Goal: Task Accomplishment & Management: Use online tool/utility

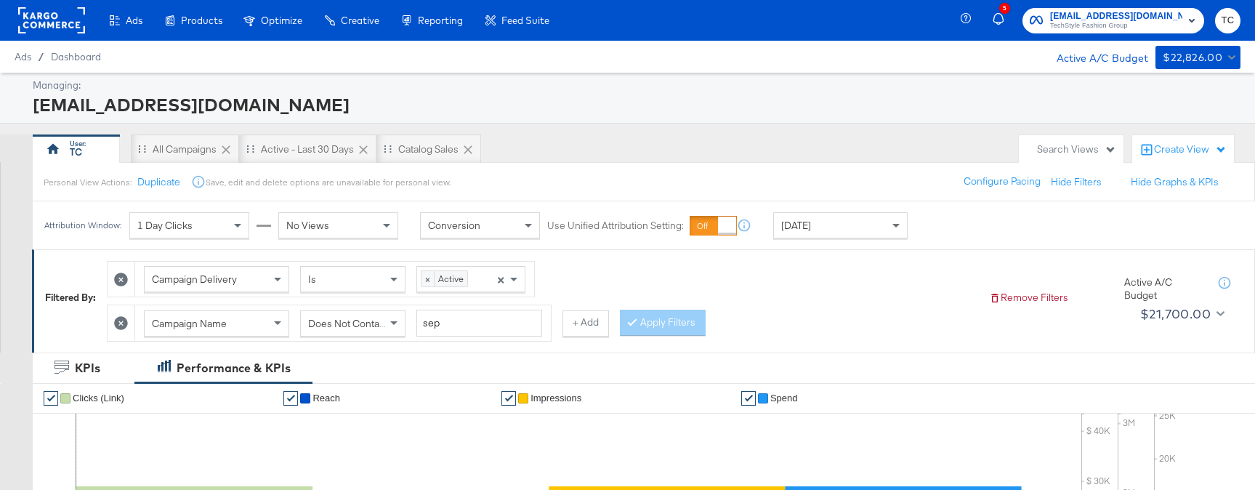
click at [1125, 23] on span "TechStyle Fashion Group" at bounding box center [1116, 26] width 132 height 12
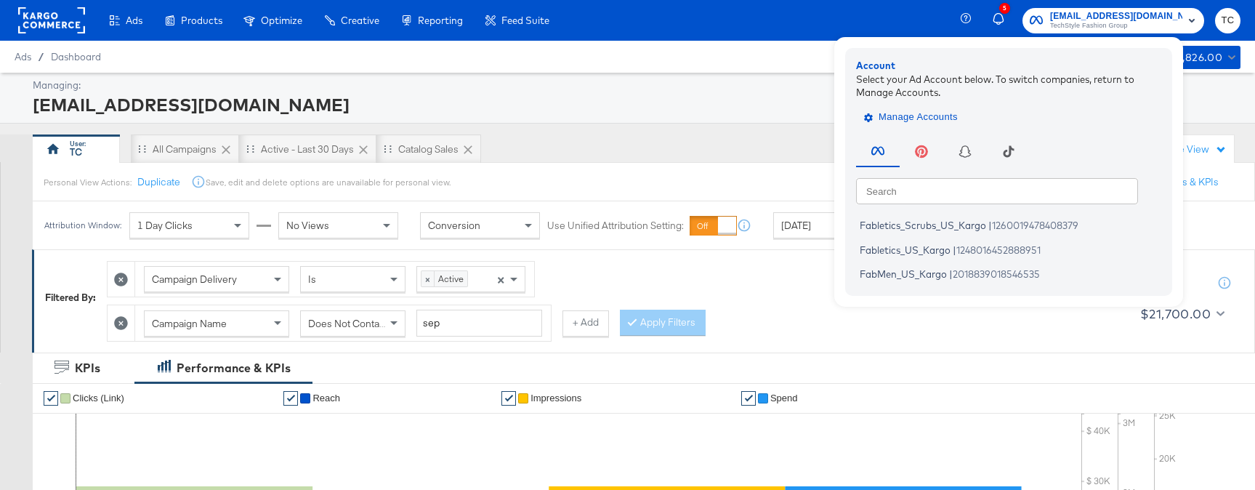
click at [933, 116] on span "Manage Accounts" at bounding box center [912, 117] width 91 height 17
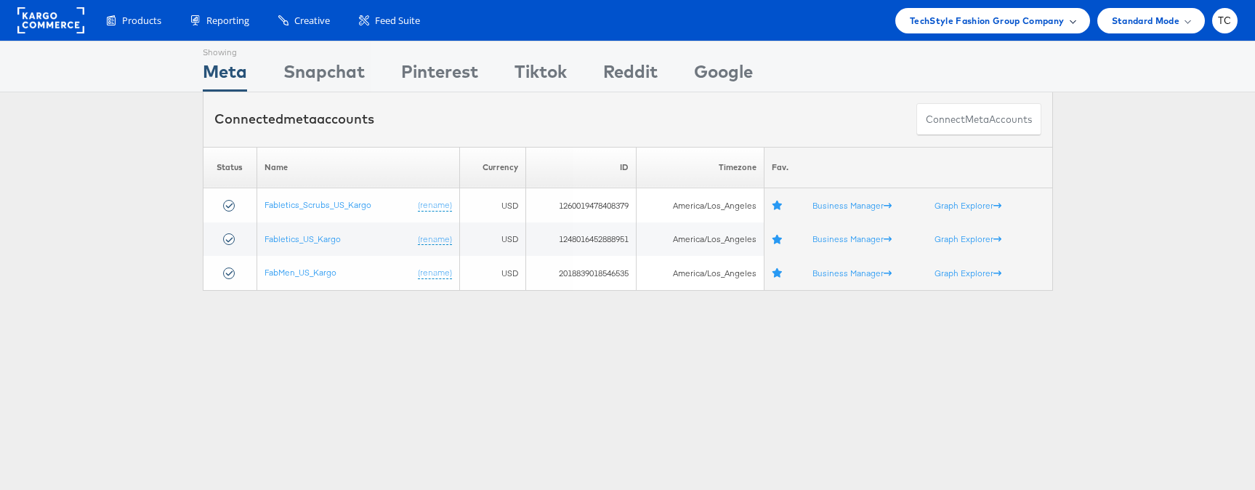
click at [993, 17] on span "TechStyle Fashion Group Company" at bounding box center [987, 20] width 155 height 15
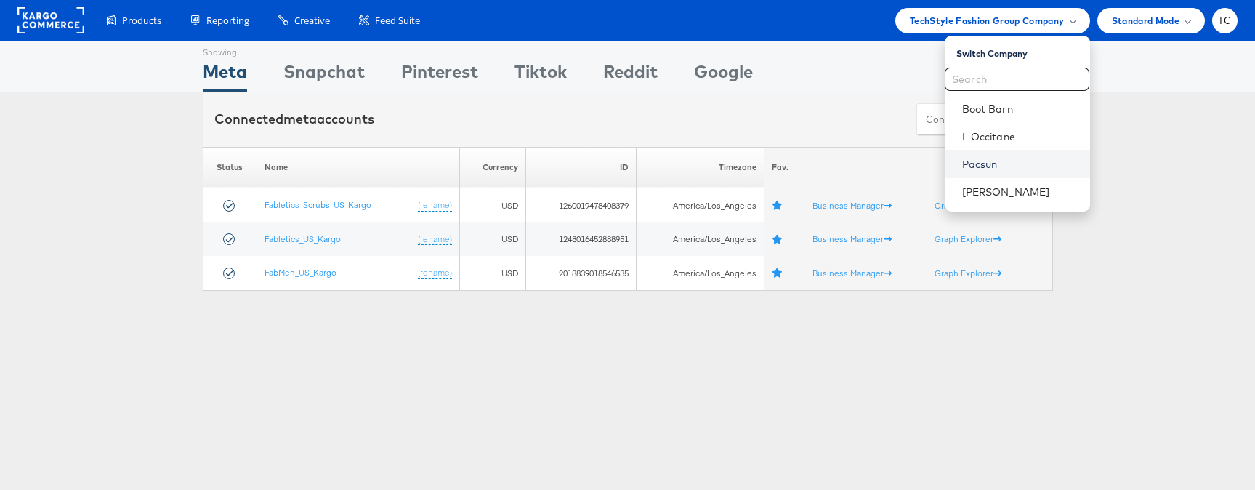
click at [971, 166] on link "Pacsun" at bounding box center [1020, 164] width 116 height 15
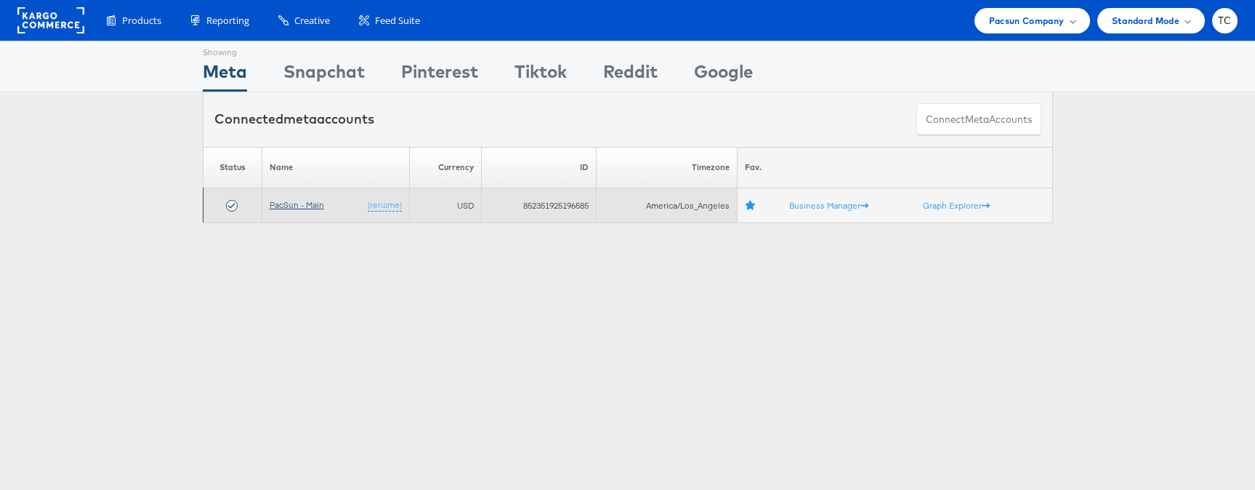
click at [293, 207] on link "PacSun - Main" at bounding box center [297, 204] width 55 height 11
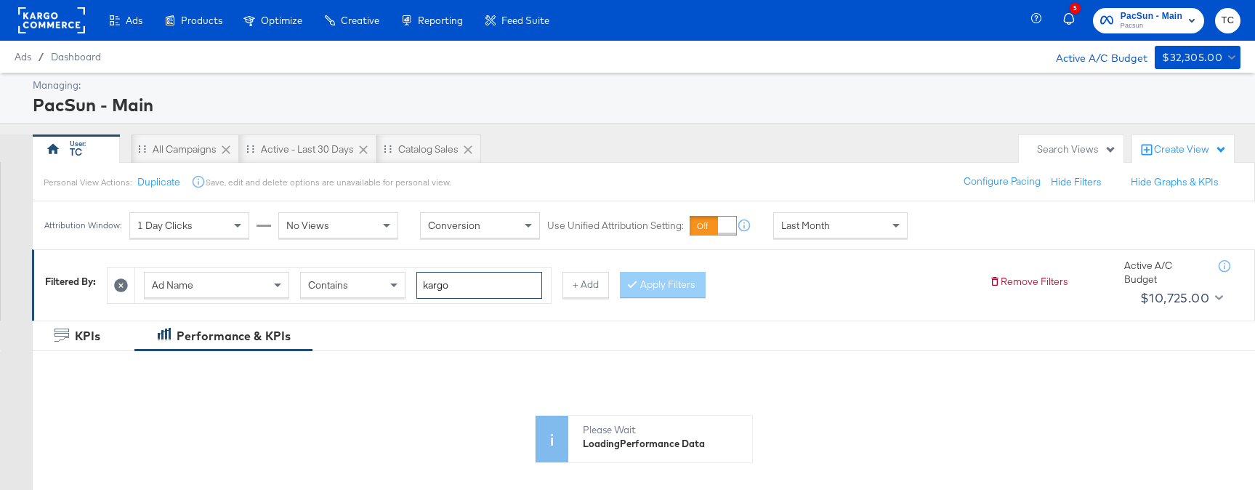
click at [474, 283] on input "kargo" at bounding box center [479, 285] width 126 height 27
paste input "dyn_dpa-frm_w_pdp_pac_bot-jeans-pants_promo-price-kargo-50po_[DATE]"
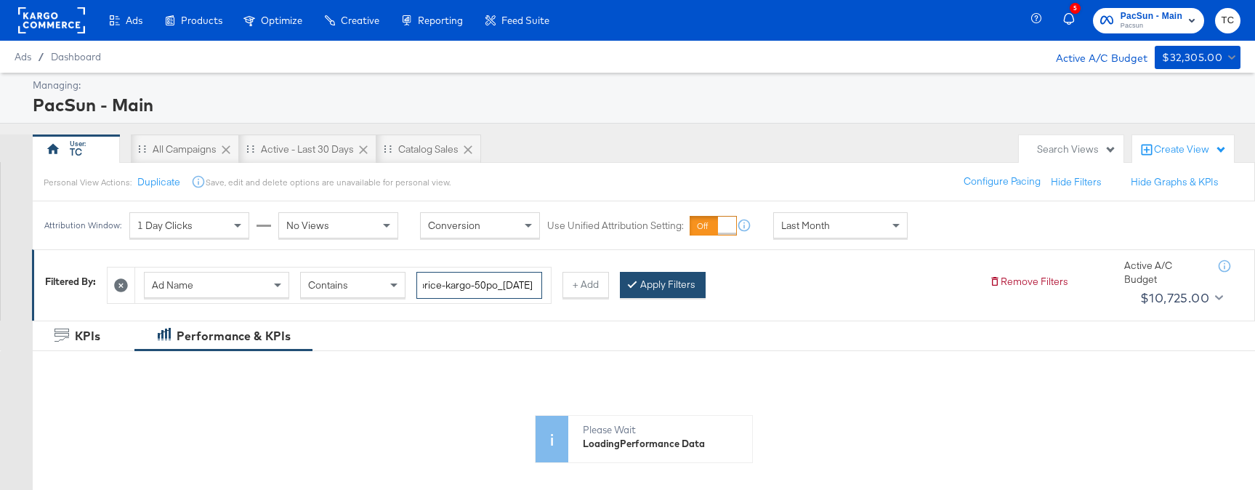
type input "dyn_dpa-frm_w_pdp_pac_bot-jeans-pants_promo-price-kargo-50po_[DATE]"
click at [621, 283] on button "Apply Filters" at bounding box center [663, 285] width 86 height 26
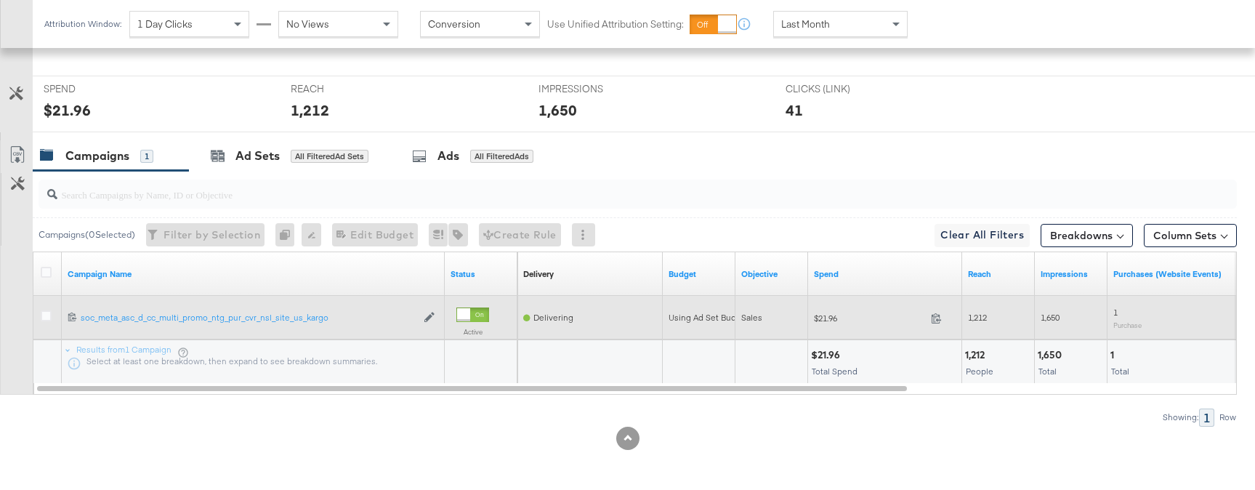
scroll to position [559, 0]
click at [48, 321] on icon at bounding box center [46, 315] width 11 height 11
click at [0, 0] on input "checkbox" at bounding box center [0, 0] width 0 height 0
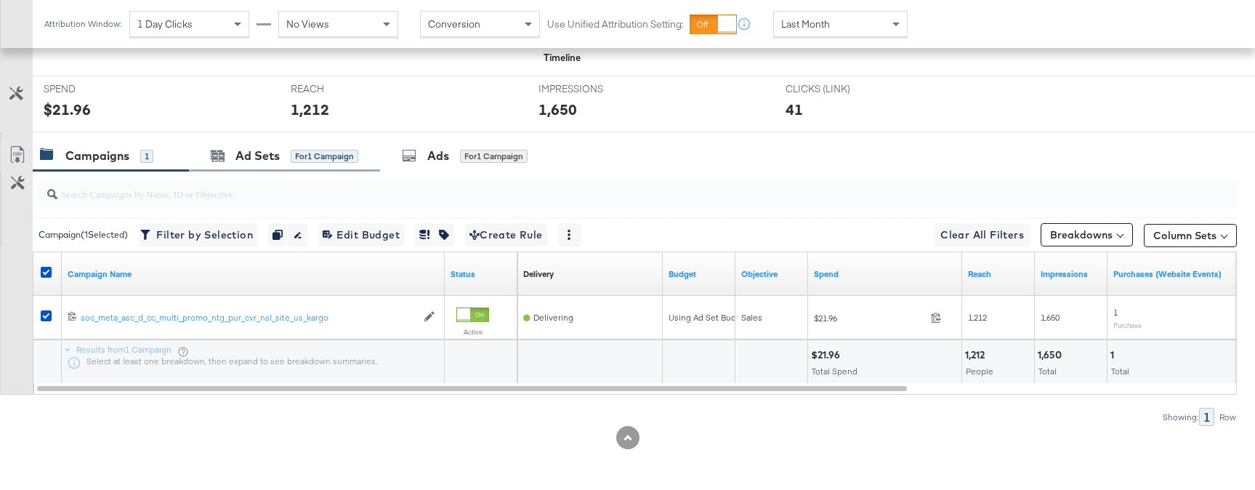
click at [279, 169] on div "Ad Sets for 1 Campaign" at bounding box center [284, 155] width 191 height 31
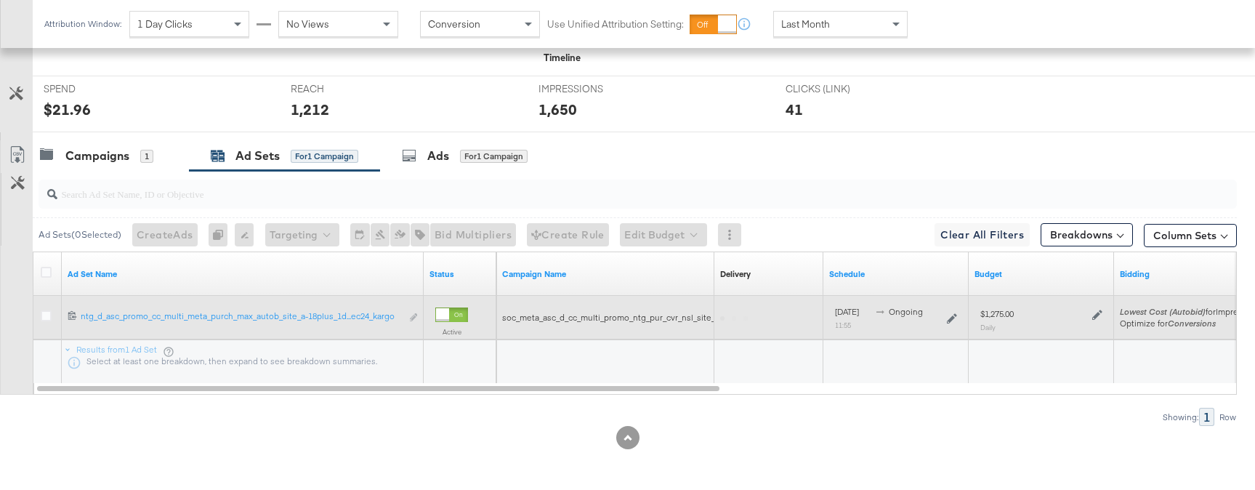
click at [47, 321] on div at bounding box center [48, 317] width 15 height 15
click at [47, 314] on icon at bounding box center [46, 315] width 11 height 11
click at [0, 0] on input "checkbox" at bounding box center [0, 0] width 0 height 0
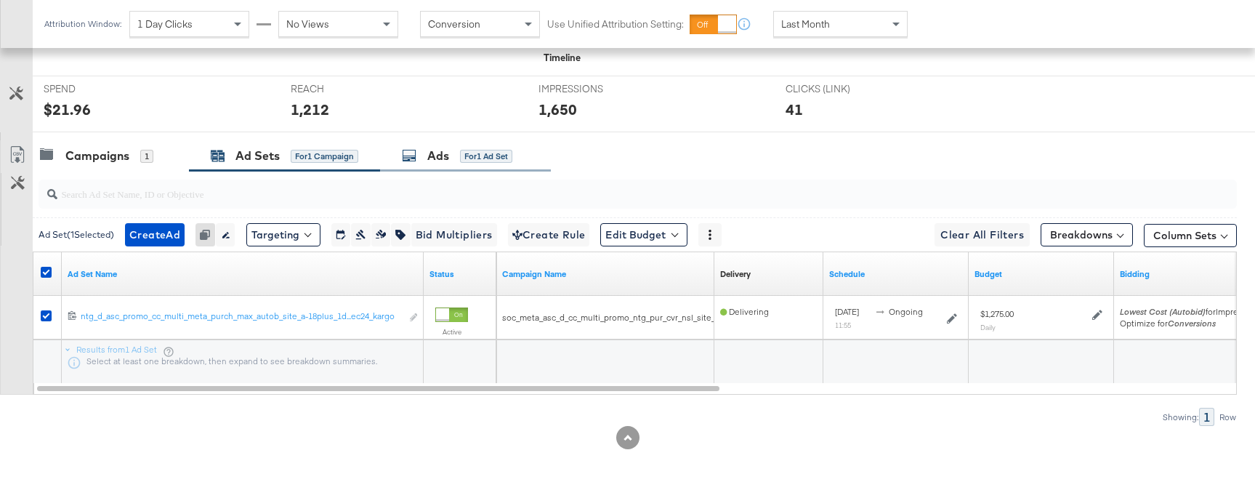
click at [453, 150] on div "Ads for 1 Ad Set" at bounding box center [457, 156] width 110 height 17
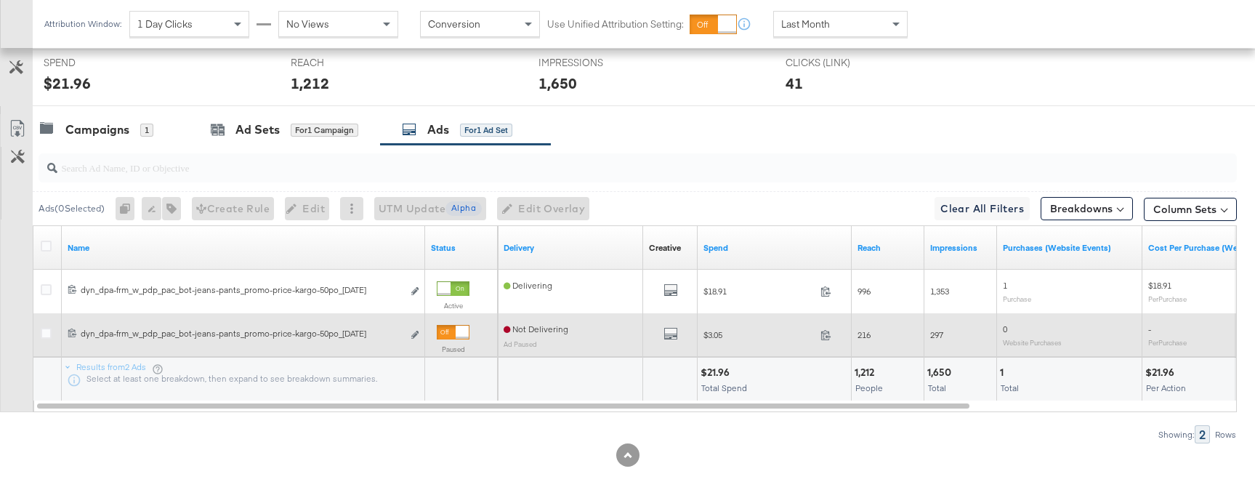
scroll to position [603, 0]
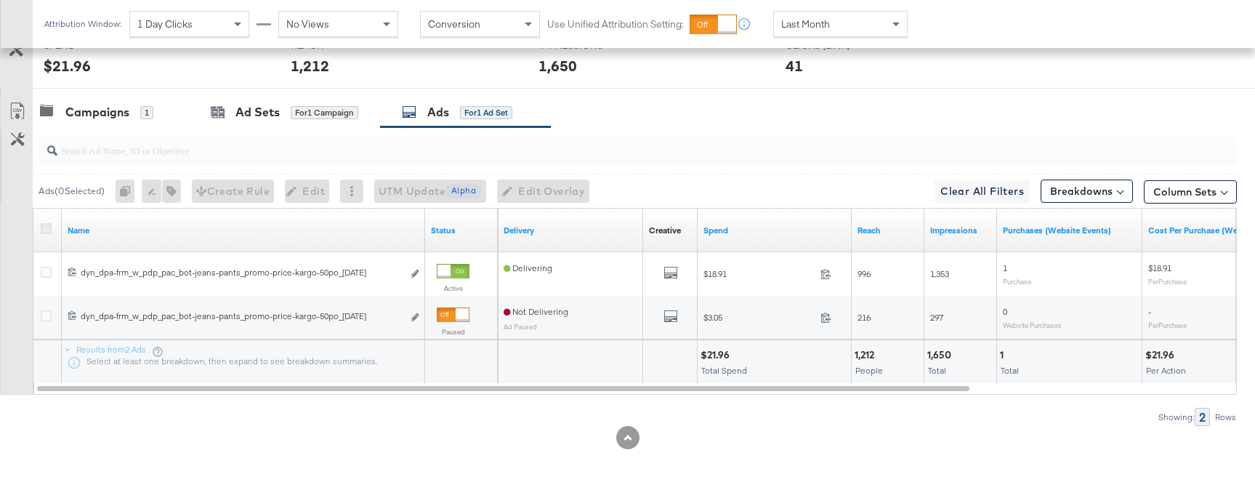
click at [46, 226] on icon at bounding box center [46, 228] width 11 height 11
click at [0, 0] on input "checkbox" at bounding box center [0, 0] width 0 height 0
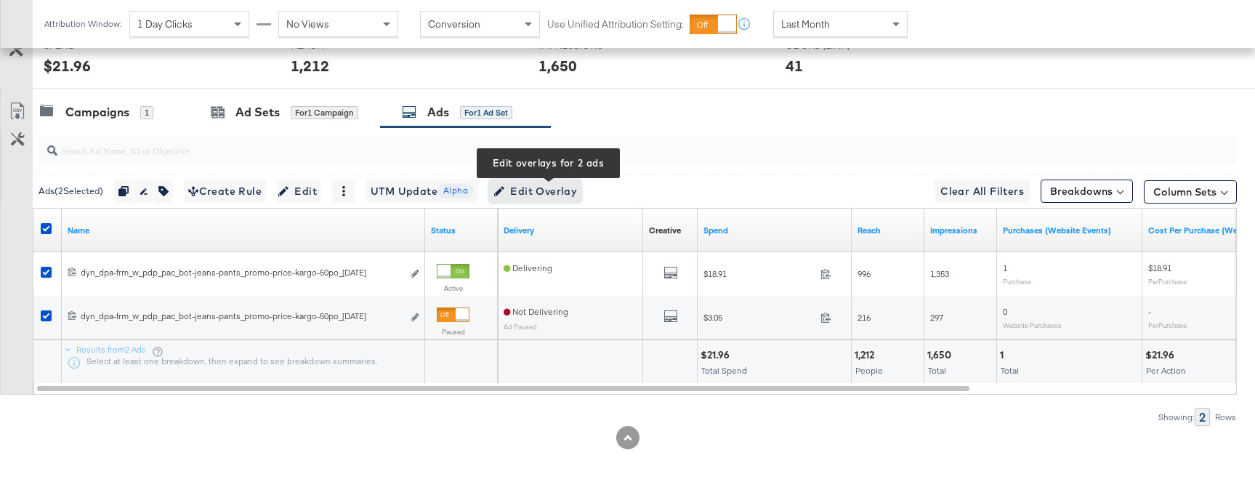
click at [534, 192] on span "Edit Overlay Edit overlays for 2 ads" at bounding box center [536, 191] width 84 height 18
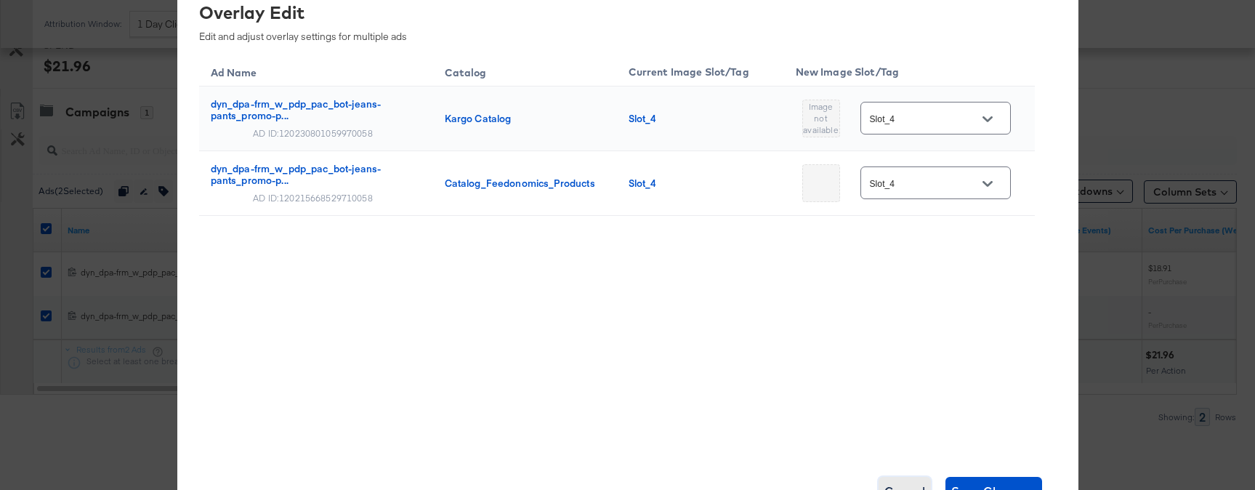
click at [910, 486] on span "Cancel" at bounding box center [905, 491] width 41 height 20
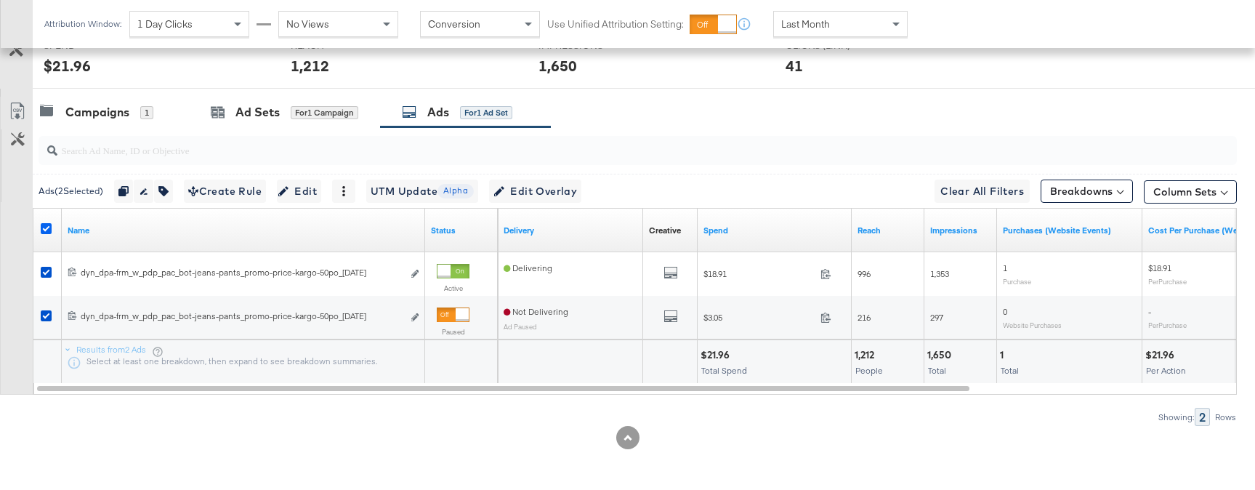
click at [47, 228] on icon at bounding box center [46, 228] width 11 height 11
click at [0, 0] on input "checkbox" at bounding box center [0, 0] width 0 height 0
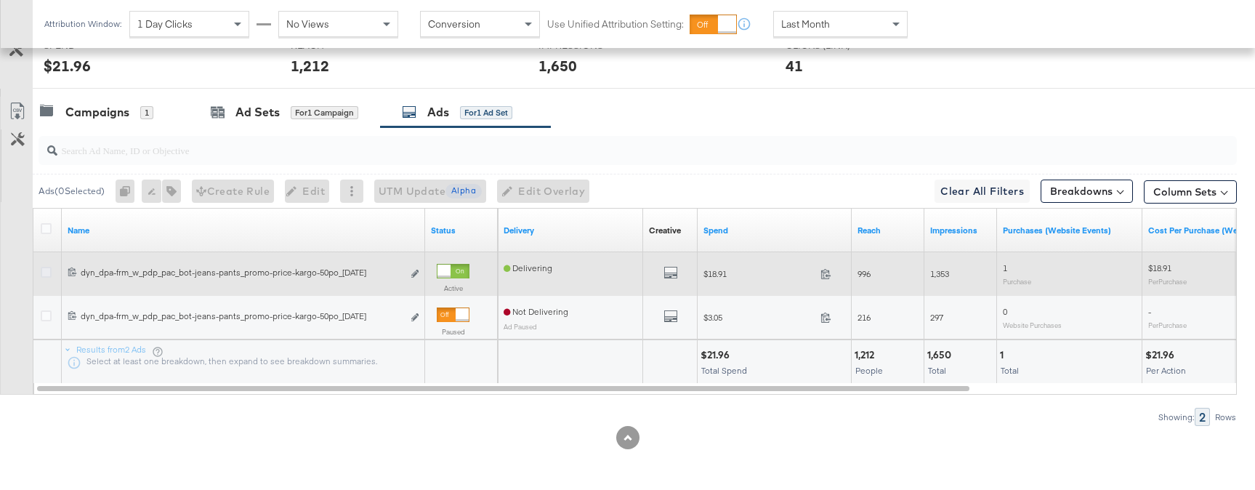
click at [47, 268] on icon at bounding box center [46, 272] width 11 height 11
click at [0, 0] on input "checkbox" at bounding box center [0, 0] width 0 height 0
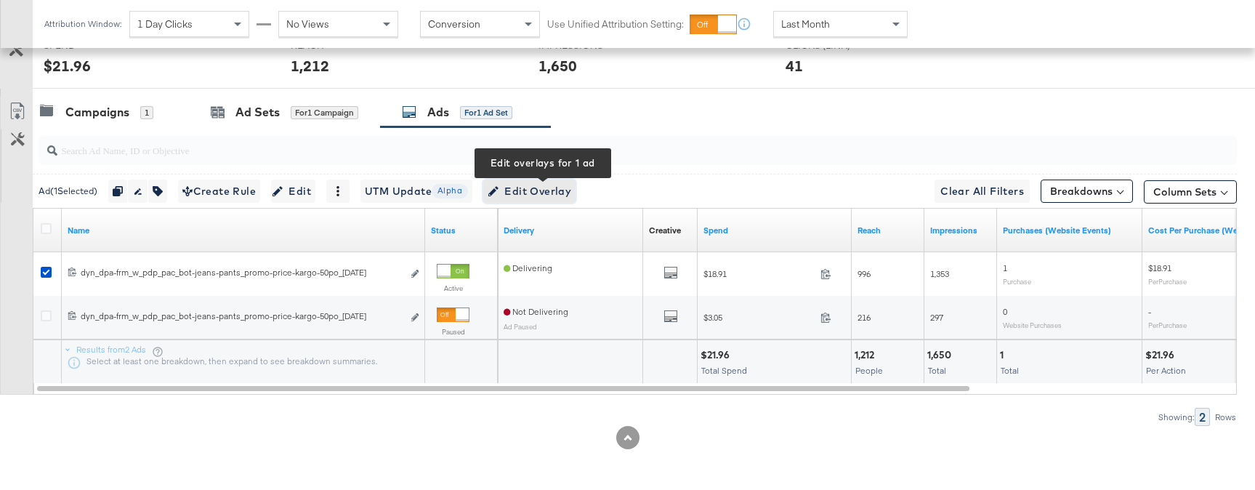
click at [542, 191] on span "Edit Overlay Edit overlays for 1 ad" at bounding box center [530, 191] width 84 height 18
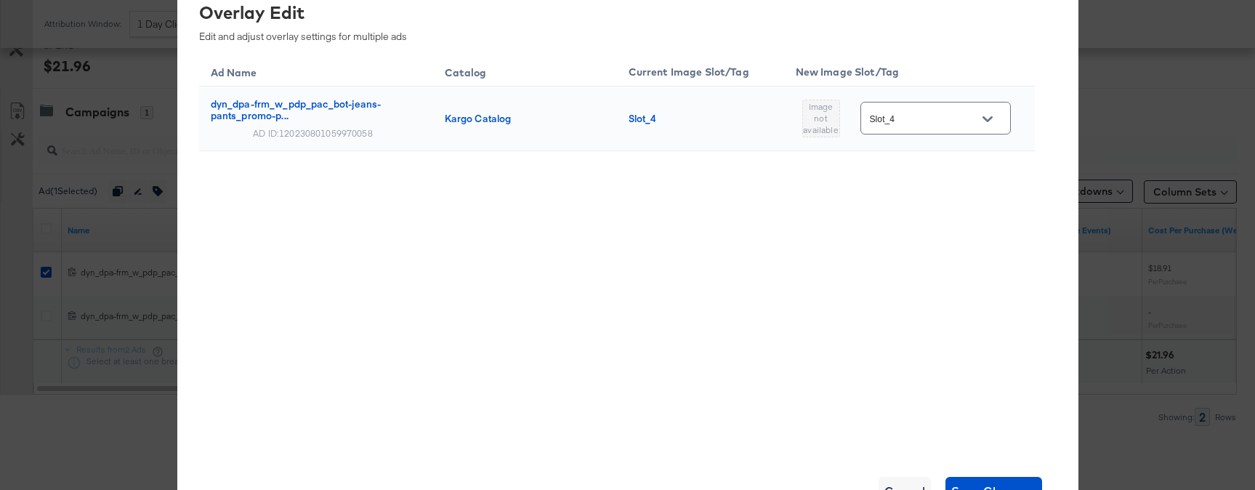
click at [1086, 86] on div "× Overlay Edit Edit and adjust overlay settings for multiple ads Ad Name Catalo…" at bounding box center [627, 245] width 1255 height 490
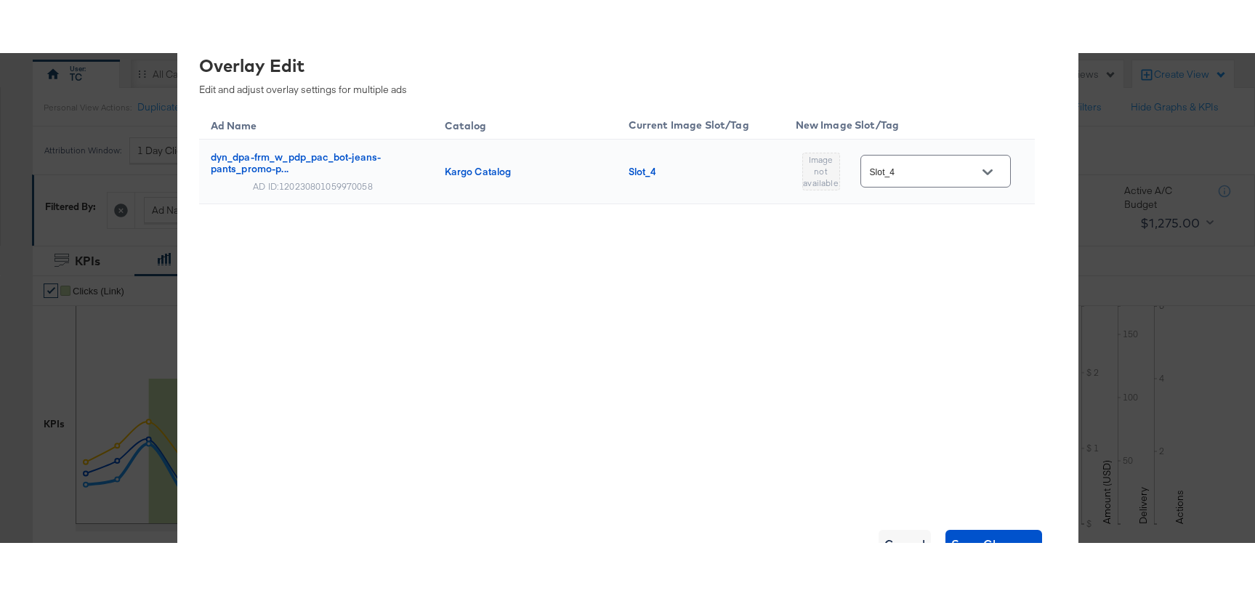
scroll to position [0, 0]
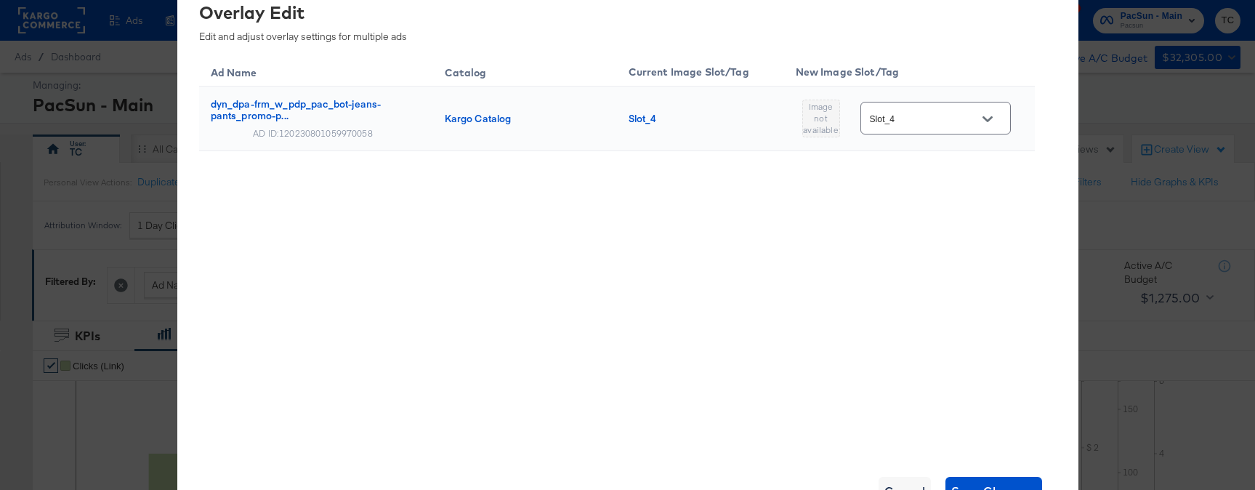
click at [1140, 129] on div "× Overlay Edit Edit and adjust overlay settings for multiple ads Ad Name Catalo…" at bounding box center [627, 245] width 1255 height 490
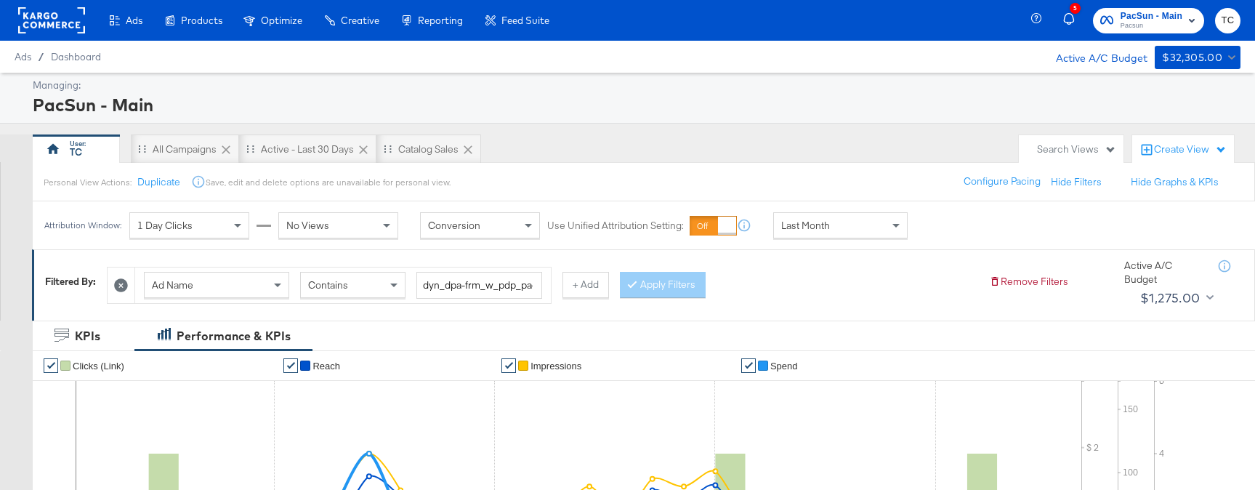
click at [0, 0] on div "Enhance Your Product Catalog, Map Them to Publishers, and Incorporate Overlay D…" at bounding box center [0, 0] width 0 height 0
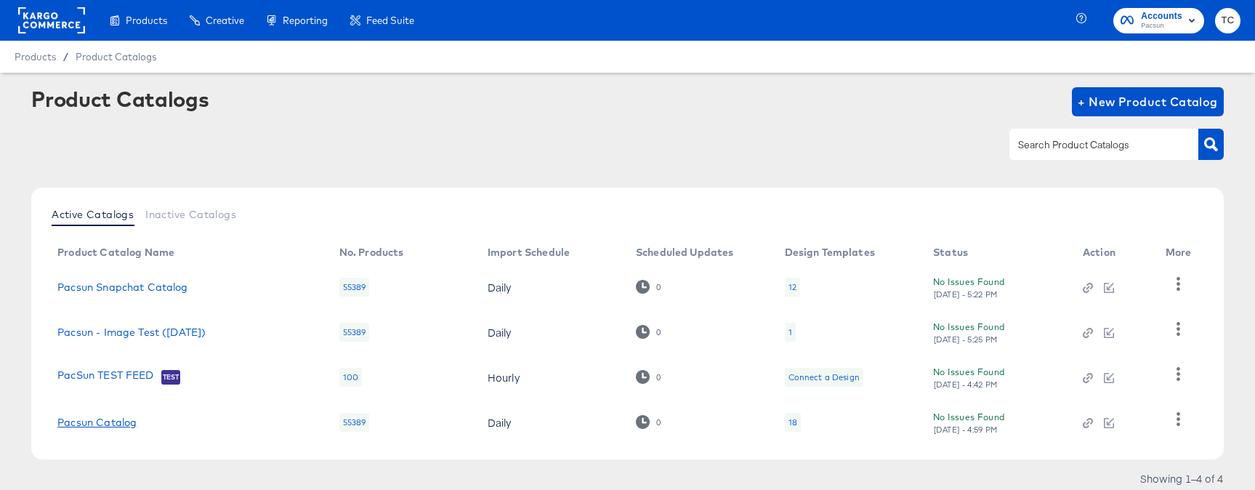
click at [110, 422] on link "Pacsun Catalog" at bounding box center [96, 422] width 79 height 12
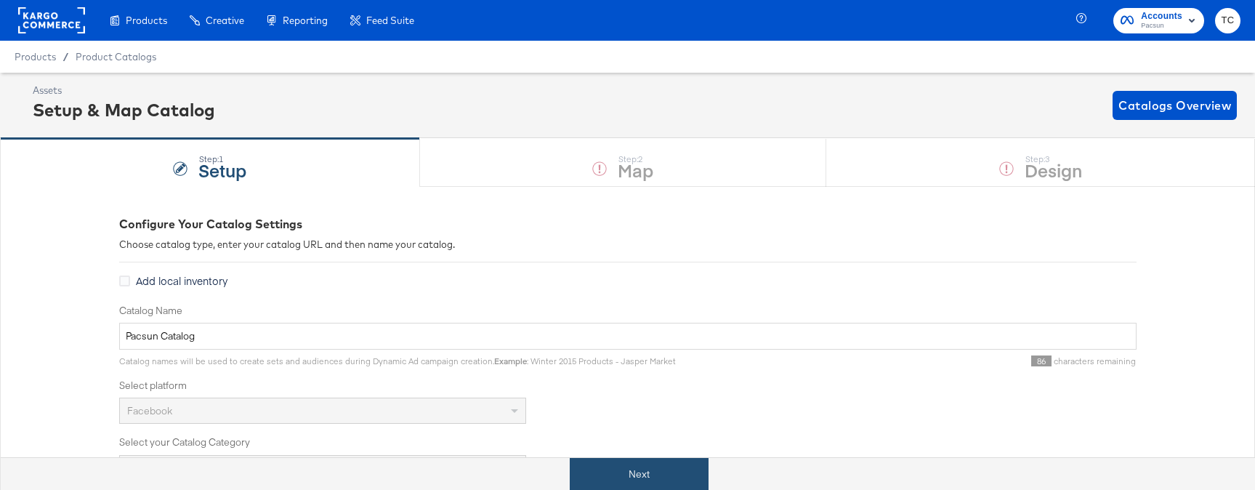
click at [645, 468] on button "Next" at bounding box center [639, 474] width 139 height 33
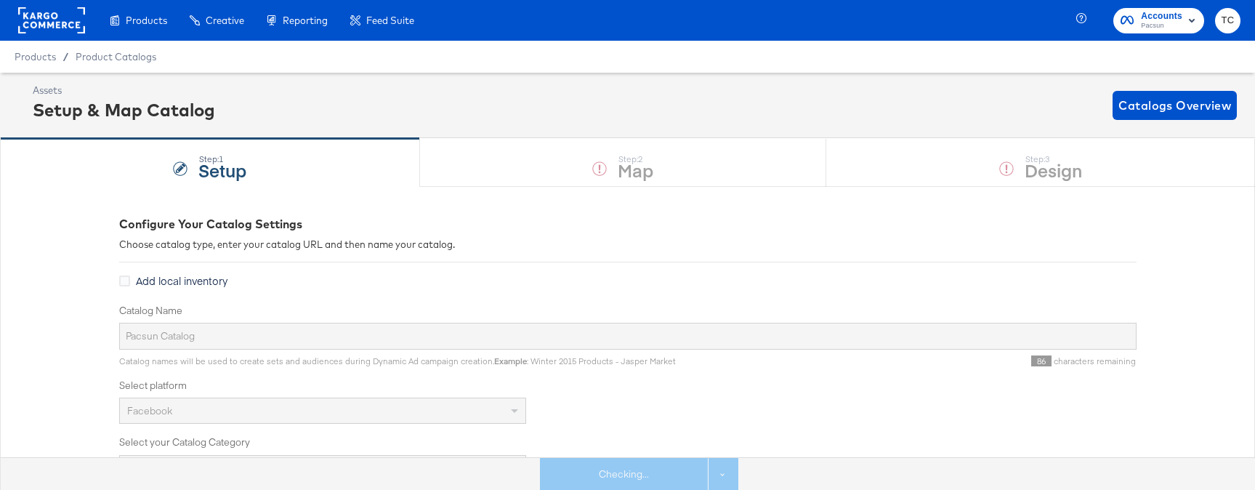
click at [1028, 159] on div "Step: 1 Setup Step: 2 Map Step: 3 Design" at bounding box center [627, 162] width 1255 height 48
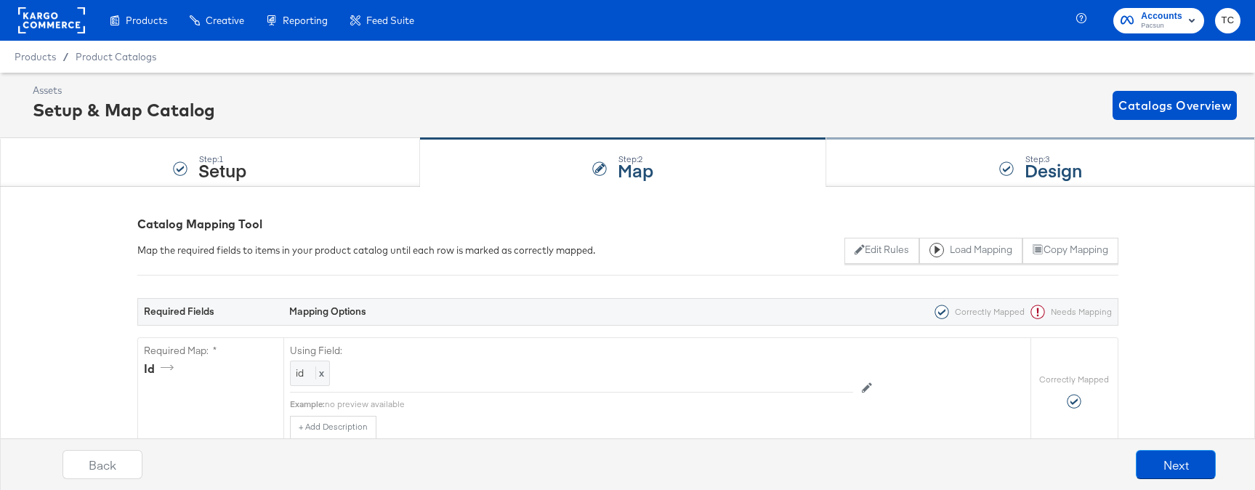
click at [1028, 159] on strong "Design" at bounding box center [1053, 170] width 57 height 24
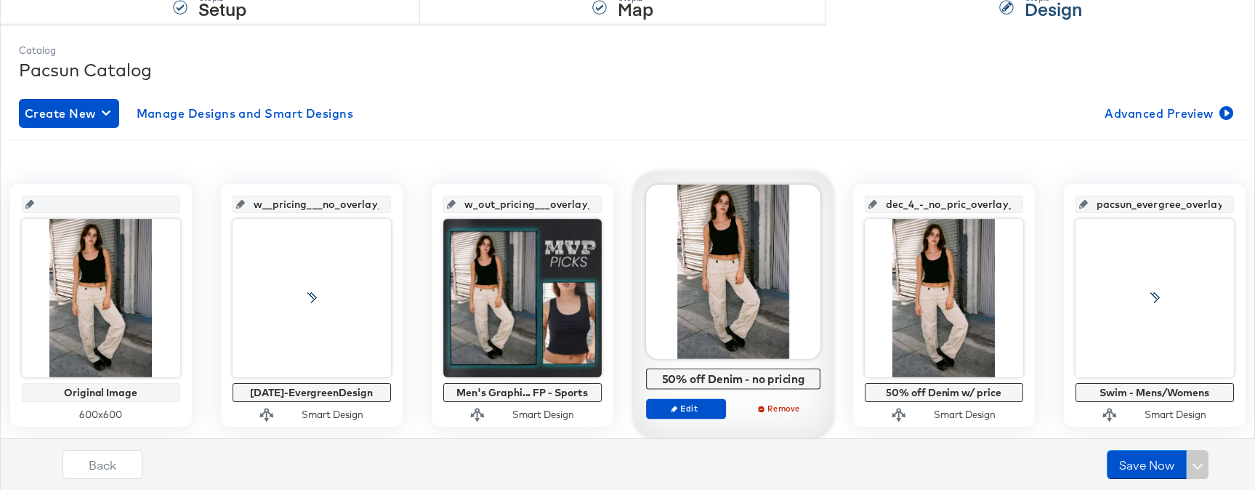
scroll to position [207, 0]
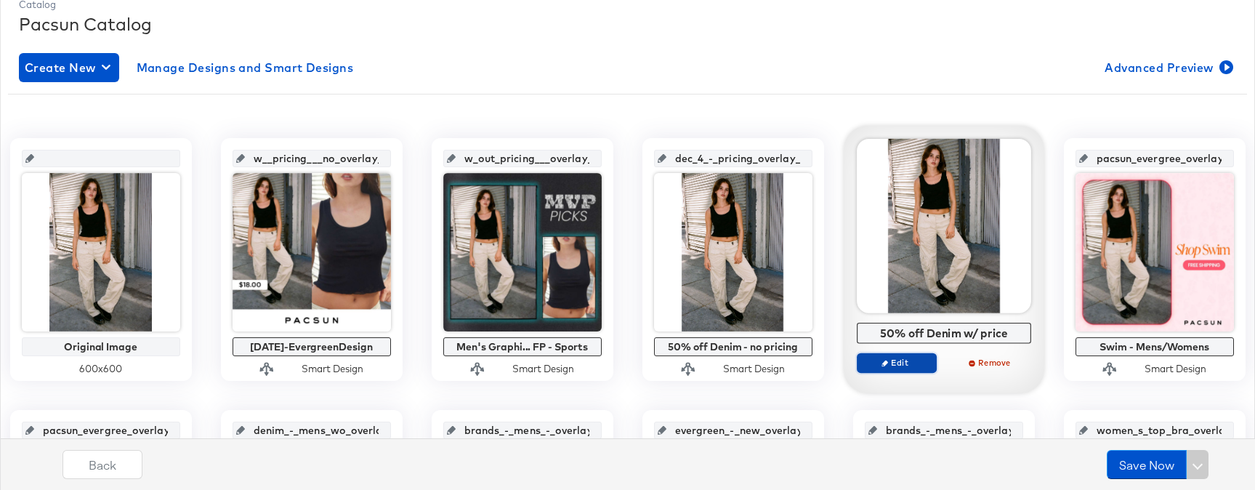
click at [914, 369] on button "Edit" at bounding box center [897, 363] width 80 height 20
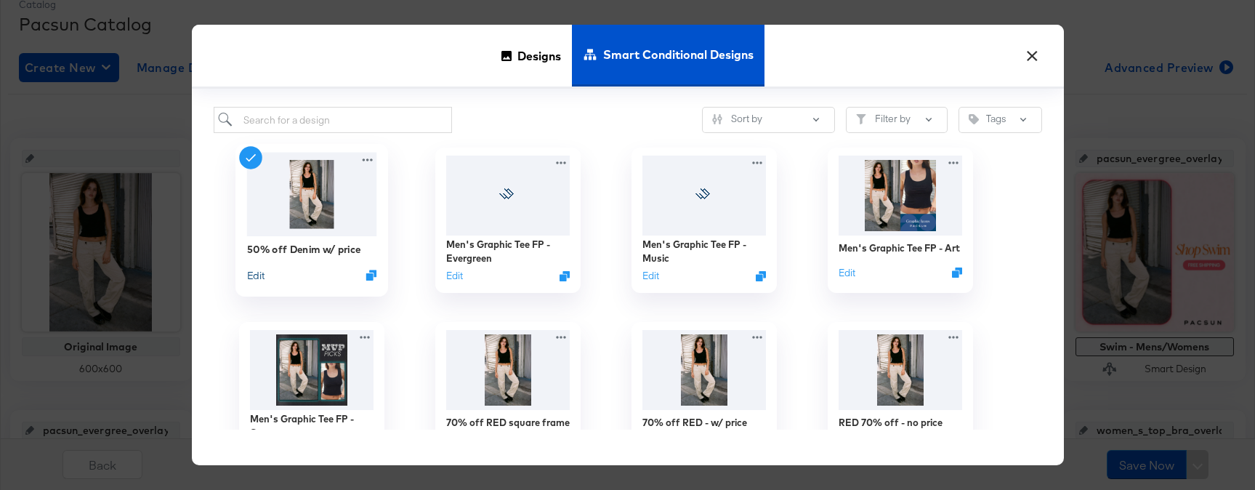
click at [259, 273] on button "Edit" at bounding box center [254, 275] width 17 height 14
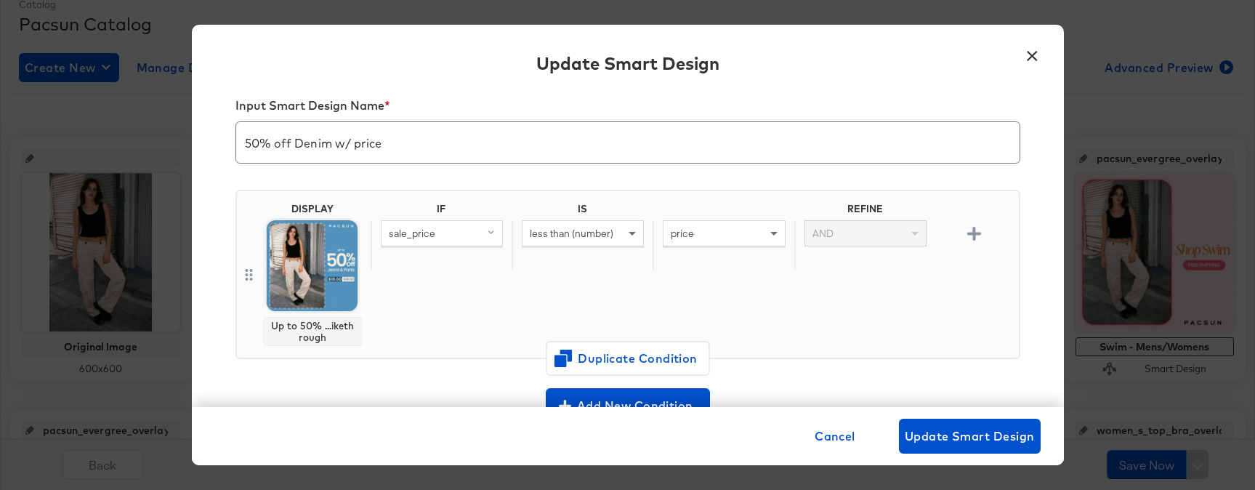
scroll to position [0, 0]
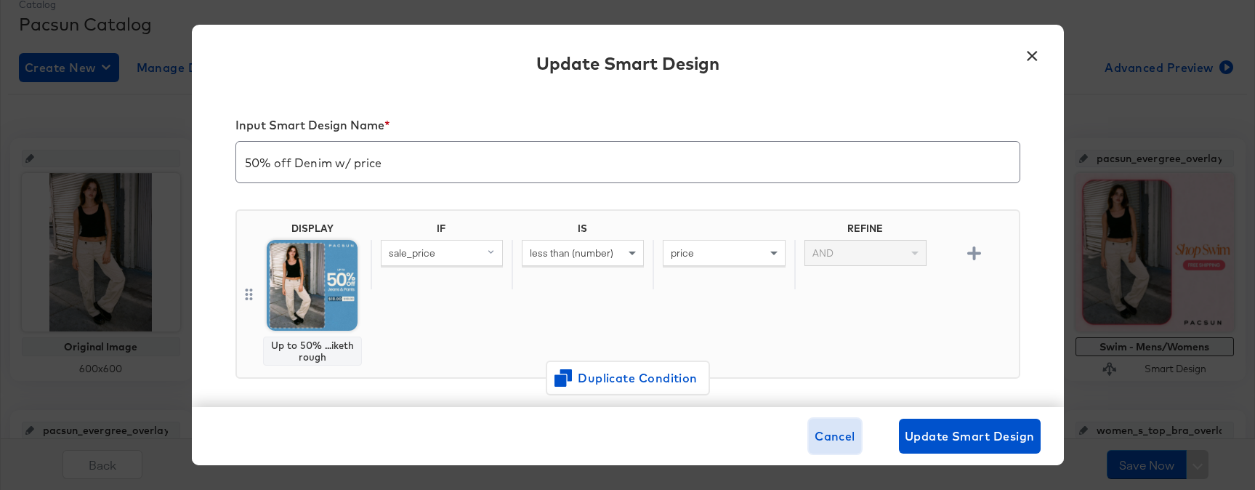
click at [834, 440] on span "Cancel" at bounding box center [835, 436] width 41 height 20
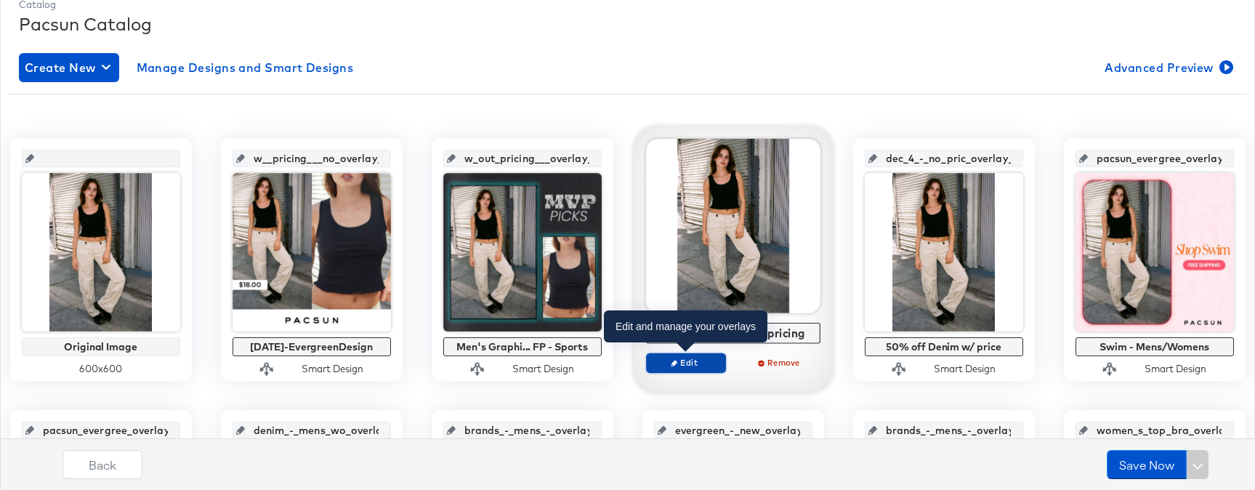
click at [690, 366] on span "Edit" at bounding box center [685, 362] width 67 height 11
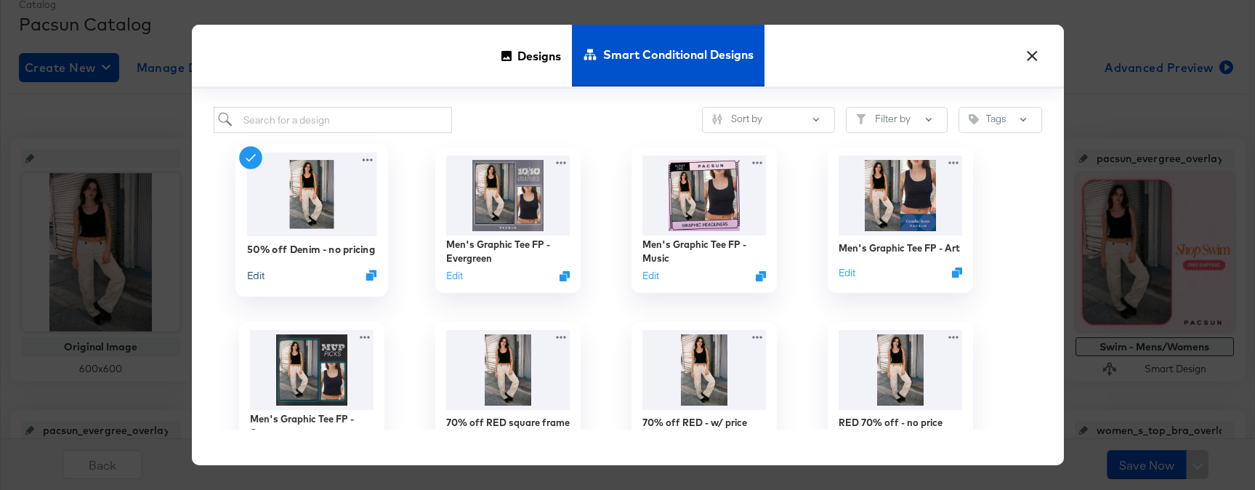
click at [259, 276] on button "Edit" at bounding box center [254, 275] width 17 height 14
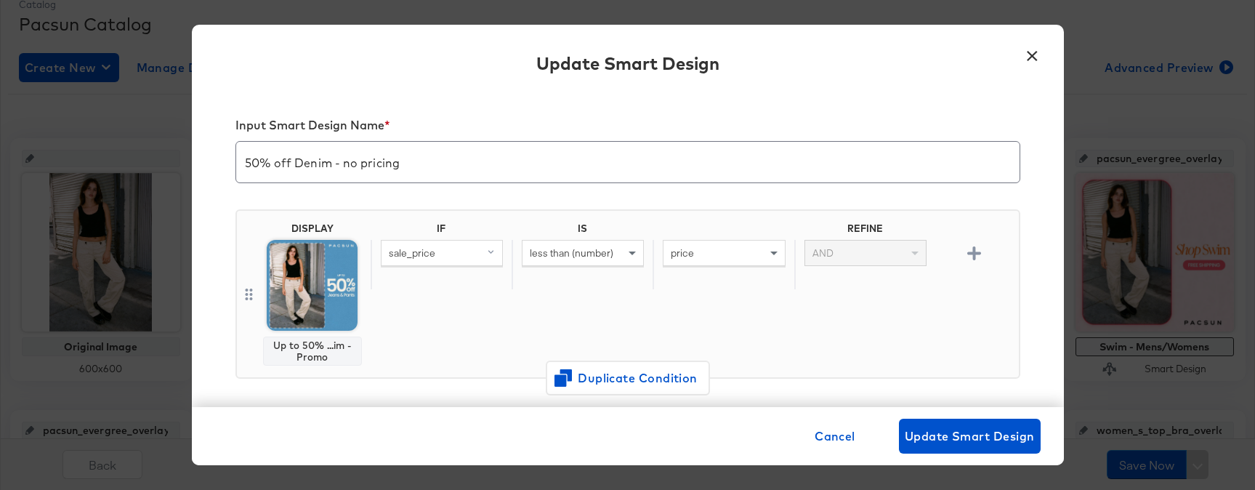
click at [1033, 53] on button "×" at bounding box center [1033, 52] width 26 height 26
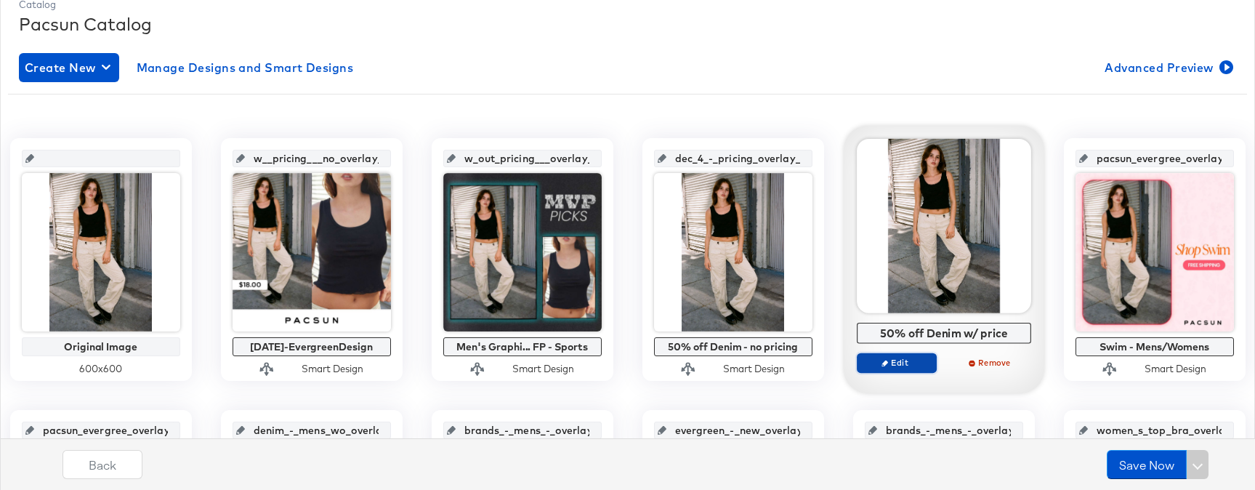
click at [880, 368] on span "Edit" at bounding box center [896, 362] width 67 height 11
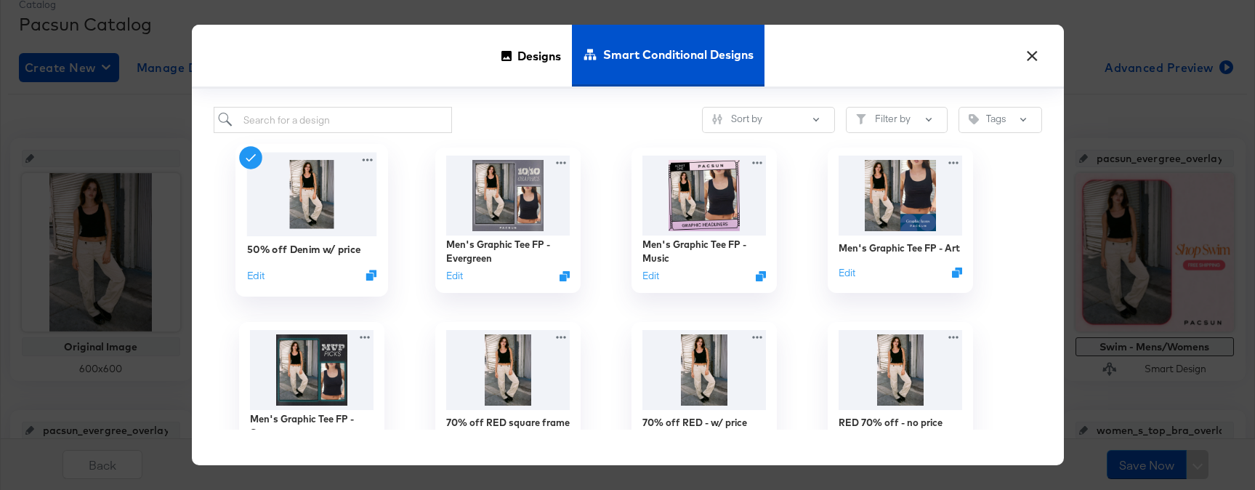
click at [245, 279] on div "50% off Denim w/ price Edit" at bounding box center [312, 220] width 153 height 153
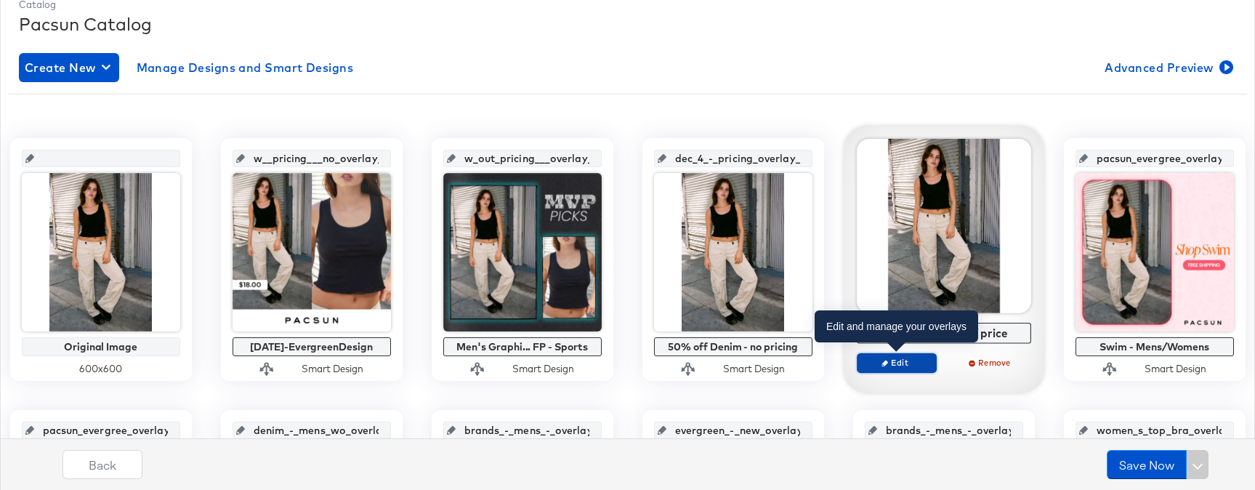
click at [925, 359] on span "Edit" at bounding box center [896, 362] width 67 height 11
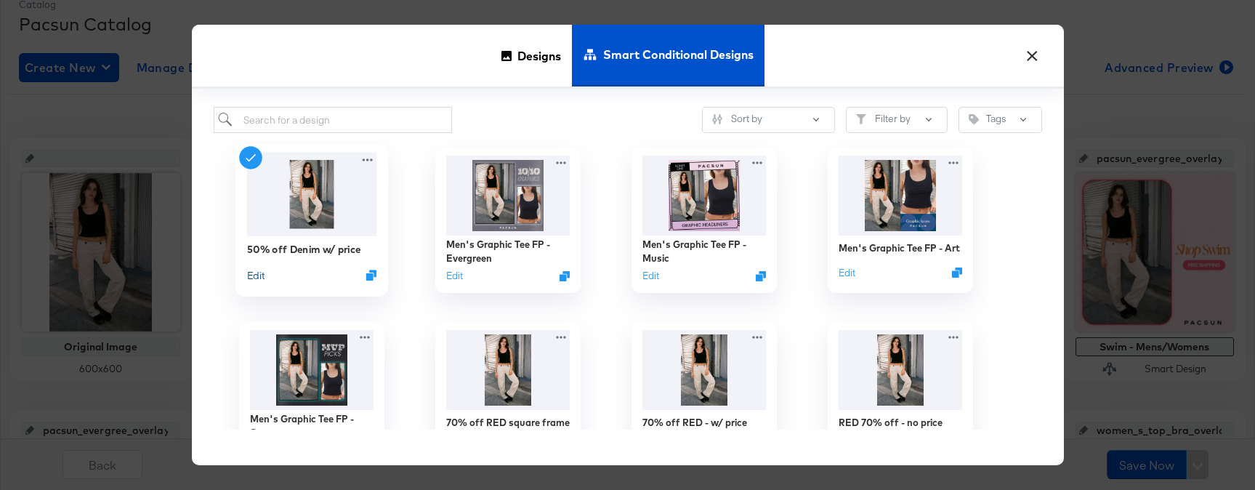
click at [251, 278] on button "Edit" at bounding box center [254, 275] width 17 height 14
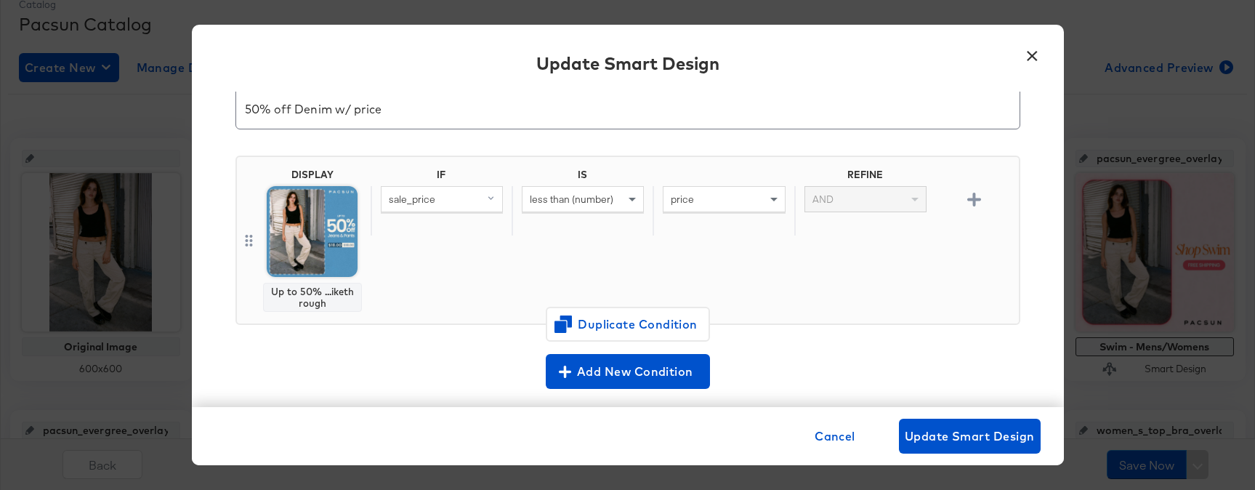
scroll to position [35, 0]
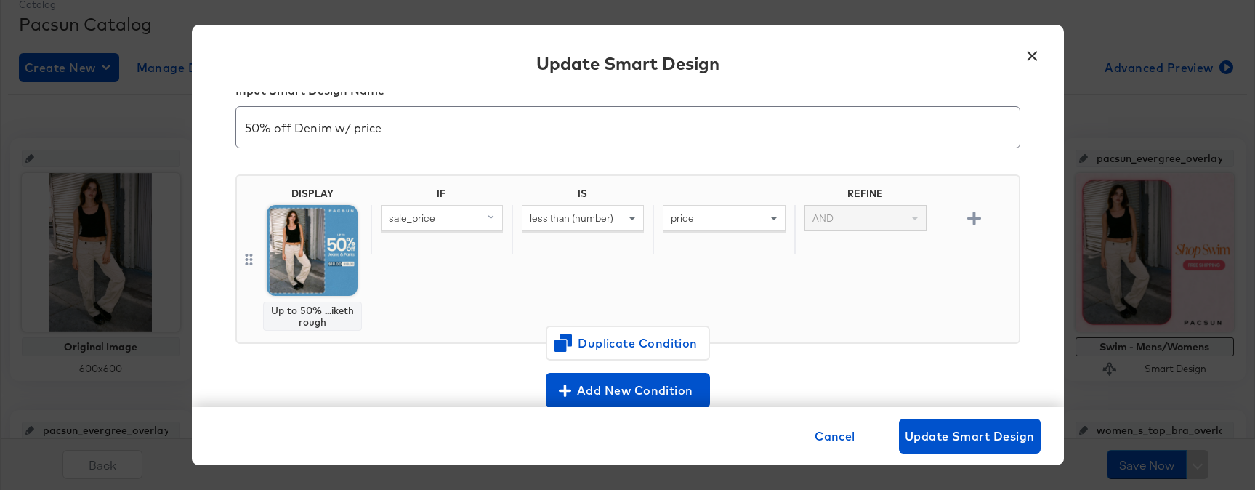
click at [1041, 55] on button "×" at bounding box center [1033, 52] width 26 height 26
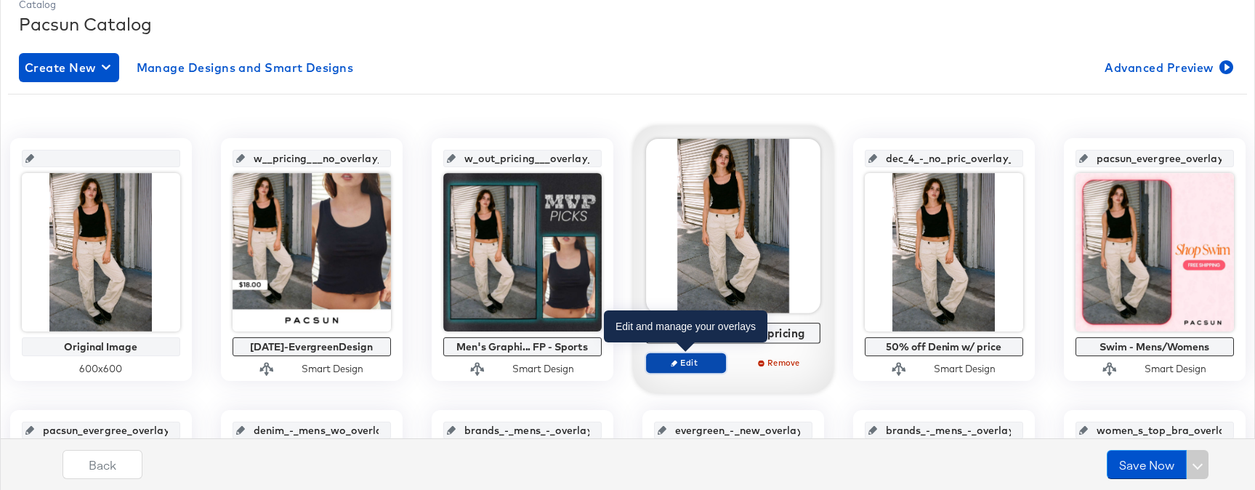
click at [714, 360] on span "Edit" at bounding box center [685, 362] width 67 height 11
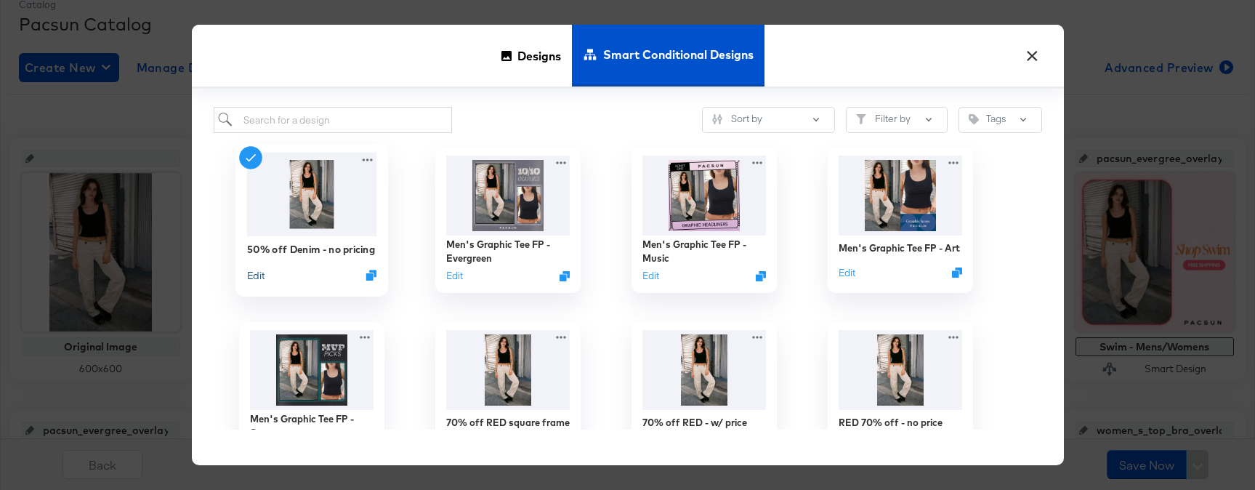
click at [253, 278] on button "Edit" at bounding box center [254, 275] width 17 height 14
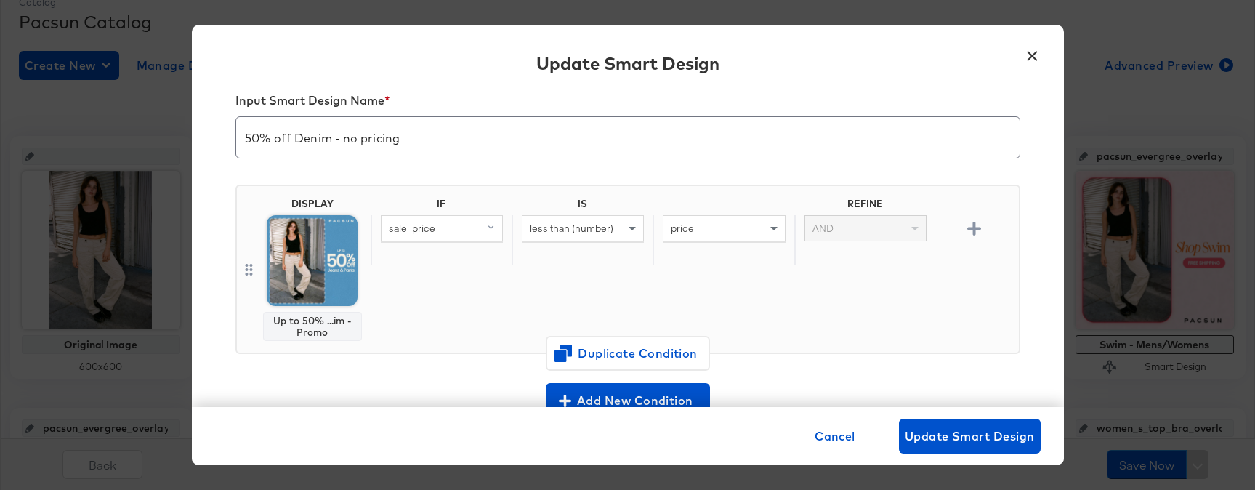
scroll to position [30, 0]
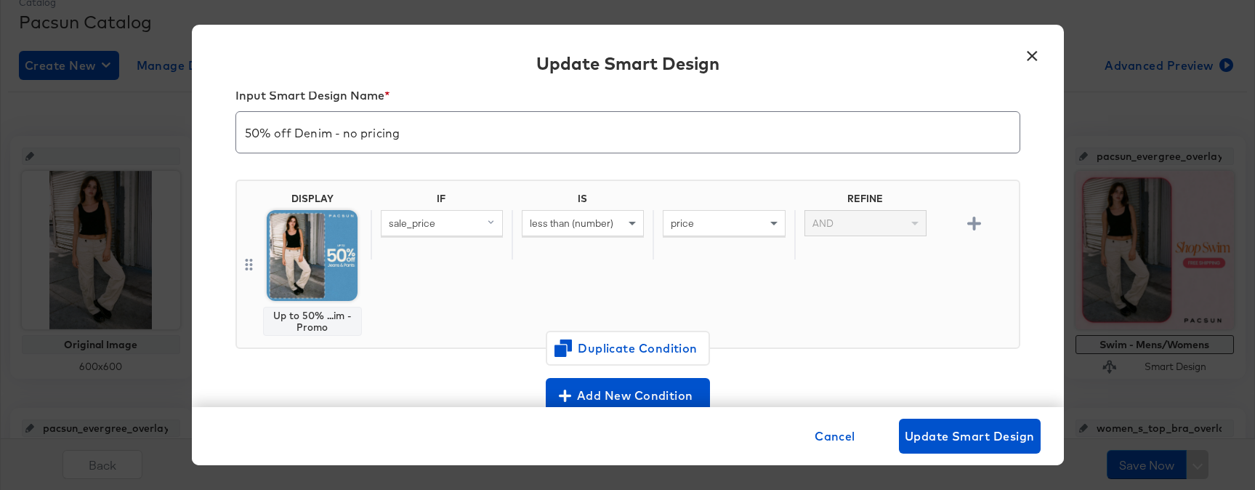
click at [642, 275] on div "IF IS REFINE sale_price less than (number) price AND" at bounding box center [692, 264] width 643 height 143
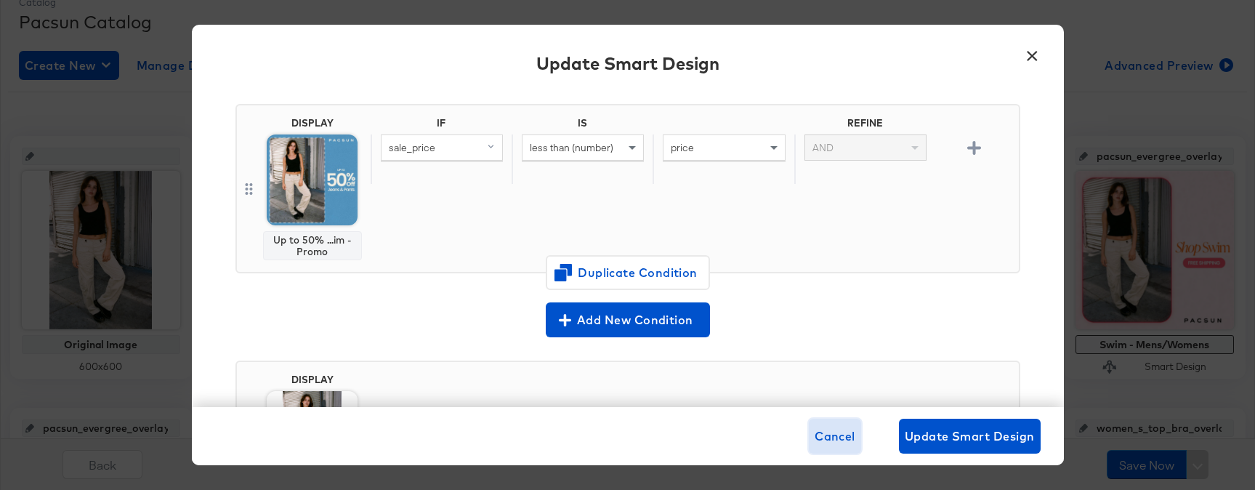
click at [837, 439] on span "Cancel" at bounding box center [835, 436] width 41 height 20
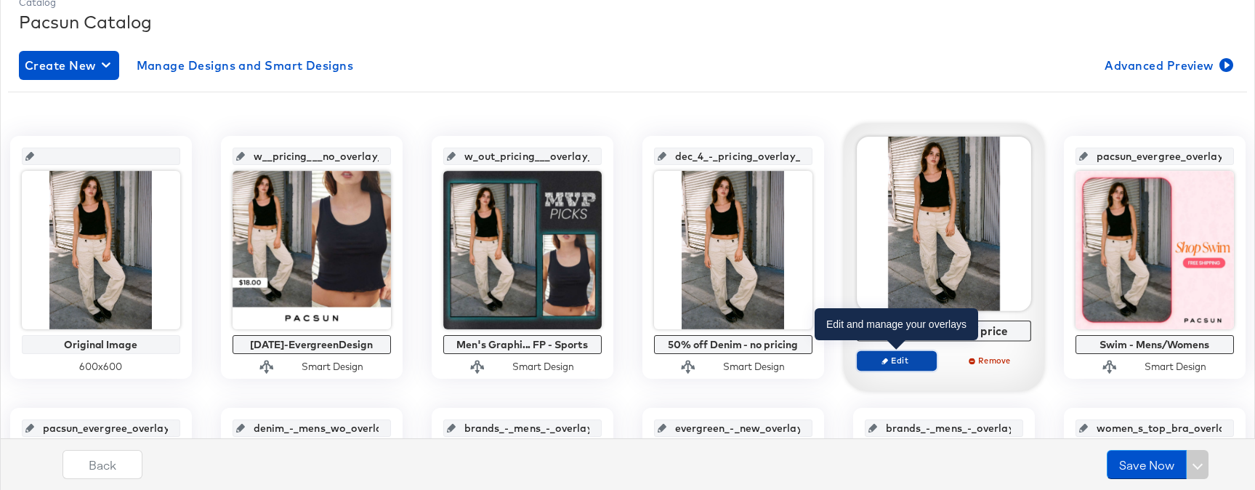
click at [888, 358] on span "Edit" at bounding box center [896, 360] width 67 height 11
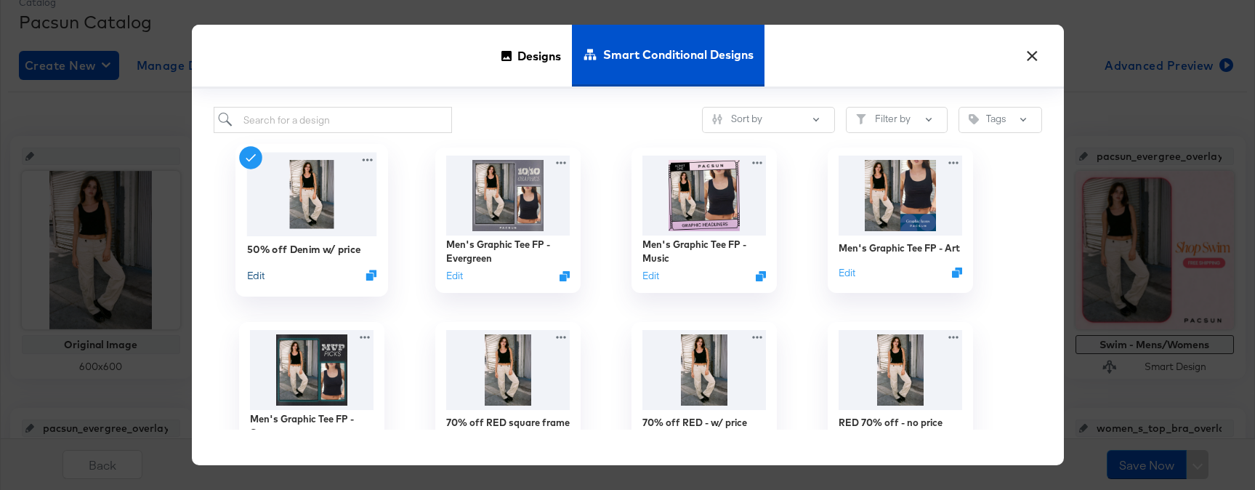
click at [261, 282] on button "Edit" at bounding box center [254, 275] width 17 height 14
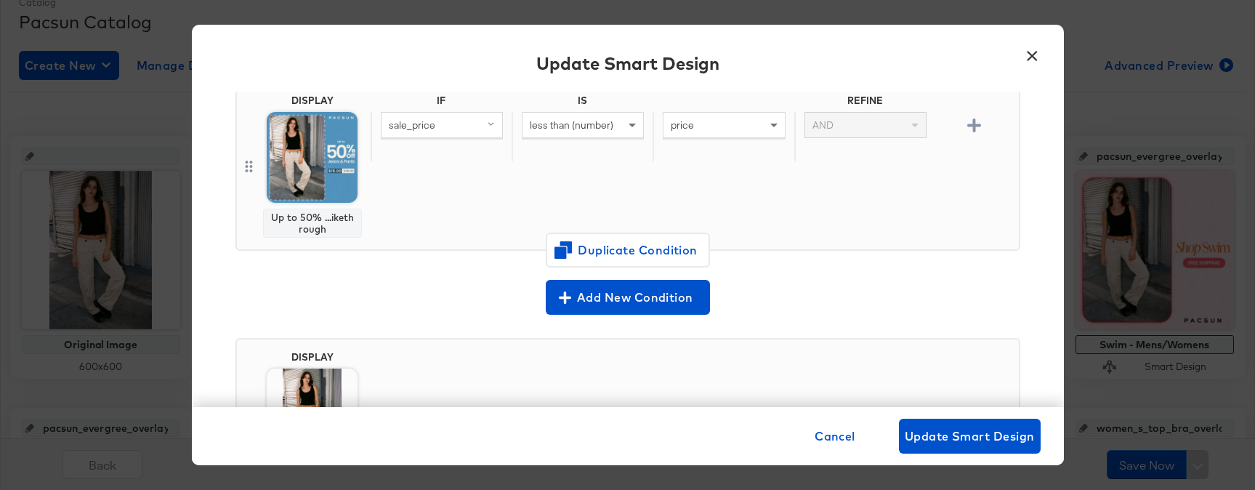
scroll to position [0, 0]
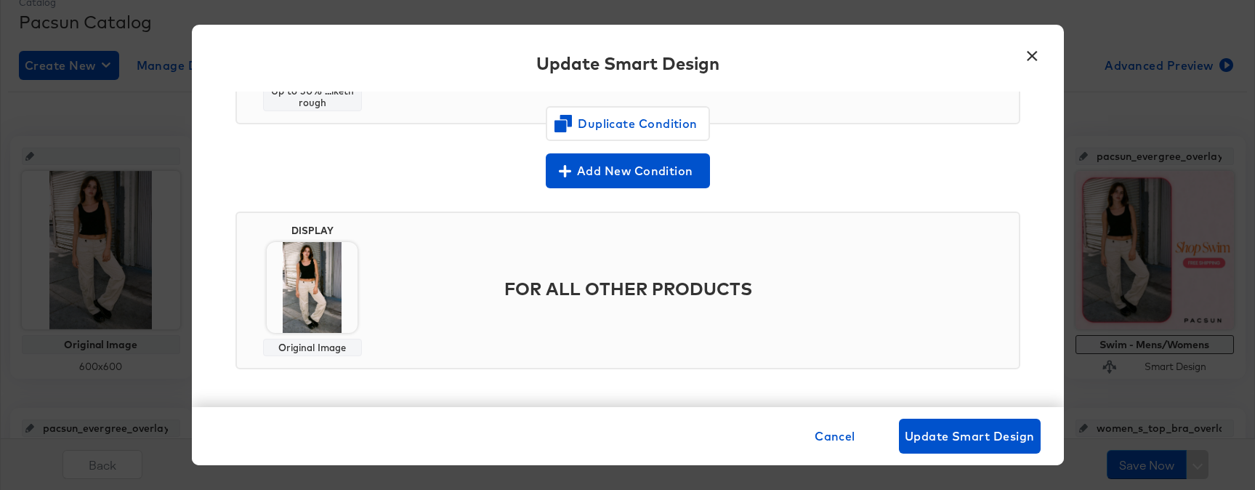
click at [518, 249] on div "FOR ALL OTHER PRODUCTS" at bounding box center [692, 291] width 643 height 132
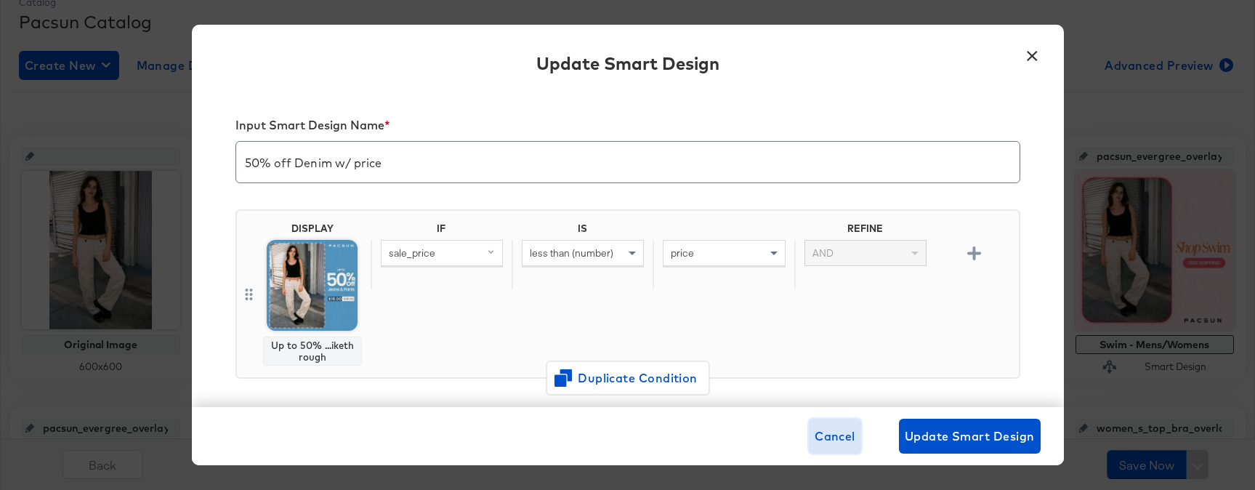
click at [856, 430] on button "Cancel" at bounding box center [835, 436] width 52 height 35
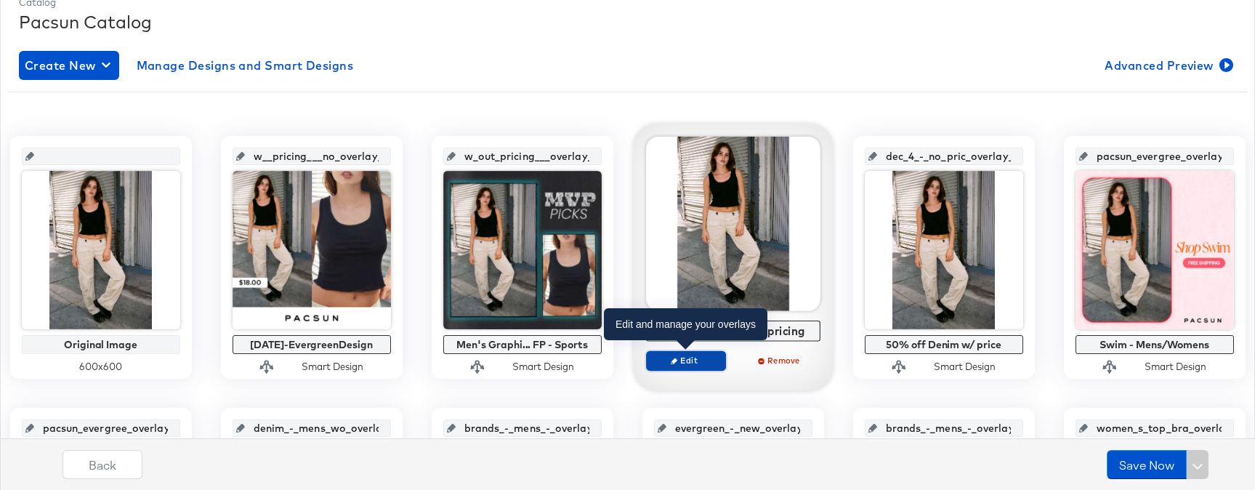
click at [693, 363] on span "Edit" at bounding box center [685, 360] width 67 height 11
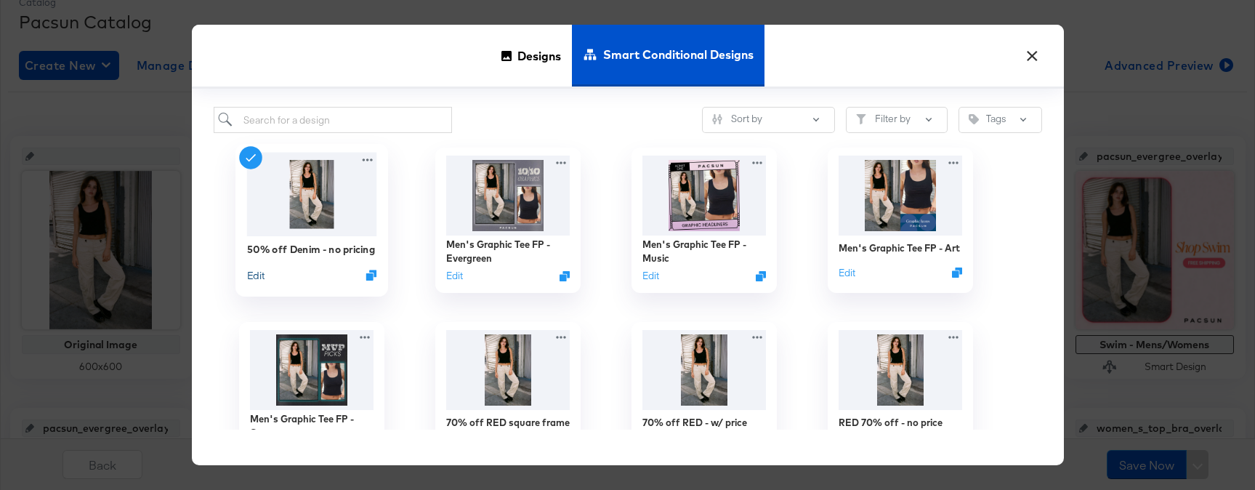
click at [254, 275] on button "Edit" at bounding box center [254, 275] width 17 height 14
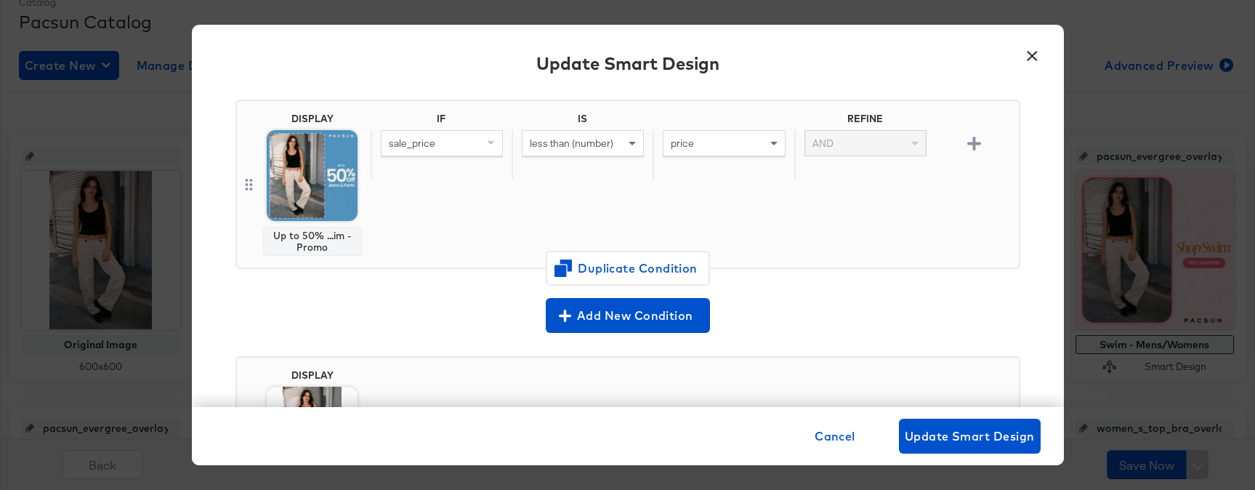
scroll to position [110, 0]
click at [832, 440] on span "Cancel" at bounding box center [835, 436] width 41 height 20
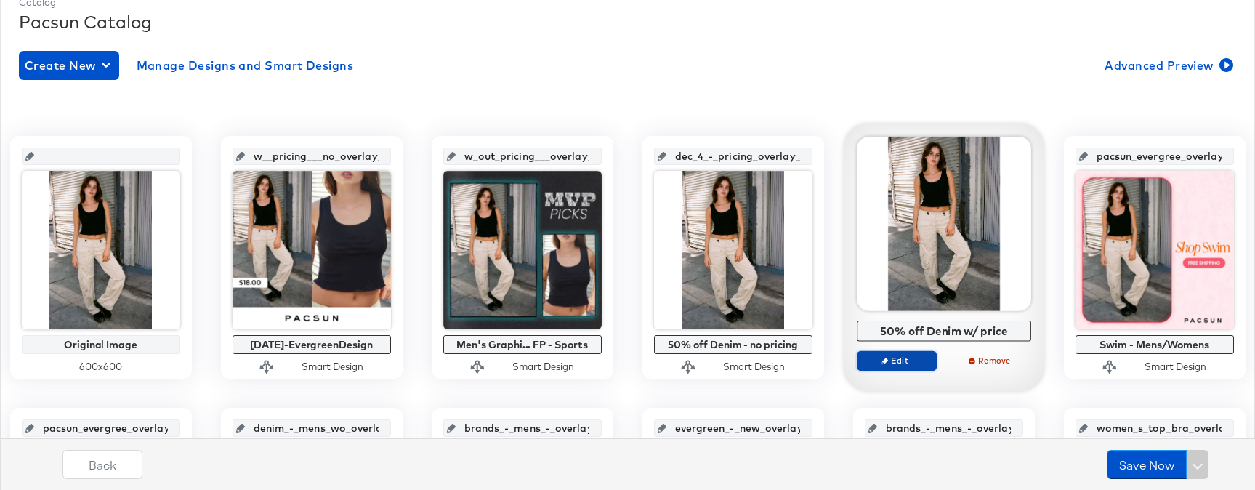
click at [907, 360] on span "Edit" at bounding box center [896, 360] width 67 height 11
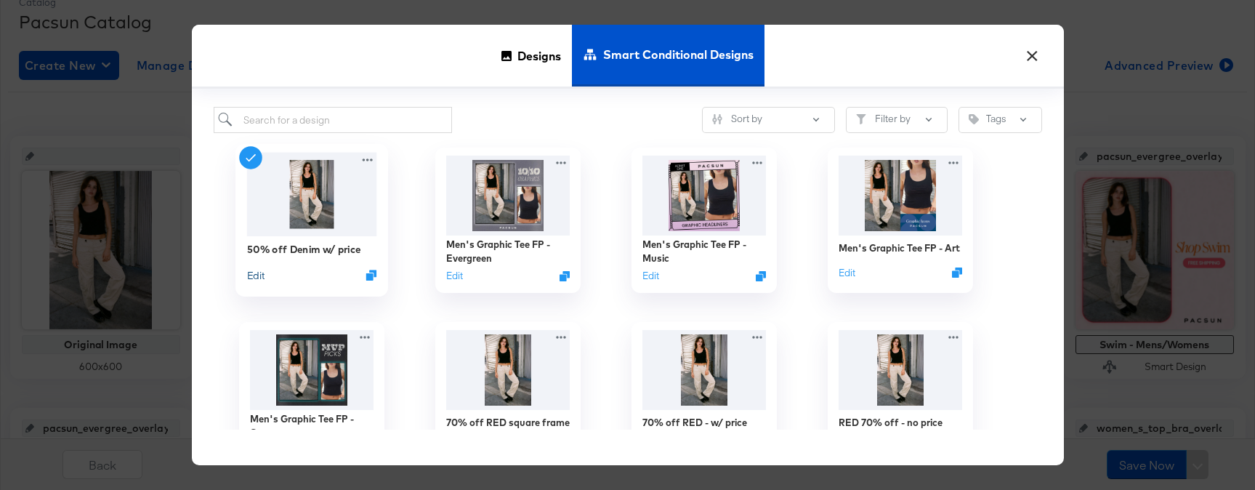
click at [252, 281] on button "Edit" at bounding box center [254, 275] width 17 height 14
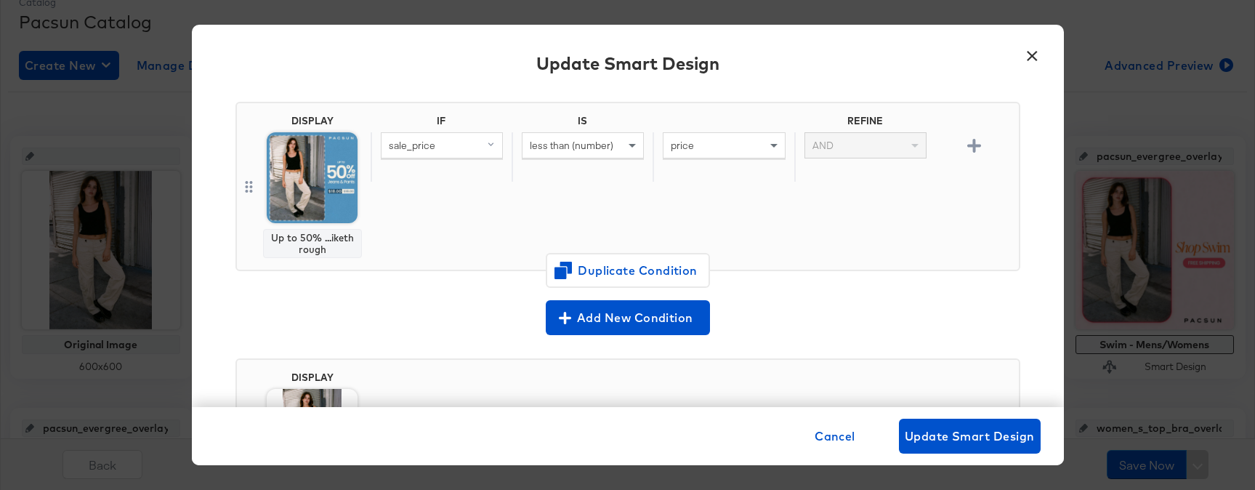
scroll to position [254, 0]
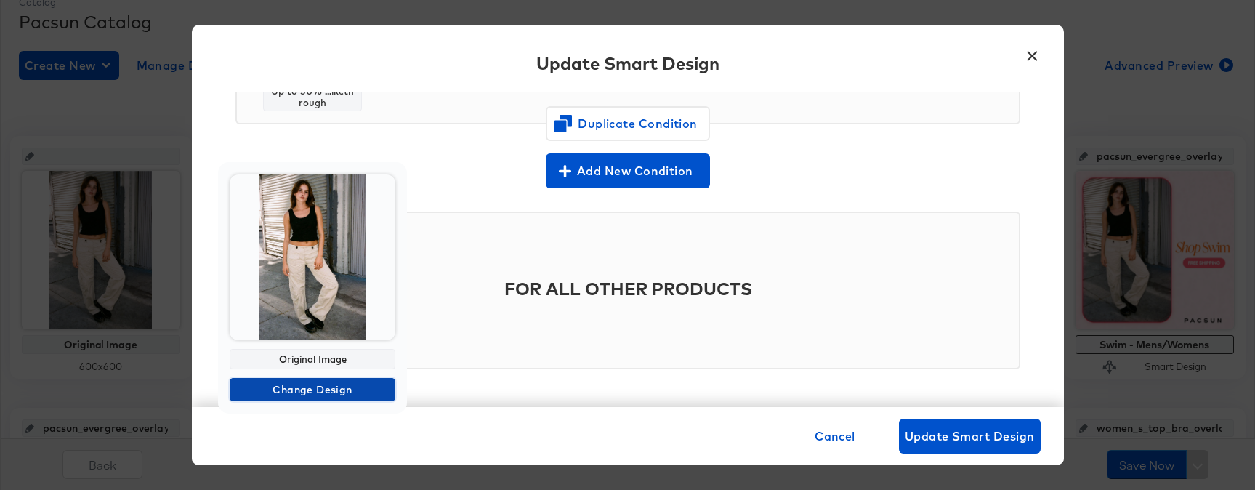
click at [337, 395] on span "Change Design" at bounding box center [313, 390] width 154 height 18
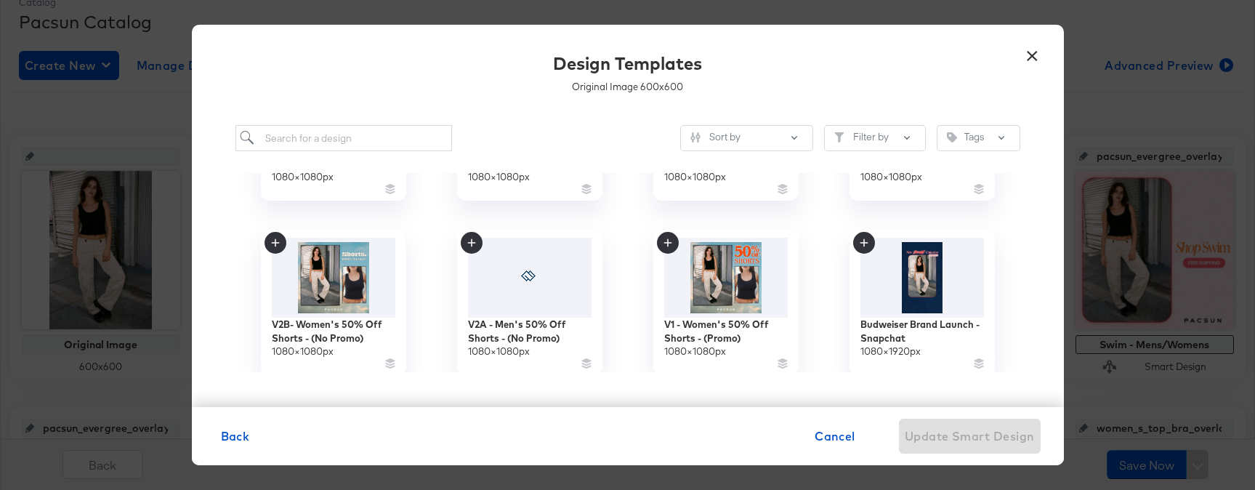
scroll to position [1471, 0]
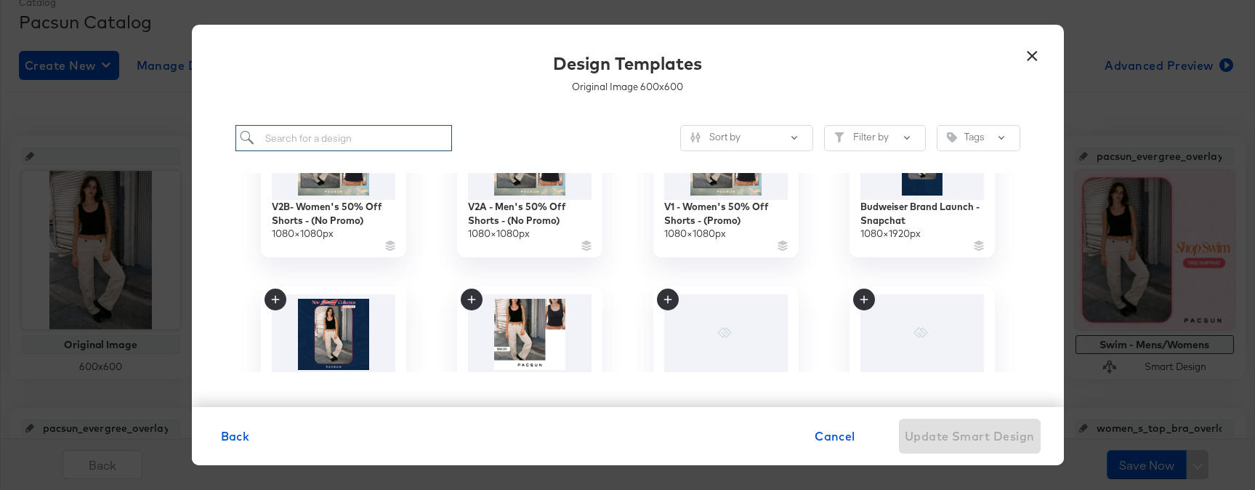
click at [390, 142] on input "search" at bounding box center [344, 138] width 217 height 27
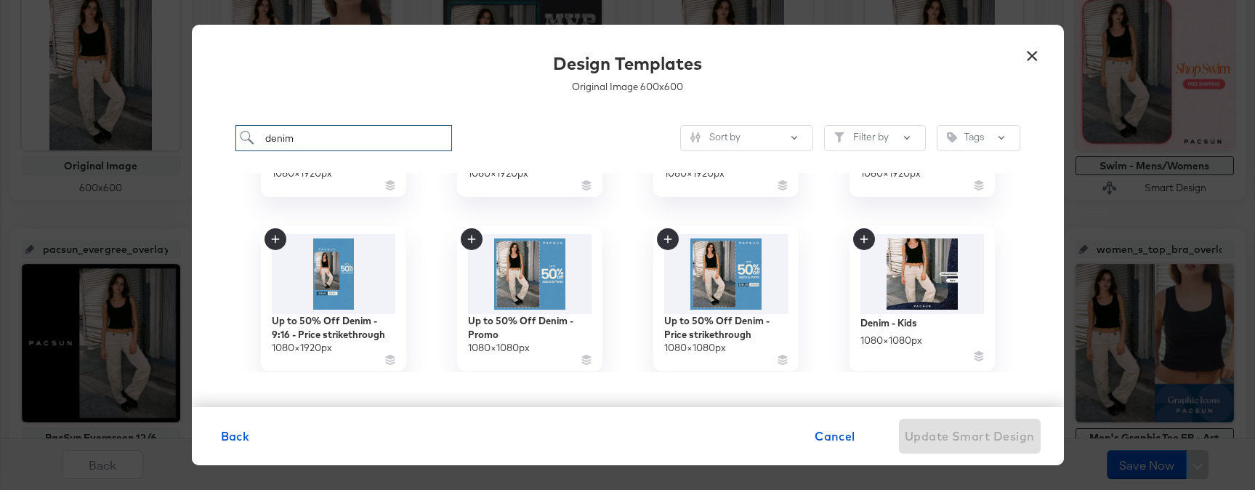
scroll to position [269, 0]
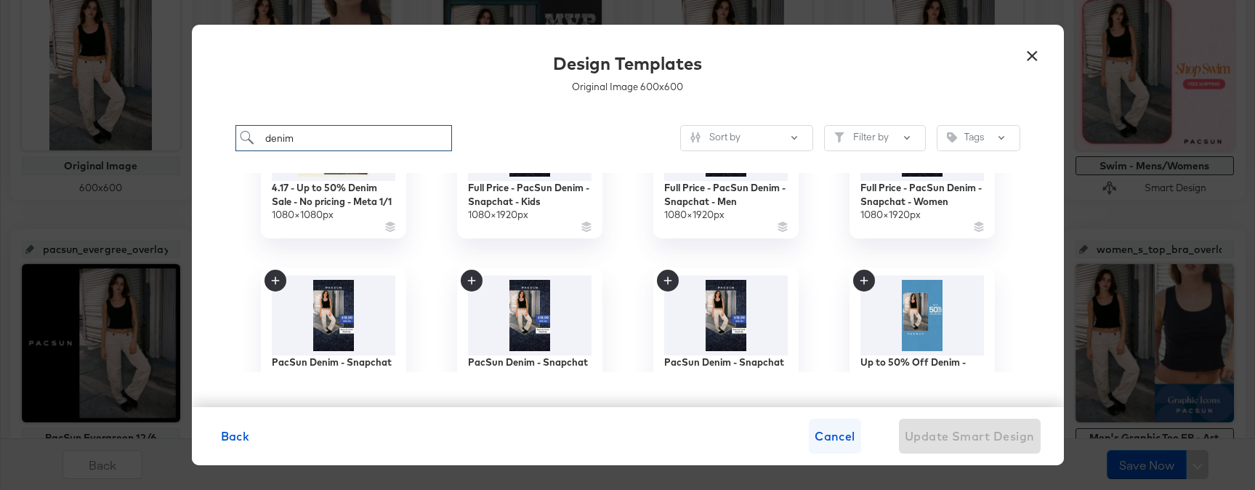
type input "denim"
click at [849, 431] on span "Cancel" at bounding box center [835, 436] width 41 height 20
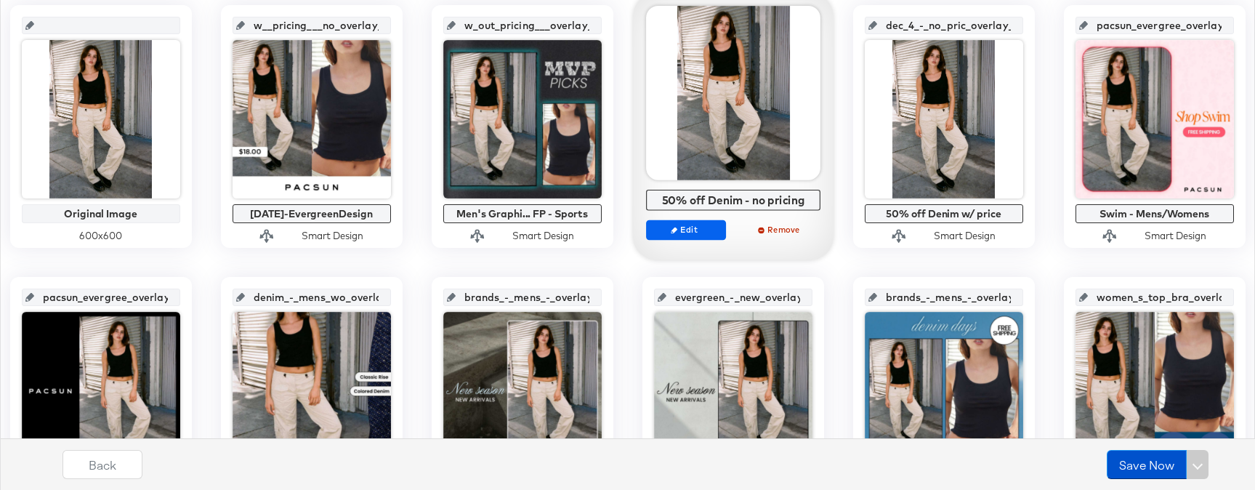
scroll to position [323, 0]
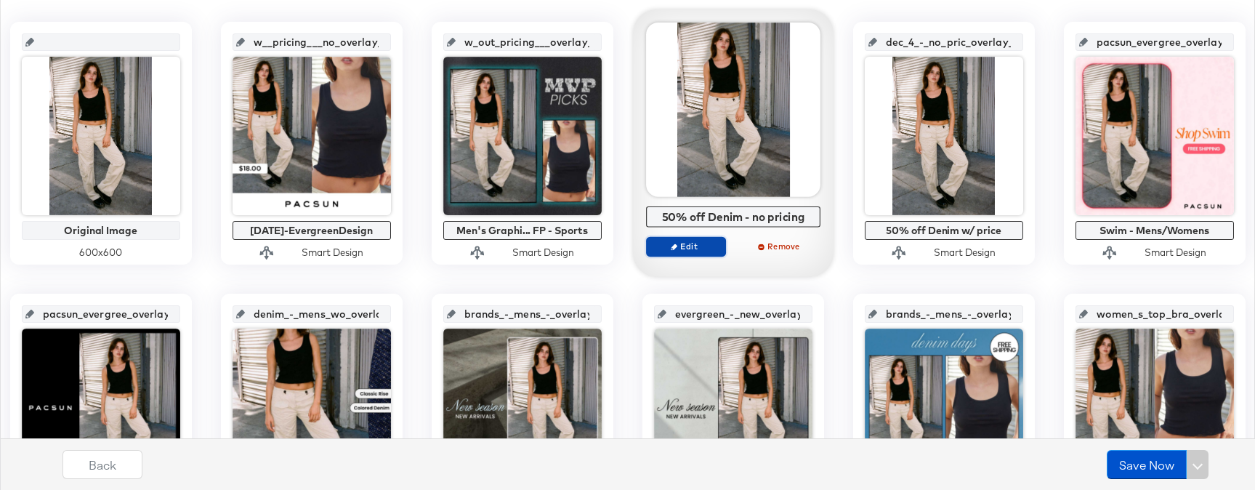
click at [700, 247] on span "Edit" at bounding box center [685, 246] width 67 height 11
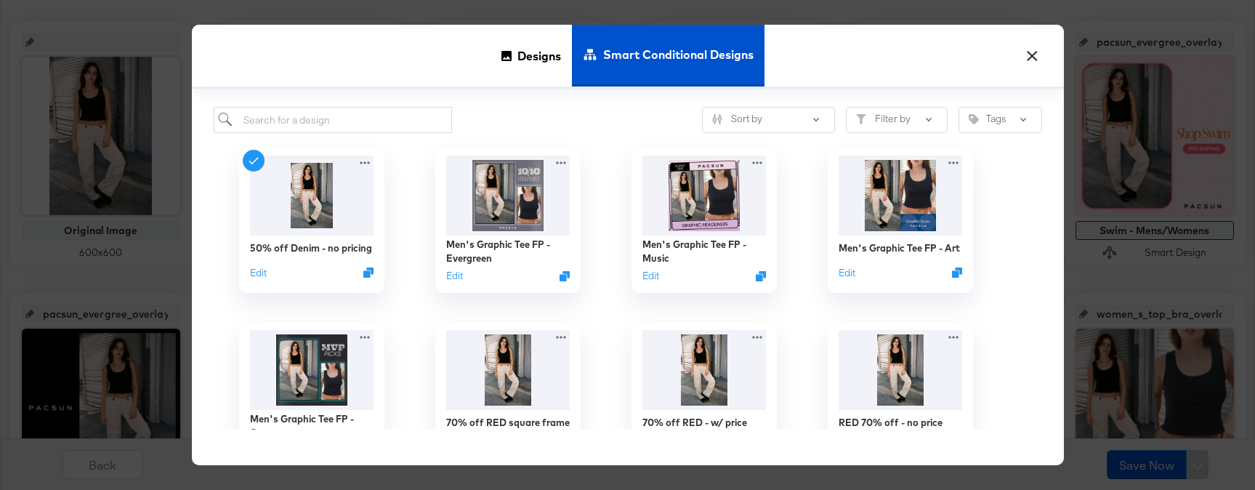
click at [1035, 59] on button "×" at bounding box center [1033, 52] width 26 height 26
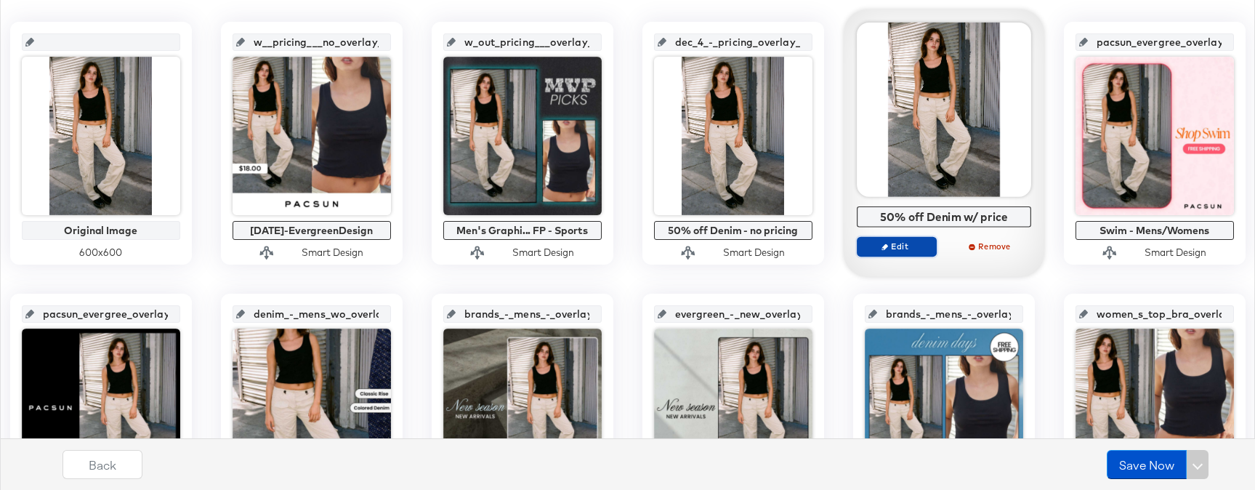
click at [890, 243] on span "Edit" at bounding box center [896, 246] width 67 height 11
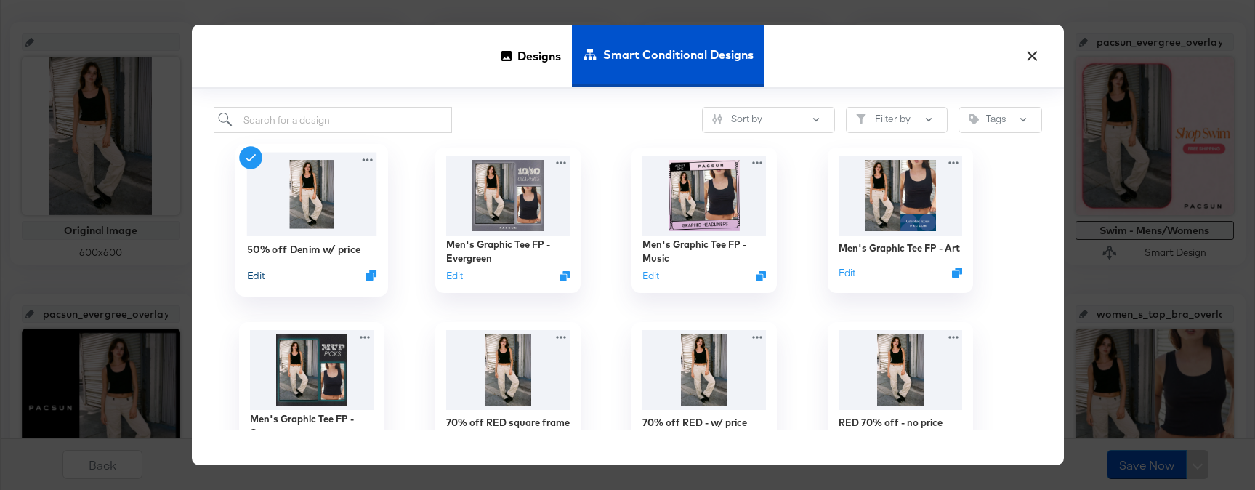
click at [262, 270] on button "Edit" at bounding box center [254, 275] width 17 height 14
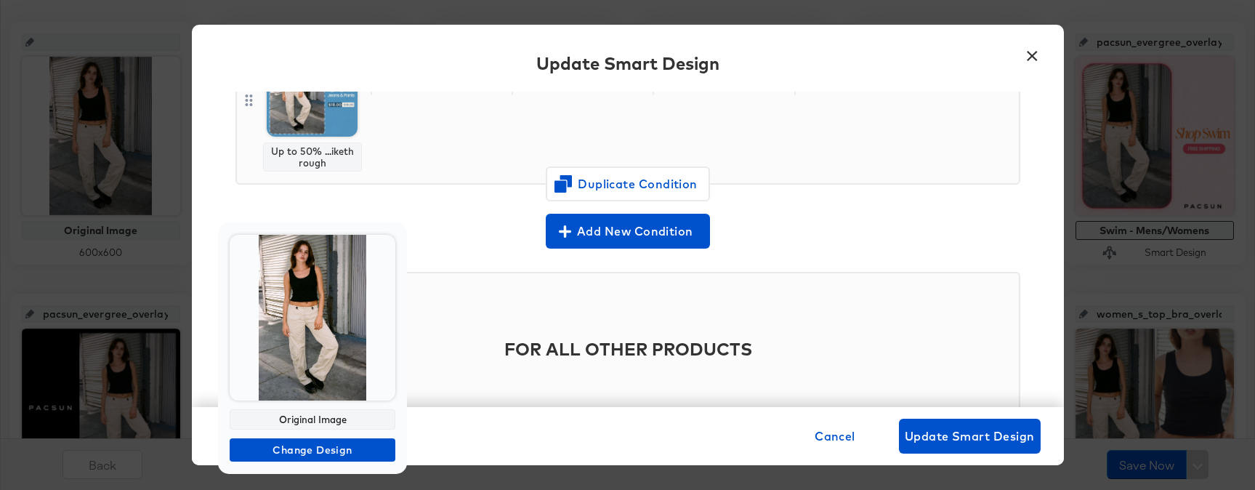
scroll to position [424, 0]
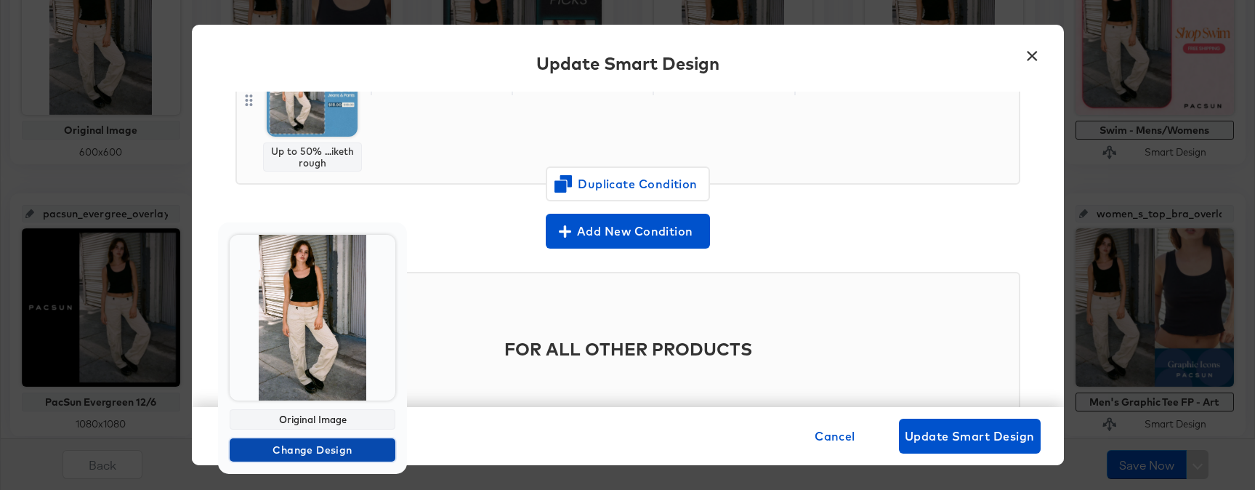
click at [328, 455] on span "Change Design" at bounding box center [313, 450] width 154 height 18
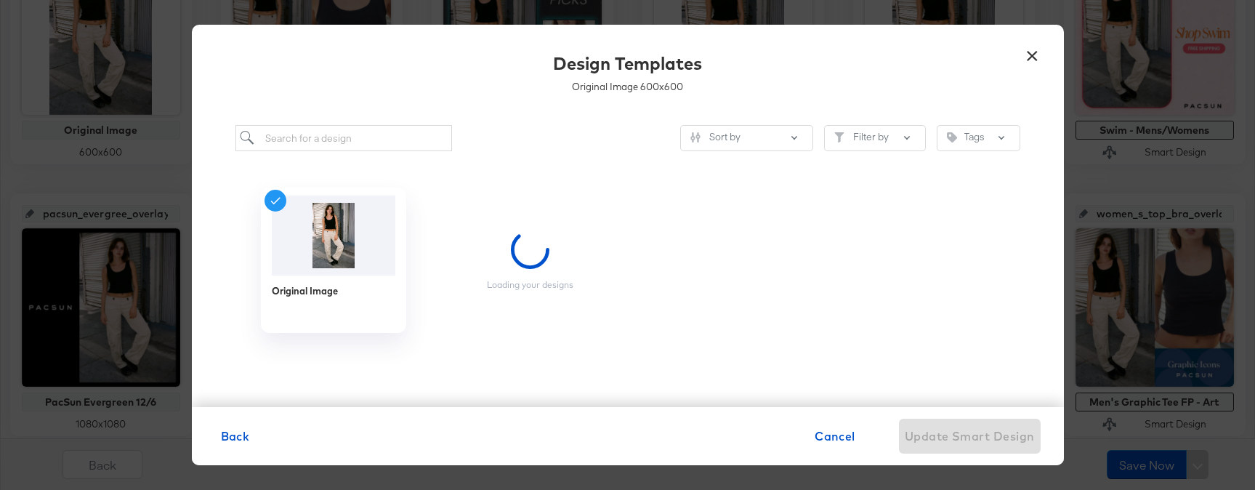
scroll to position [0, 0]
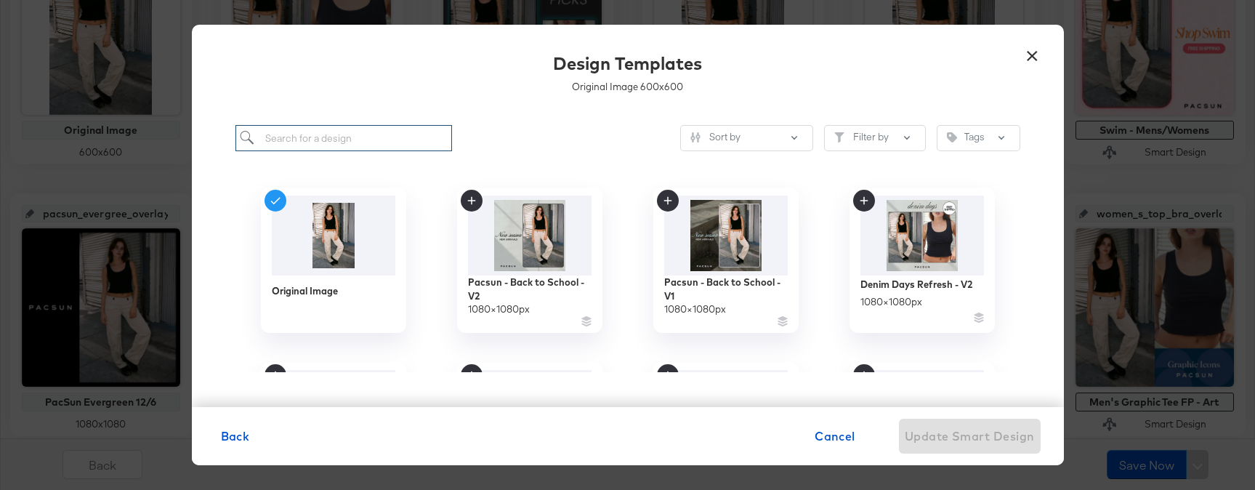
click at [372, 149] on input "search" at bounding box center [344, 138] width 217 height 27
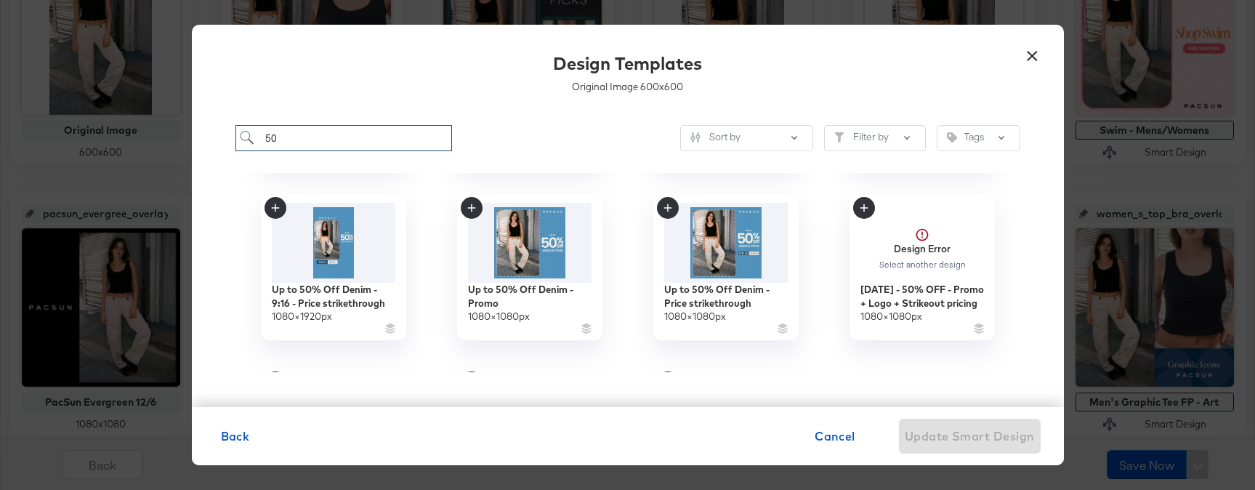
scroll to position [693, 0]
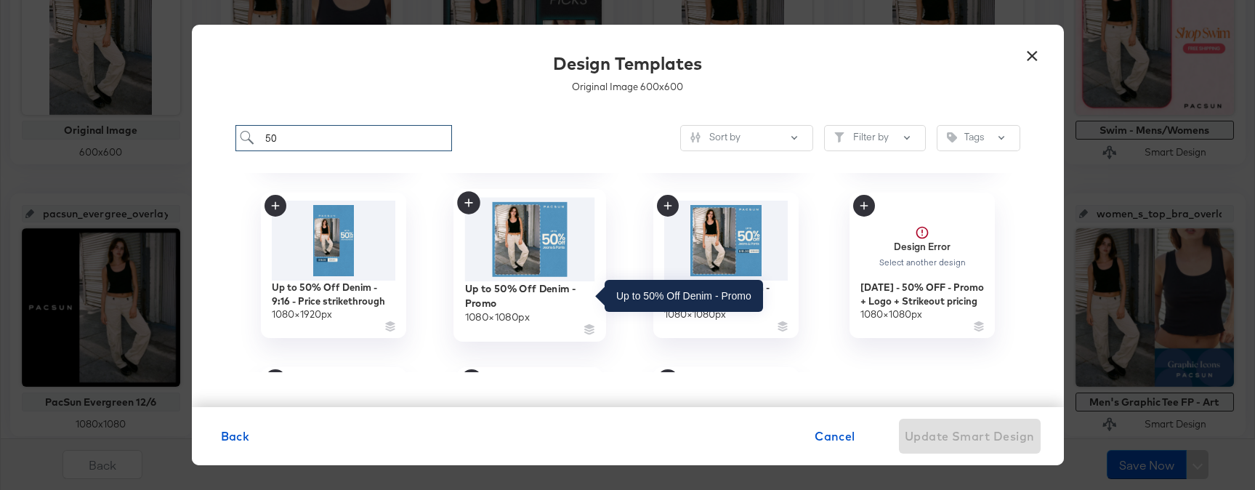
type input "50"
click at [529, 297] on div "Up to 50% Off Denim - Promo" at bounding box center [529, 295] width 130 height 28
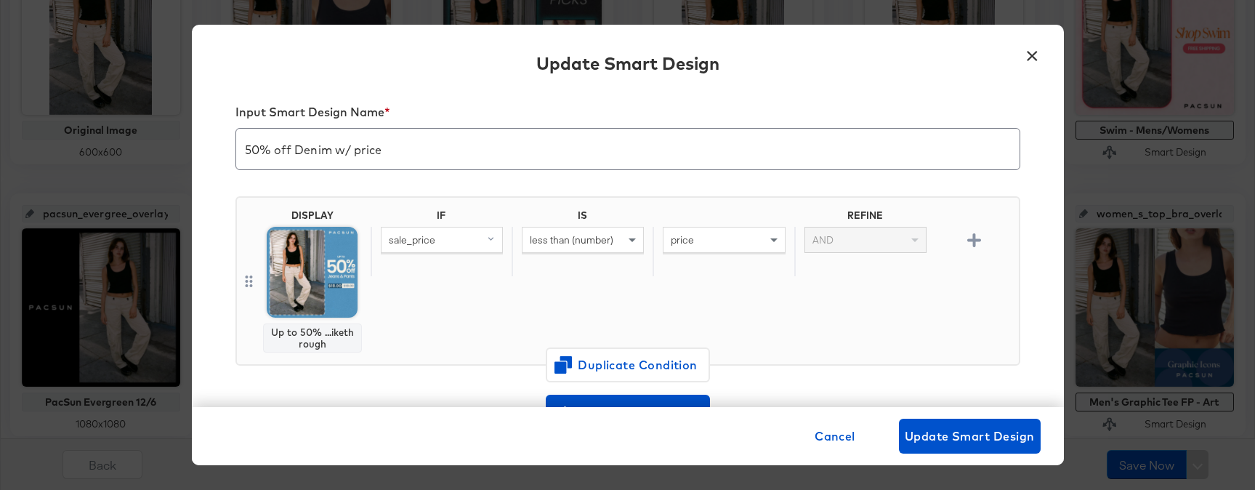
scroll to position [0, 0]
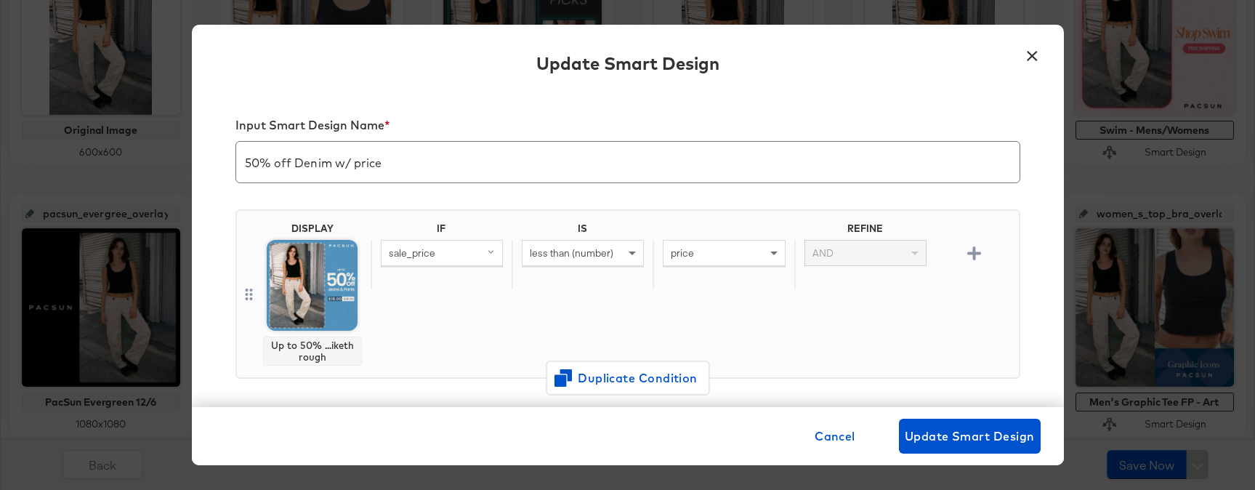
click at [468, 153] on input "50% off Denim w/ price" at bounding box center [628, 156] width 784 height 41
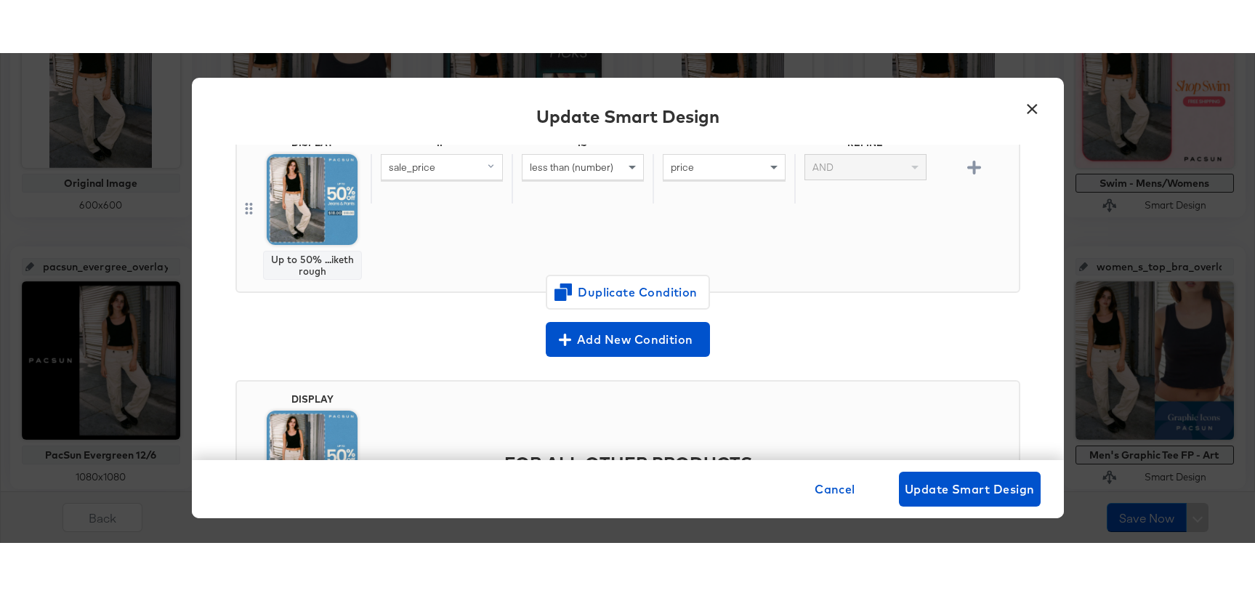
scroll to position [142, 0]
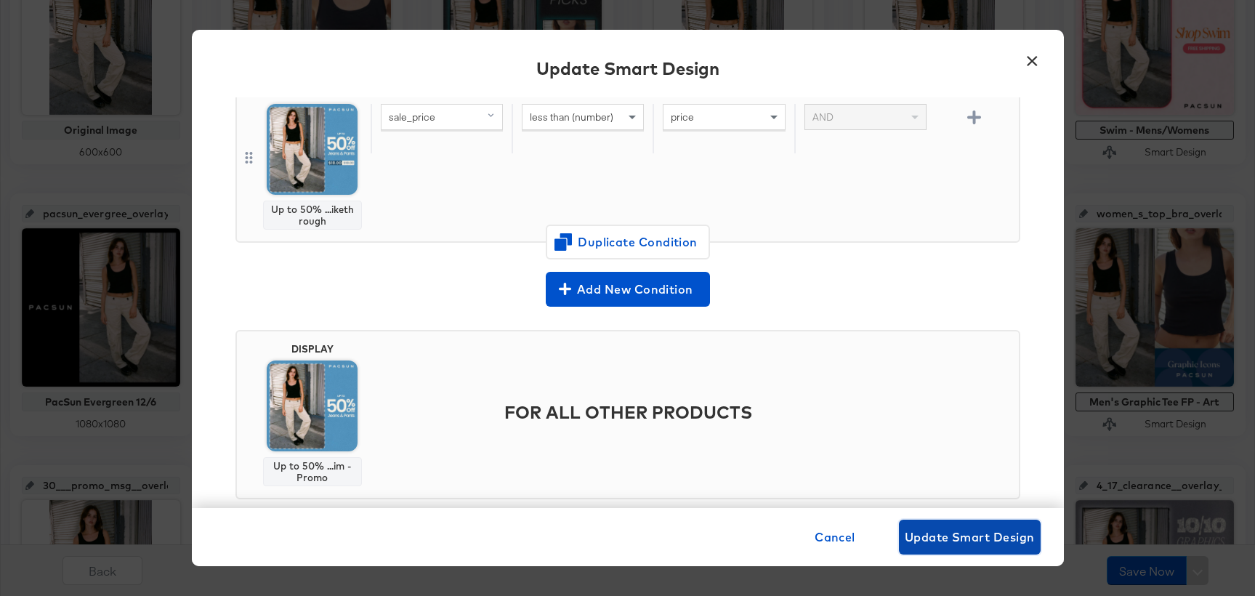
click at [941, 489] on span "Update Smart Design" at bounding box center [970, 537] width 130 height 20
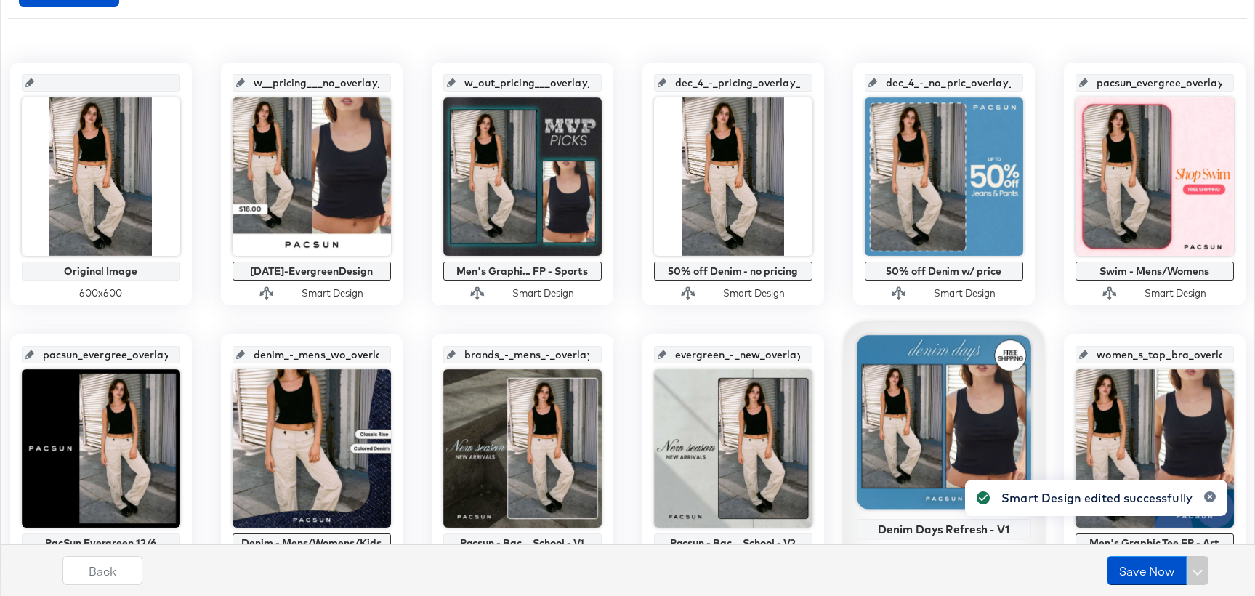
scroll to position [277, 0]
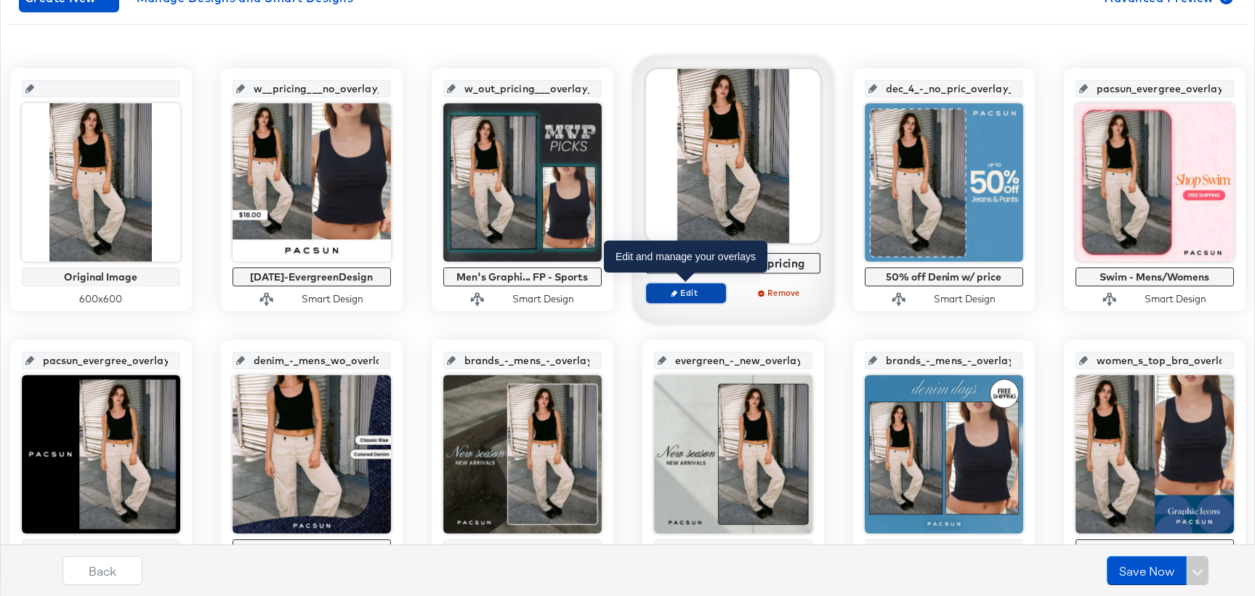
click at [715, 289] on span "Edit" at bounding box center [685, 292] width 67 height 11
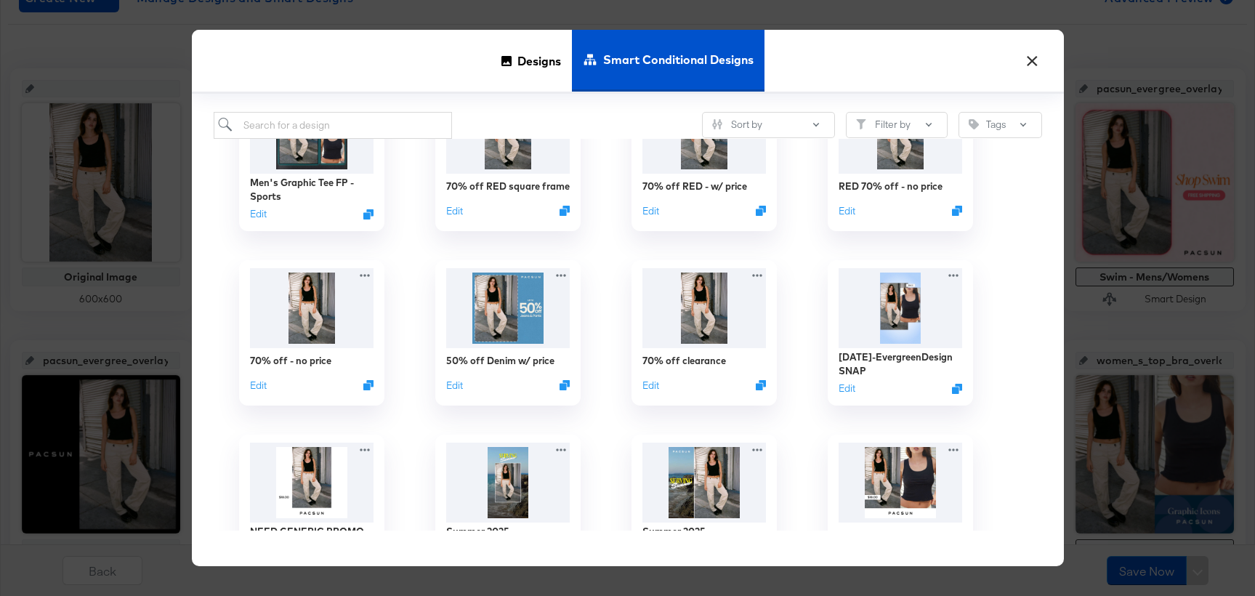
scroll to position [0, 0]
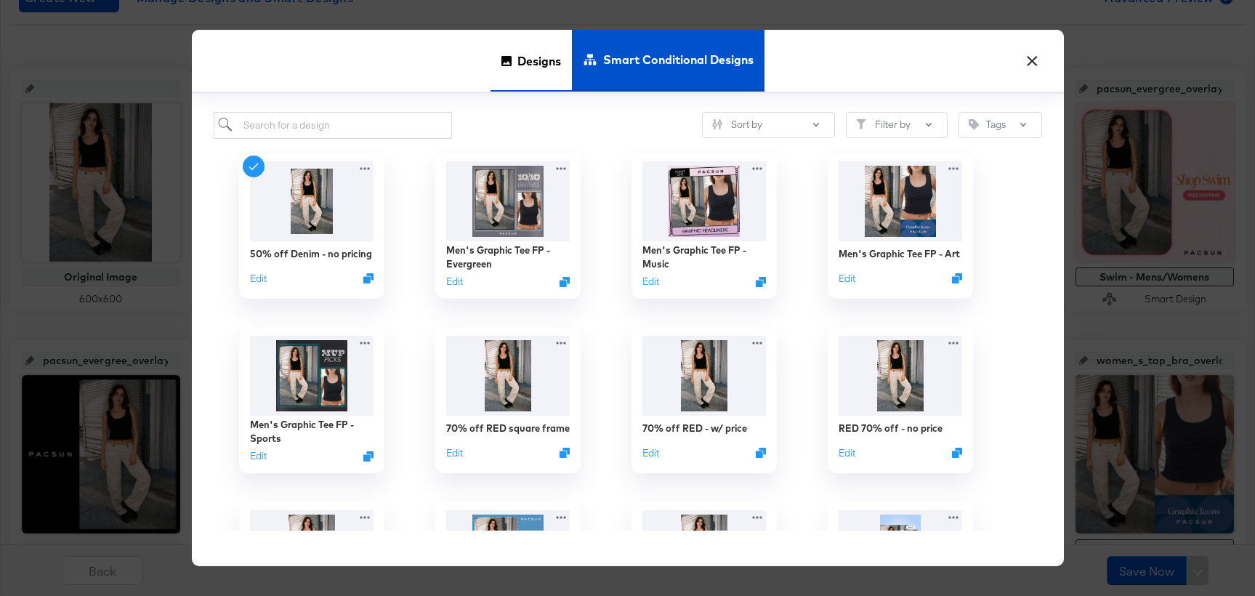
click at [536, 68] on span "Designs" at bounding box center [540, 61] width 44 height 64
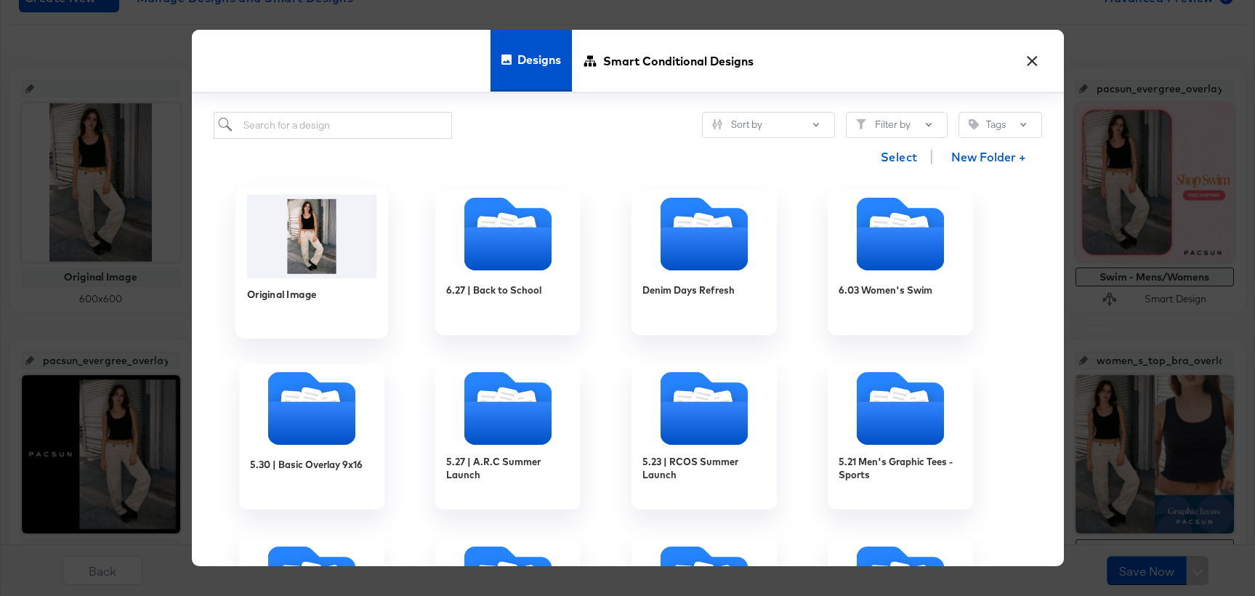
click at [350, 282] on div "Original Image" at bounding box center [311, 304] width 130 height 52
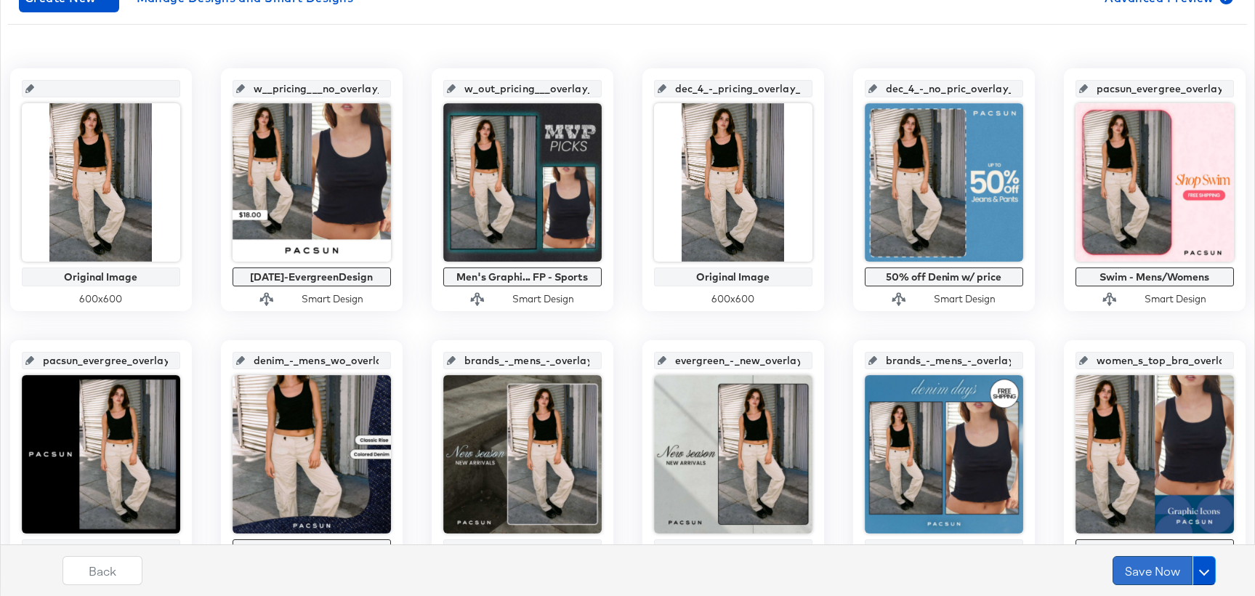
click at [1137, 489] on button "Save Now" at bounding box center [1153, 570] width 80 height 29
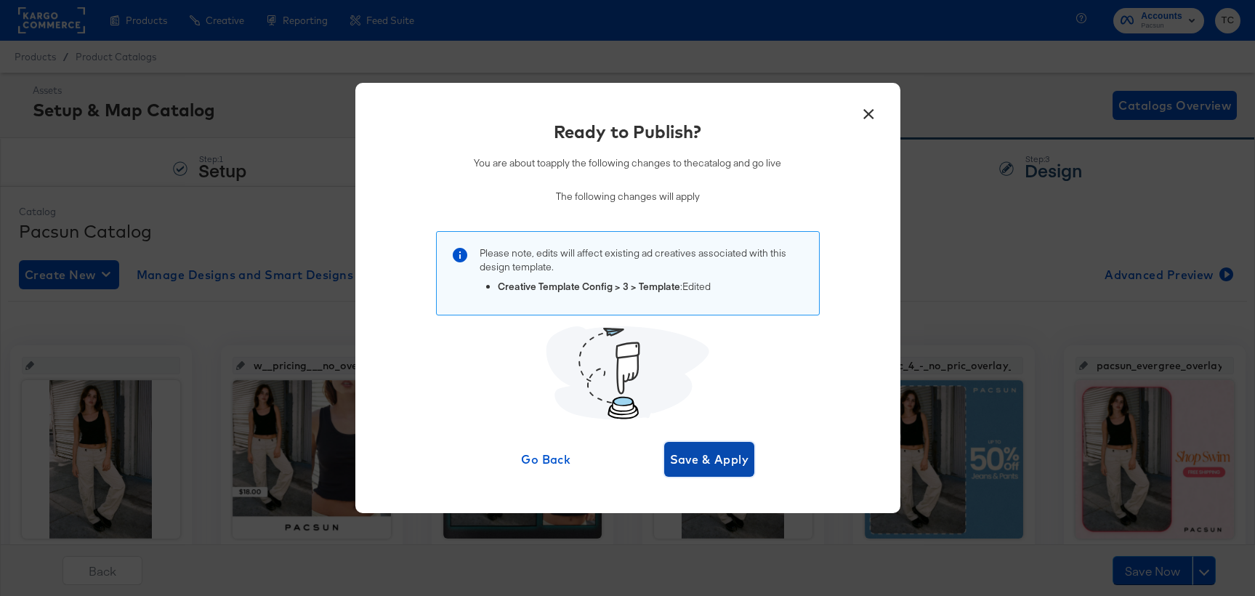
click at [704, 470] on button "Save & Apply" at bounding box center [709, 459] width 91 height 35
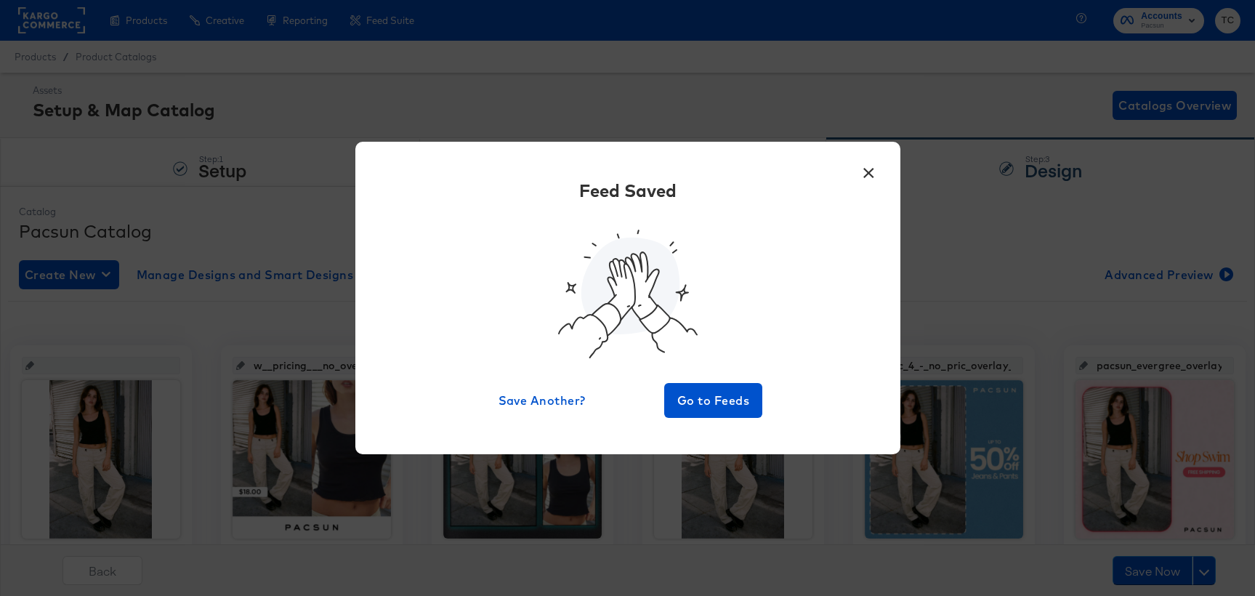
click at [872, 177] on button "×" at bounding box center [869, 169] width 26 height 26
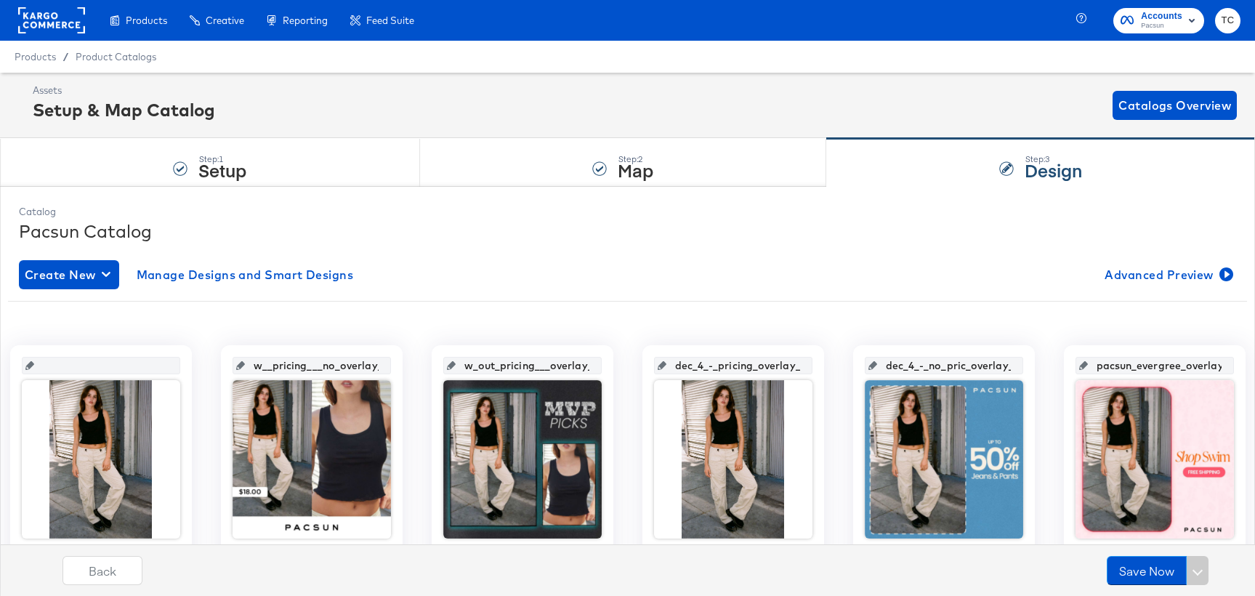
scroll to position [215, 0]
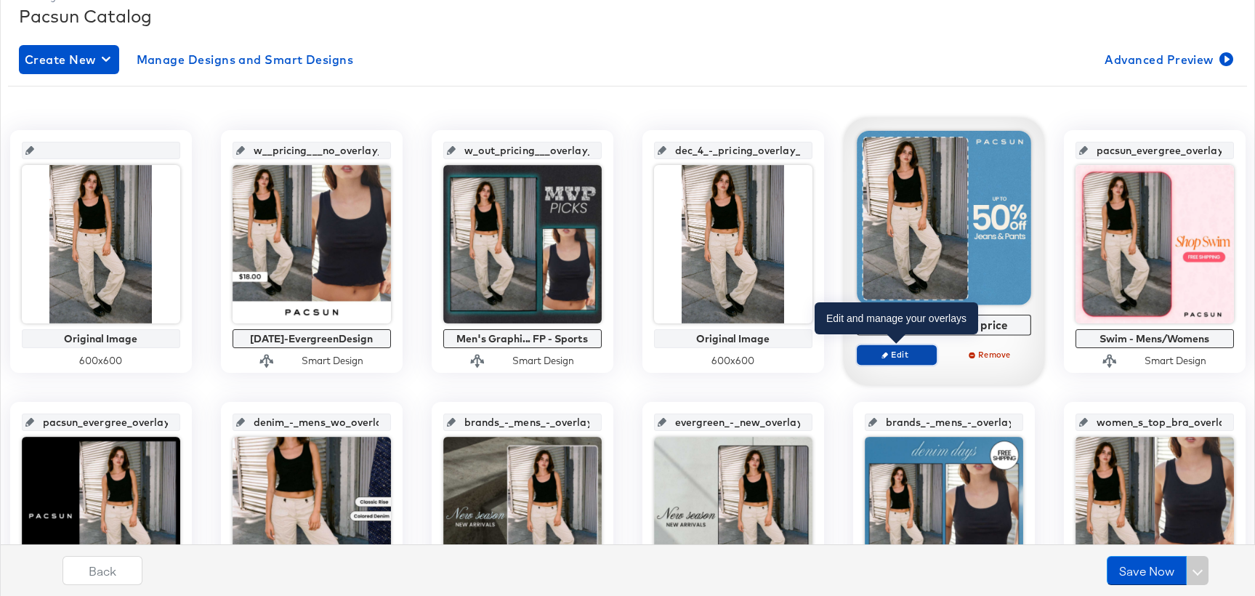
click at [917, 358] on span "Edit" at bounding box center [896, 354] width 67 height 11
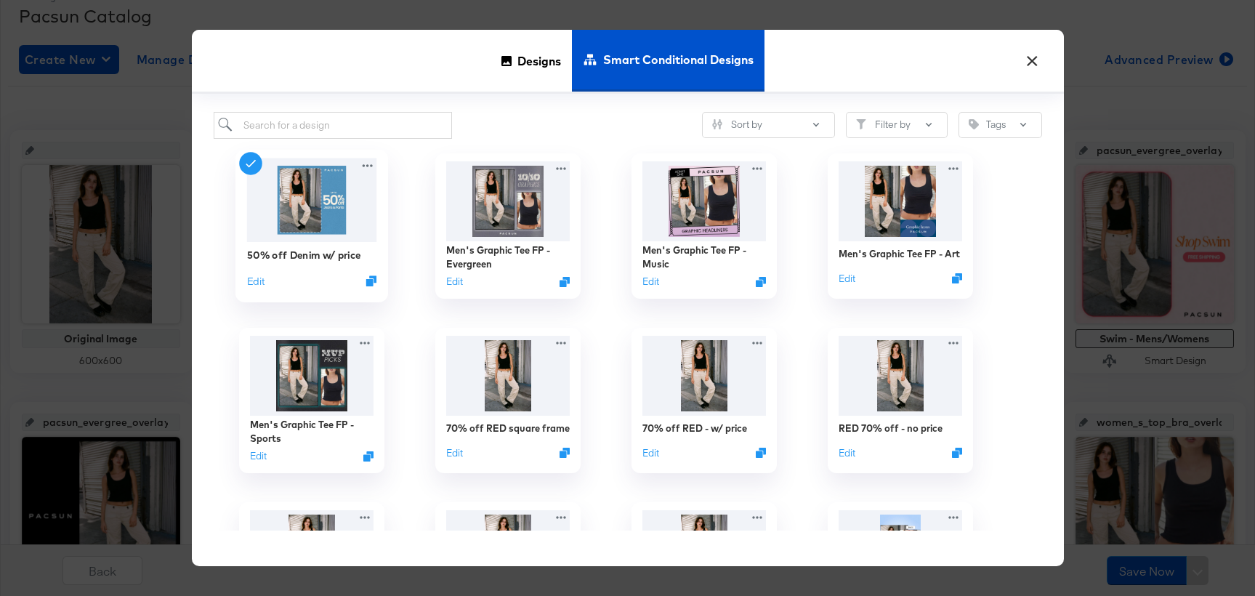
click at [265, 283] on div "Edit" at bounding box center [311, 280] width 130 height 14
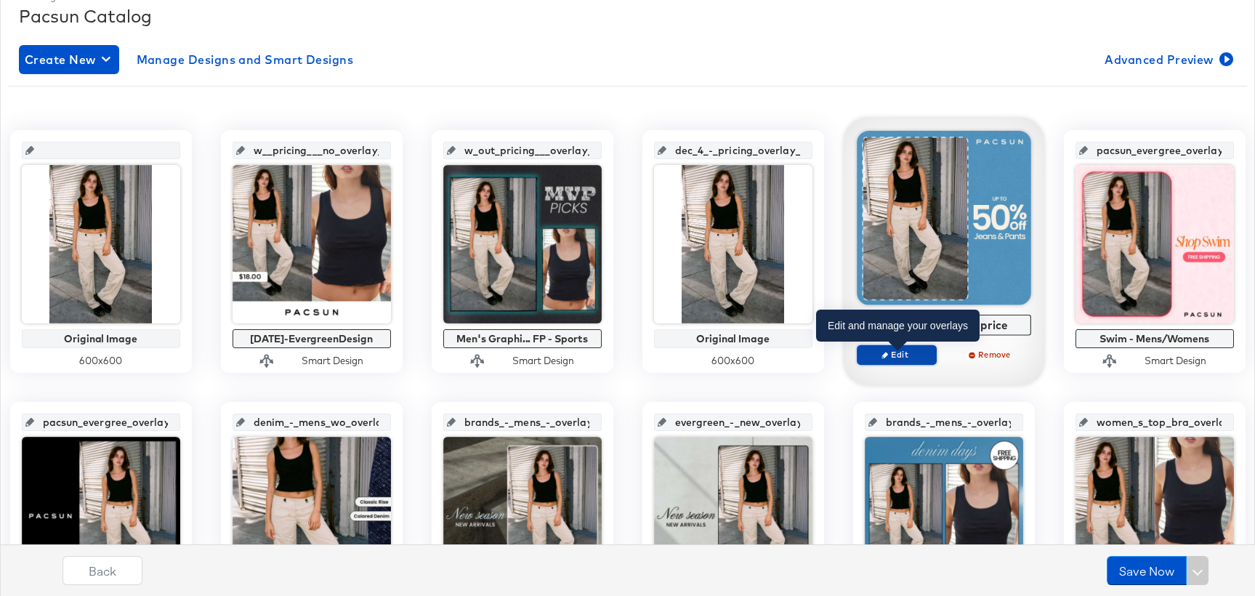
click at [894, 358] on span "Edit" at bounding box center [896, 354] width 67 height 11
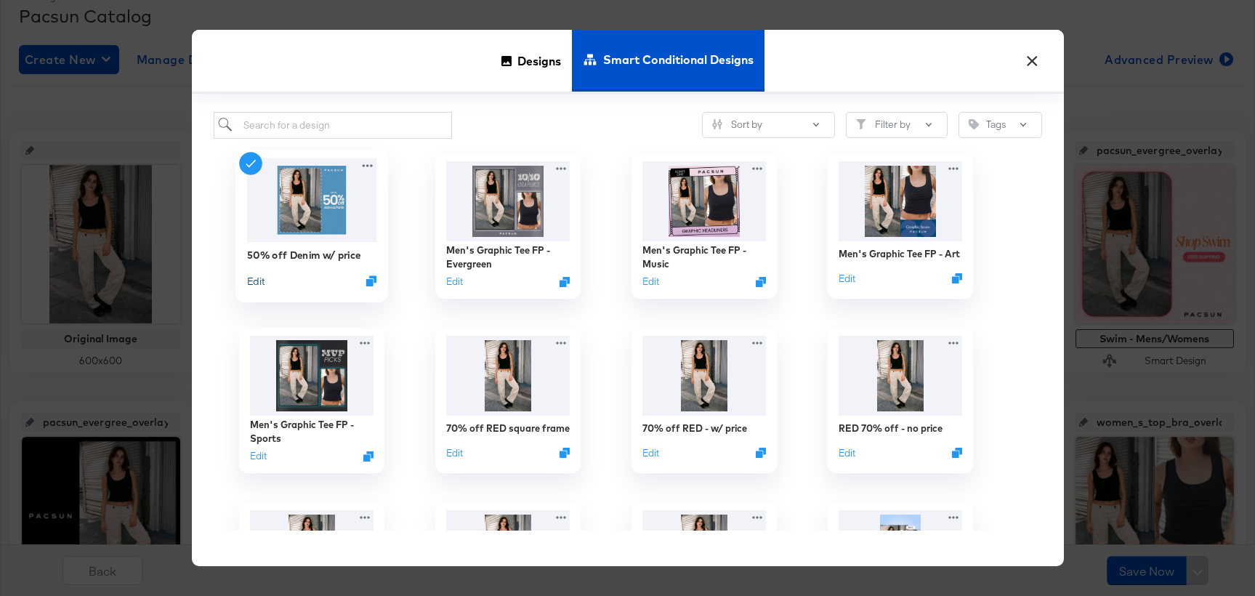
click at [255, 282] on button "Edit" at bounding box center [254, 280] width 17 height 14
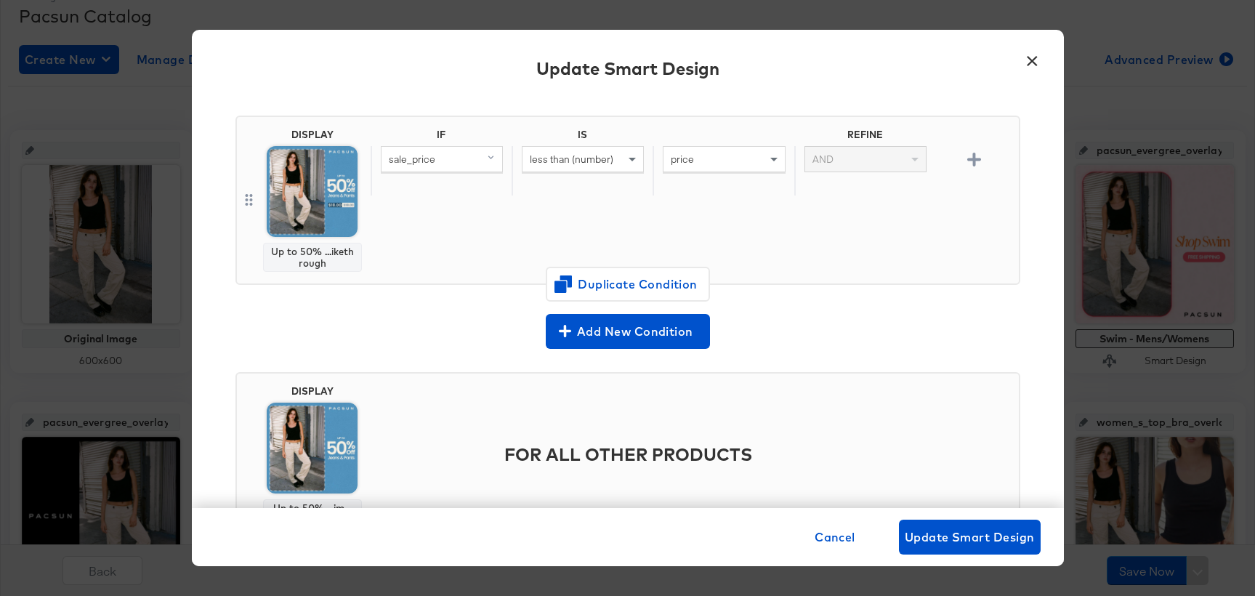
scroll to position [126, 0]
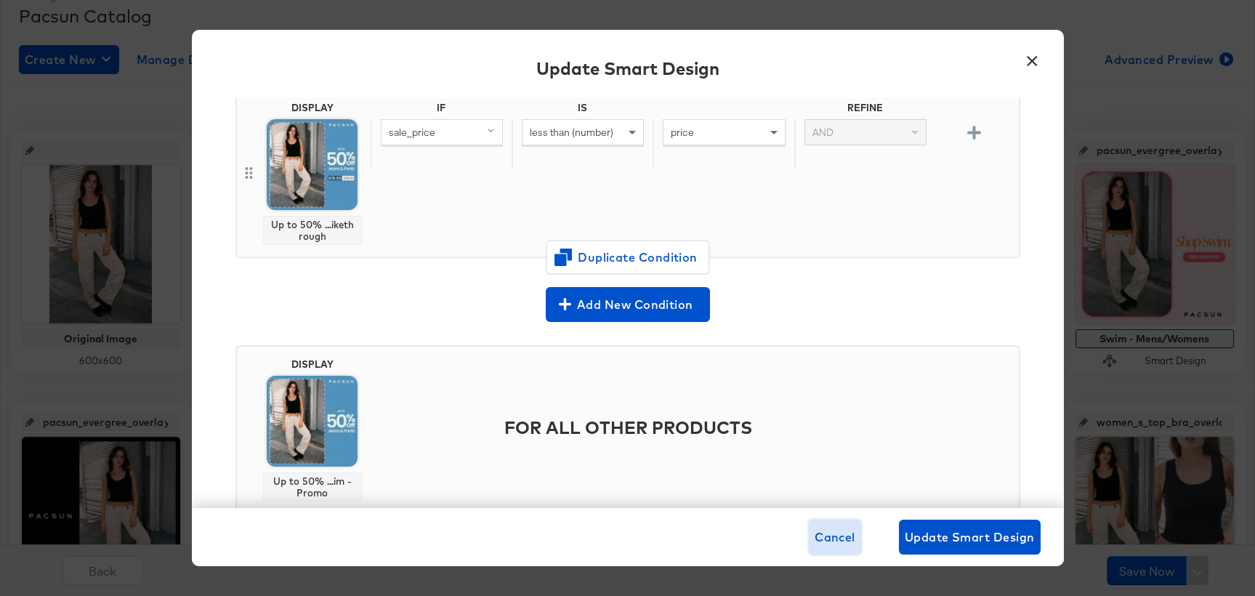
click at [837, 489] on span "Cancel" at bounding box center [835, 537] width 41 height 20
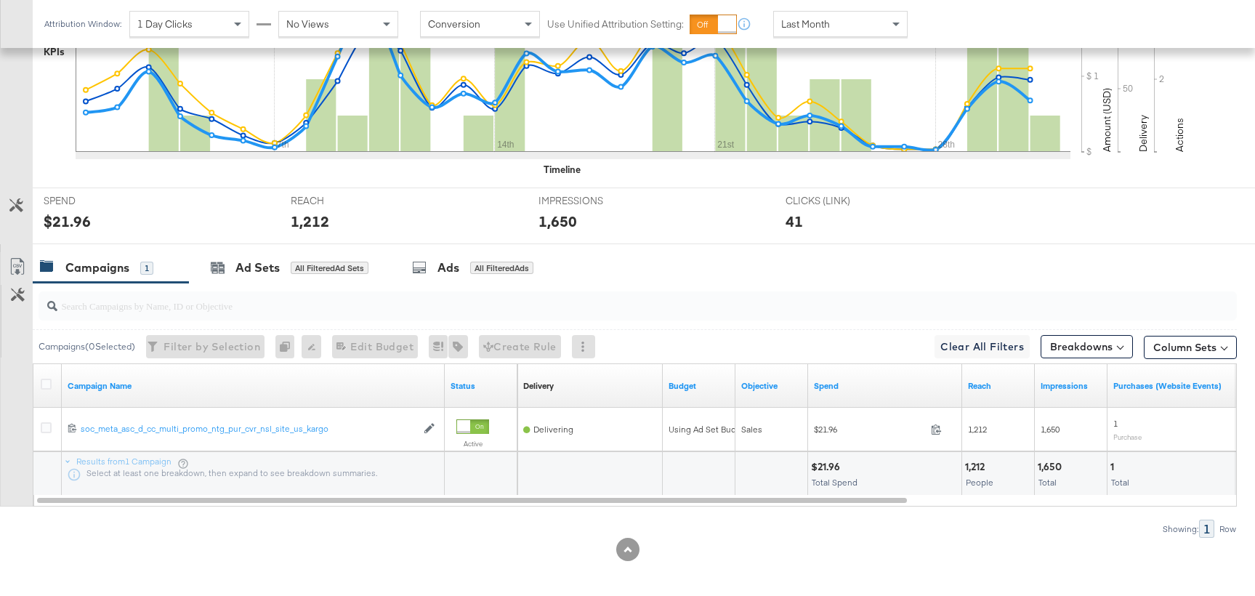
scroll to position [453, 0]
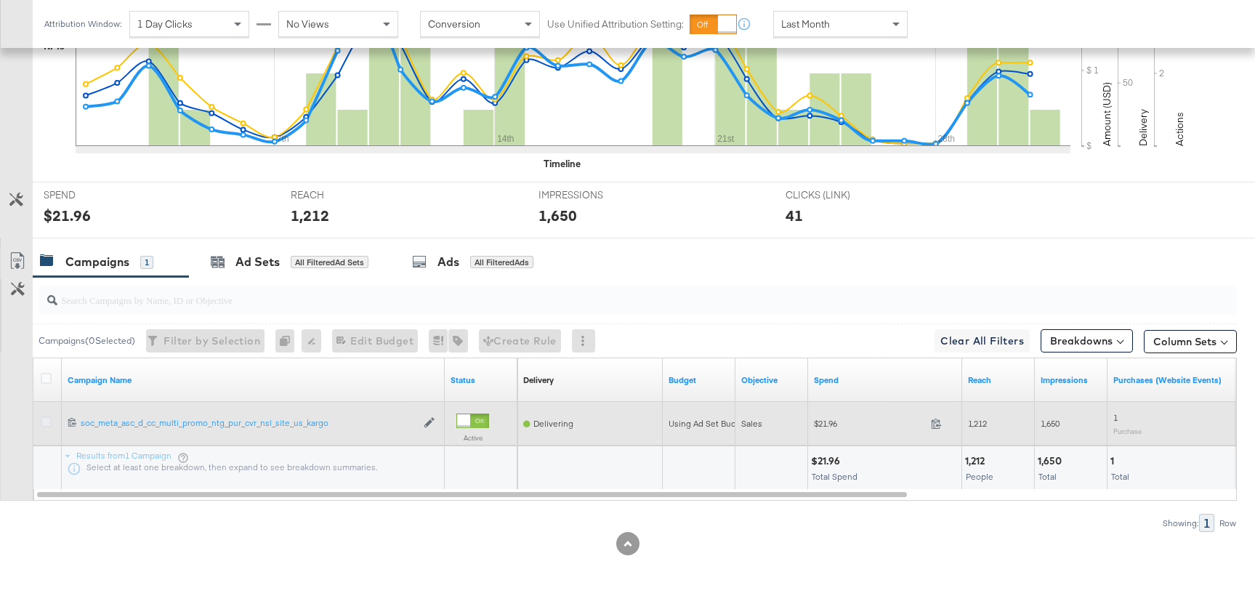
click at [44, 422] on icon at bounding box center [46, 421] width 11 height 11
click at [0, 0] on input "checkbox" at bounding box center [0, 0] width 0 height 0
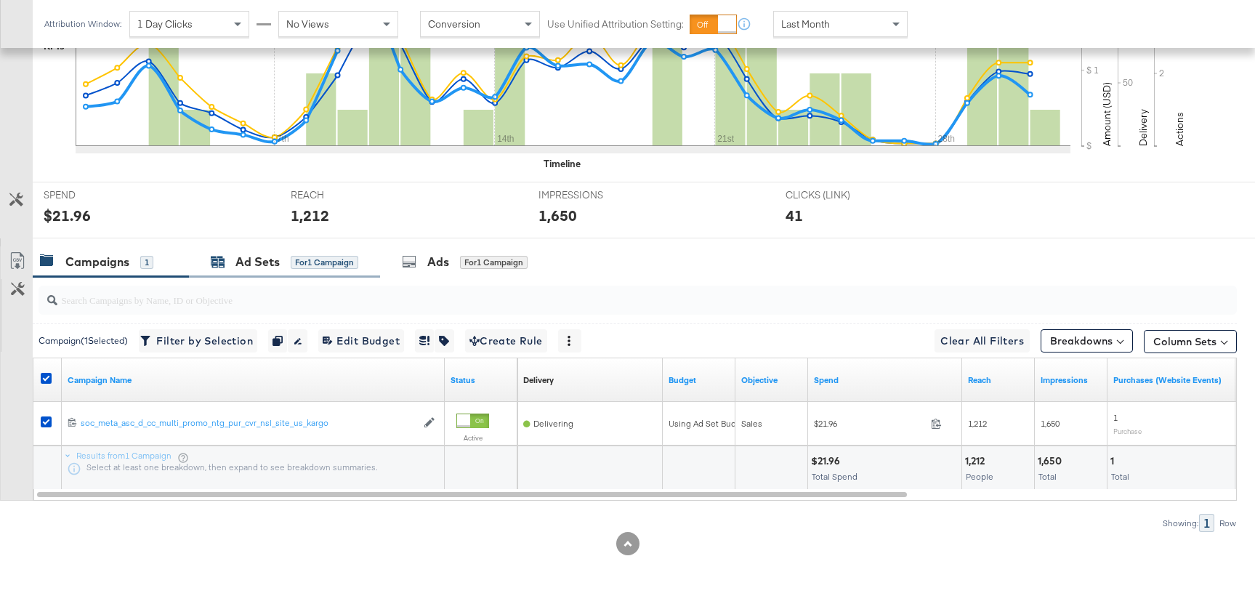
click at [250, 265] on div "Ad Sets" at bounding box center [258, 262] width 44 height 17
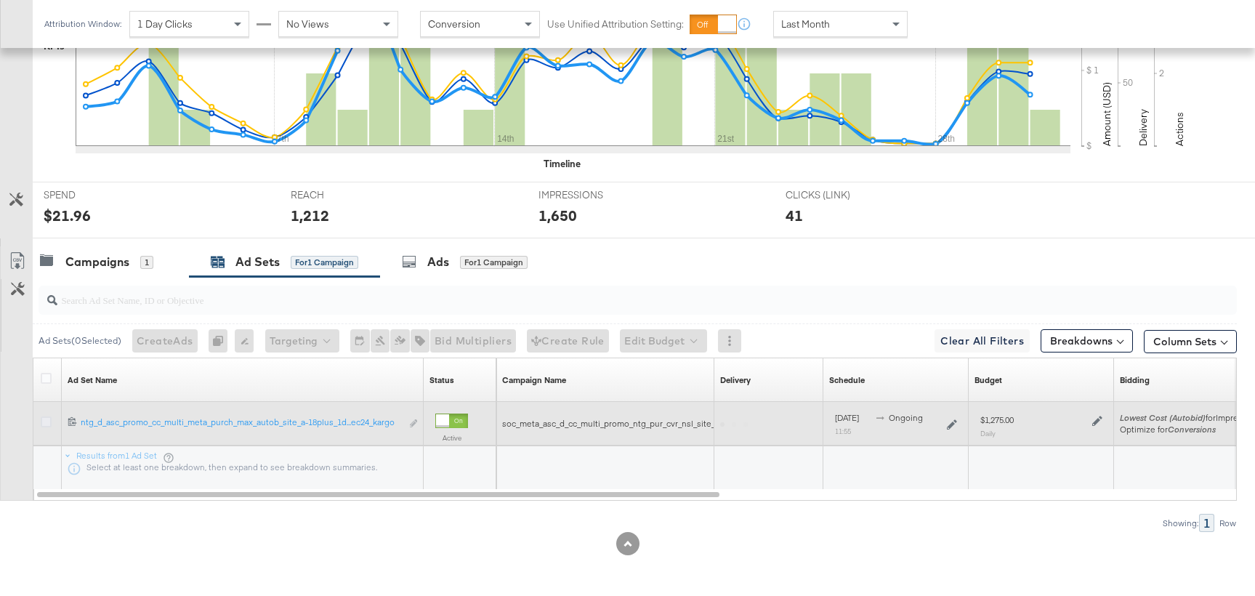
click at [46, 422] on icon at bounding box center [46, 421] width 11 height 11
click at [0, 0] on input "checkbox" at bounding box center [0, 0] width 0 height 0
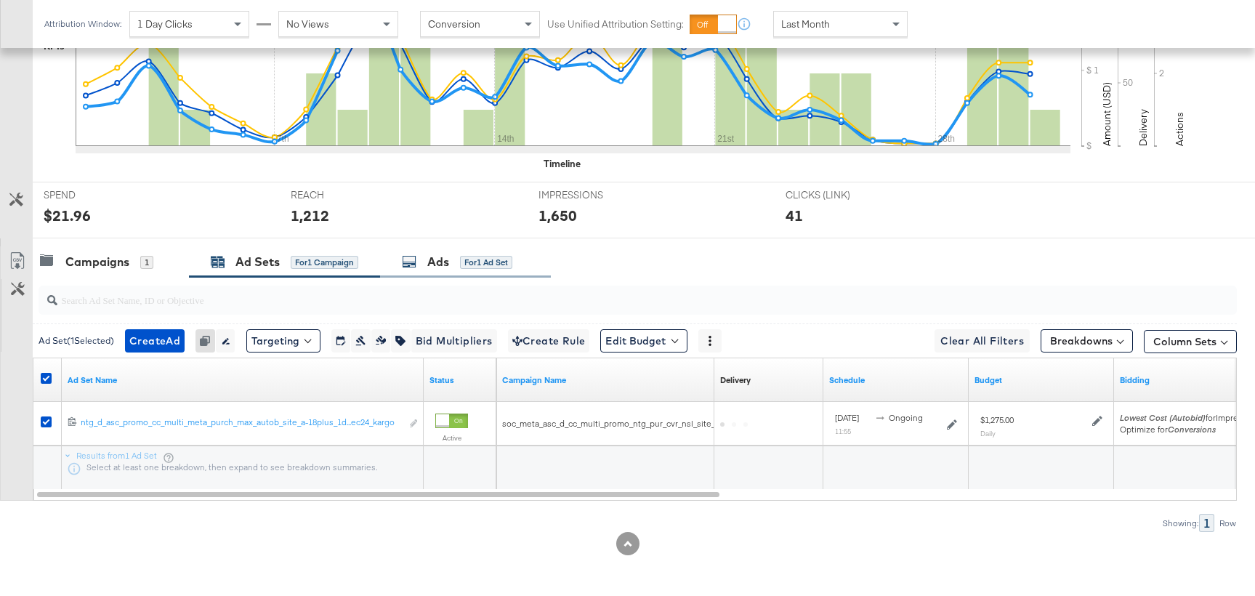
click at [458, 271] on div "Ads for 1 Ad Set" at bounding box center [465, 261] width 171 height 31
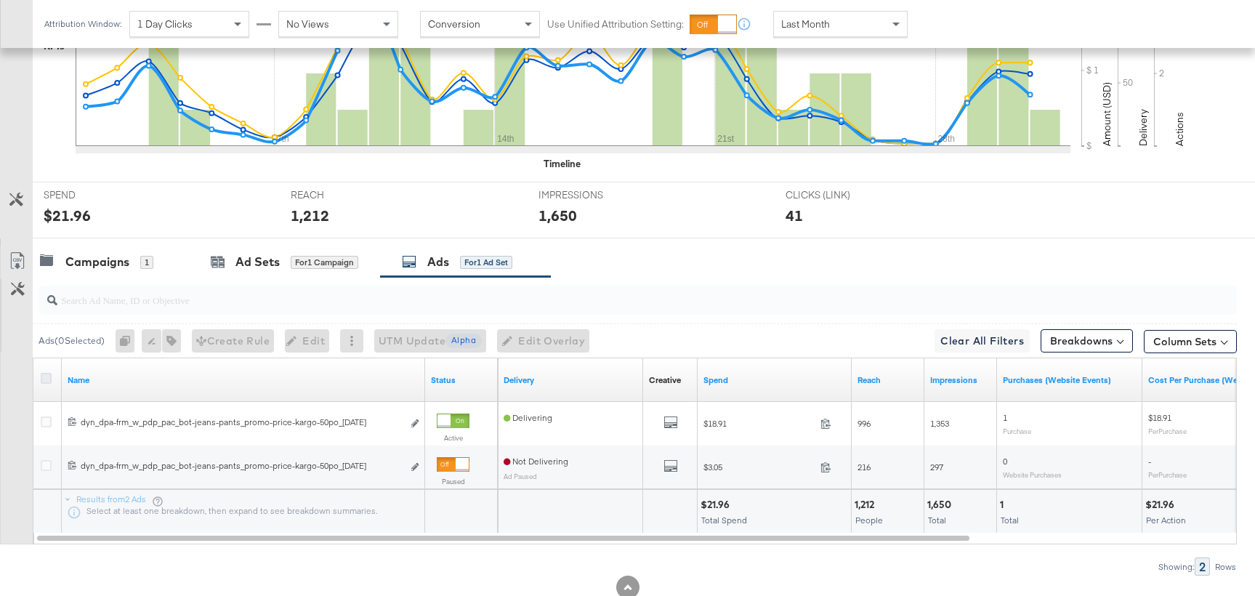
click at [47, 375] on icon at bounding box center [46, 378] width 11 height 11
click at [0, 0] on input "checkbox" at bounding box center [0, 0] width 0 height 0
click at [47, 375] on icon at bounding box center [46, 378] width 11 height 11
click at [0, 0] on input "checkbox" at bounding box center [0, 0] width 0 height 0
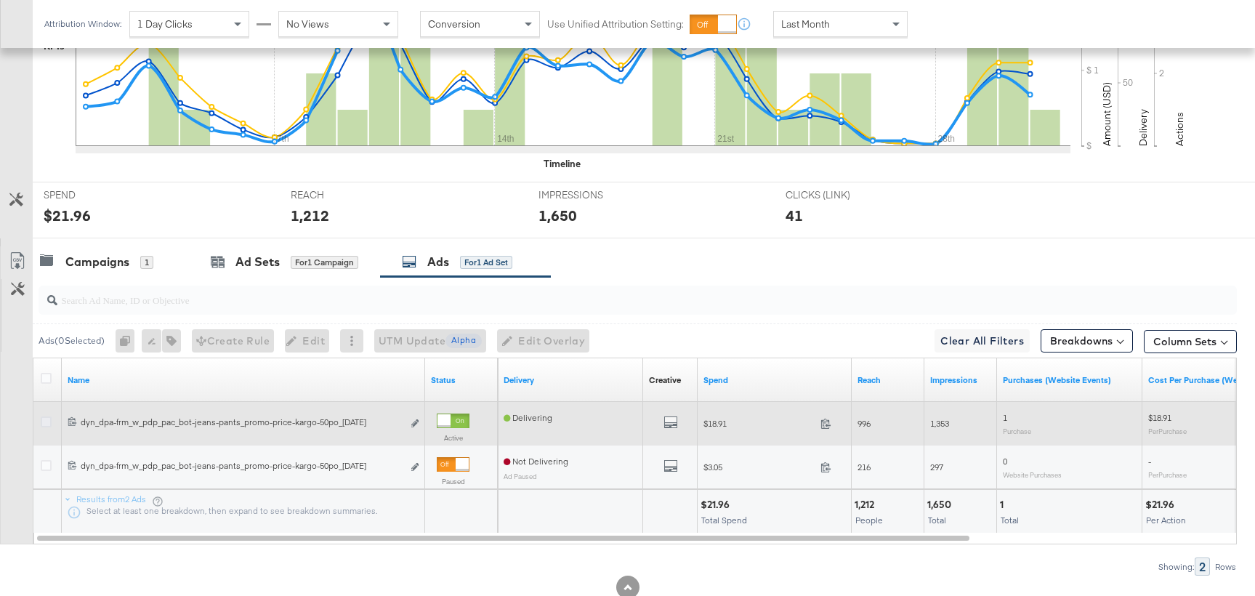
click at [47, 422] on icon at bounding box center [46, 421] width 11 height 11
click at [0, 0] on input "checkbox" at bounding box center [0, 0] width 0 height 0
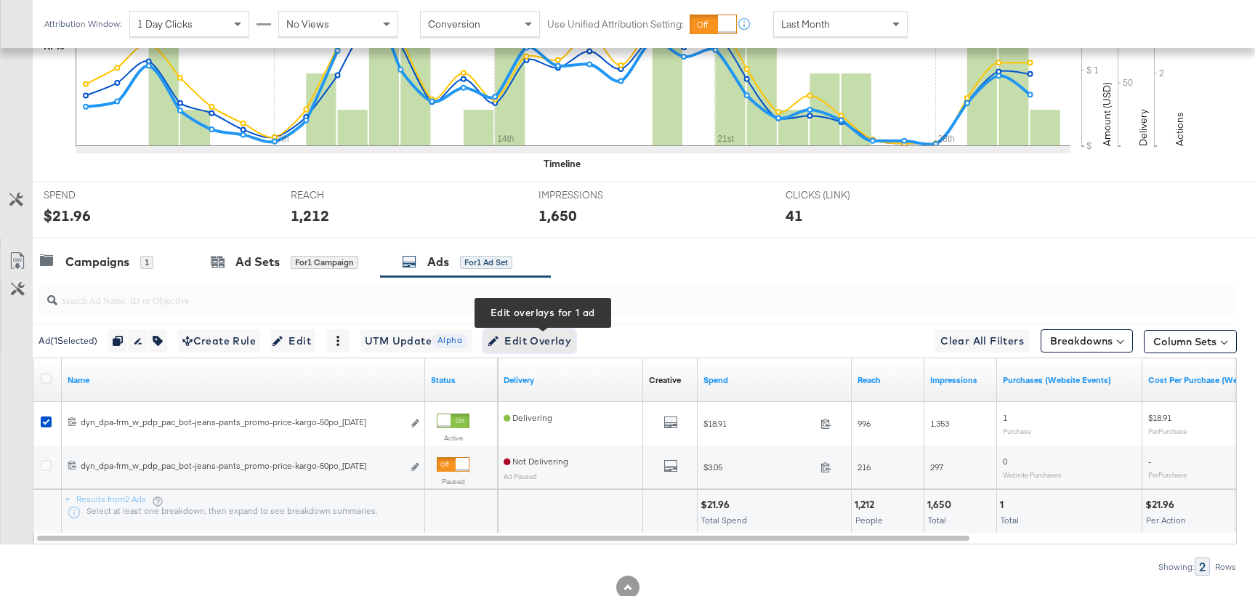
click at [560, 339] on span "Edit Overlay Edit overlays for 1 ad" at bounding box center [530, 341] width 84 height 18
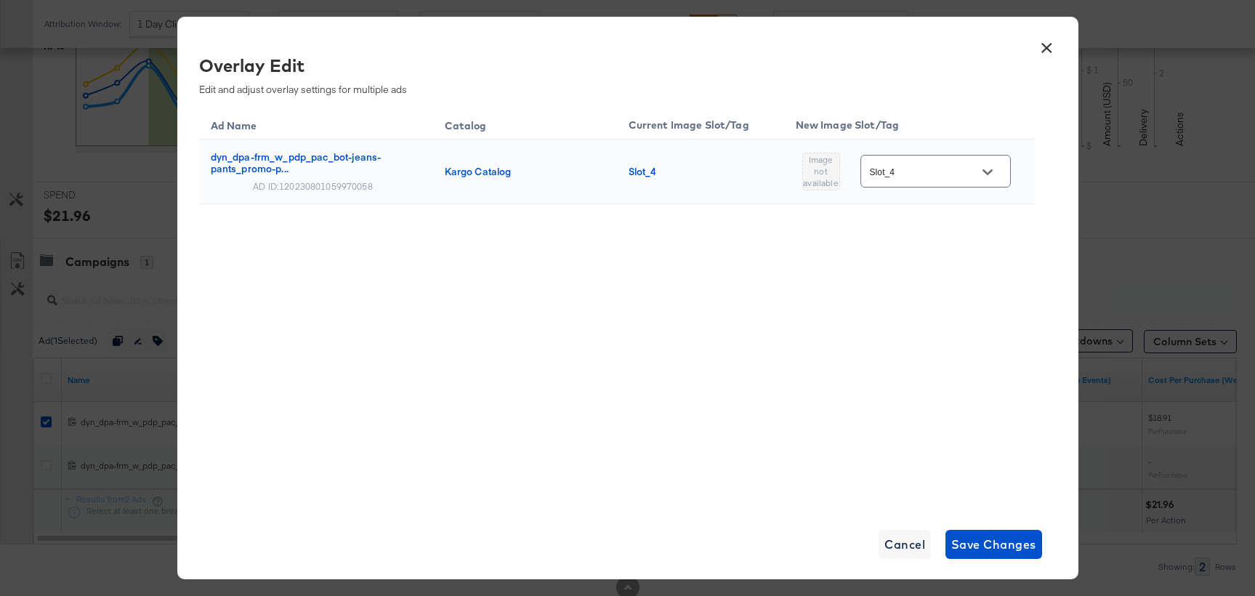
click at [1042, 45] on button "×" at bounding box center [1047, 44] width 26 height 26
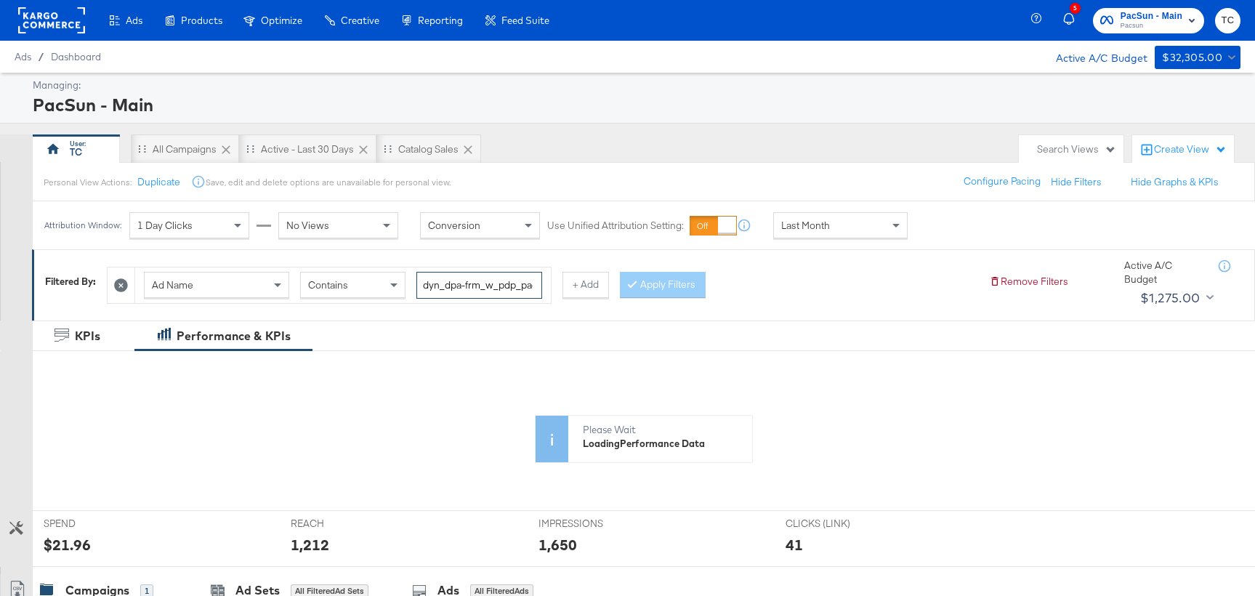
click at [479, 293] on input "dyn_dpa-frm_w_pdp_pac_bot-jeans-pants_promo-price-kargo-50po_[DATE]" at bounding box center [479, 285] width 126 height 27
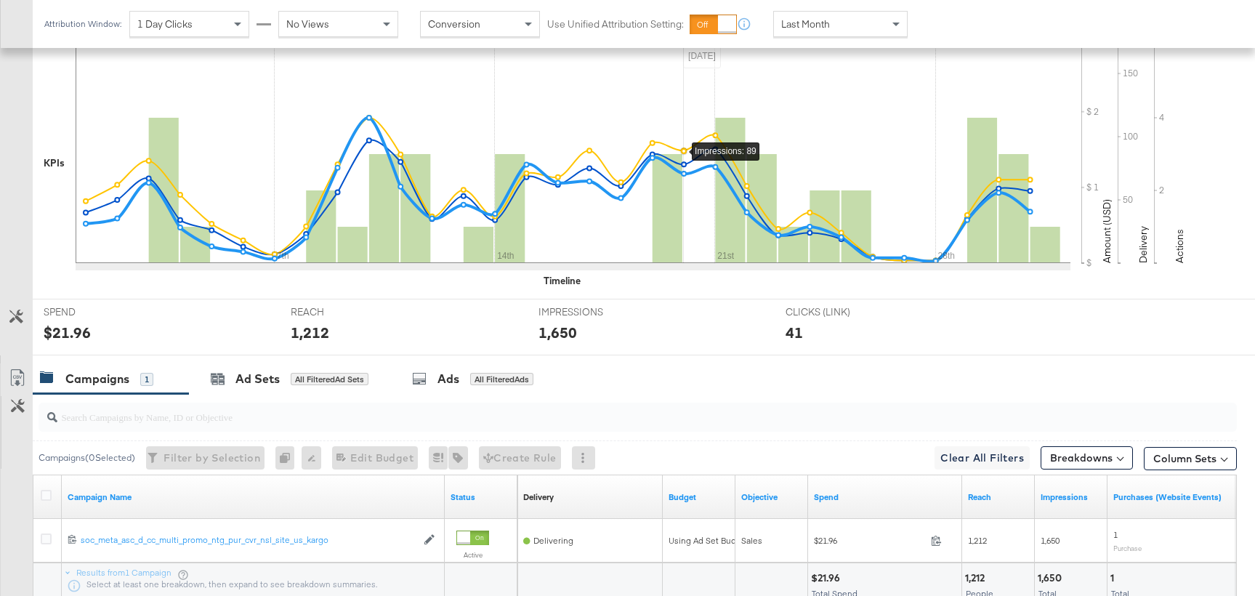
scroll to position [74, 0]
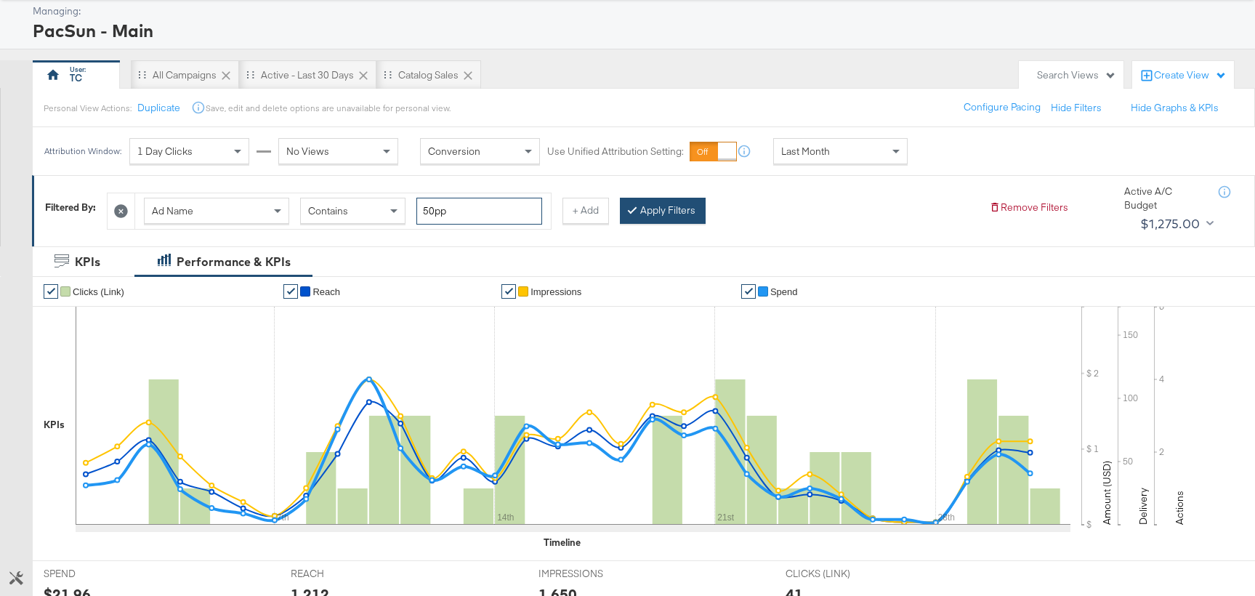
type input "50pp"
click at [657, 218] on button "Apply Filters" at bounding box center [663, 211] width 86 height 26
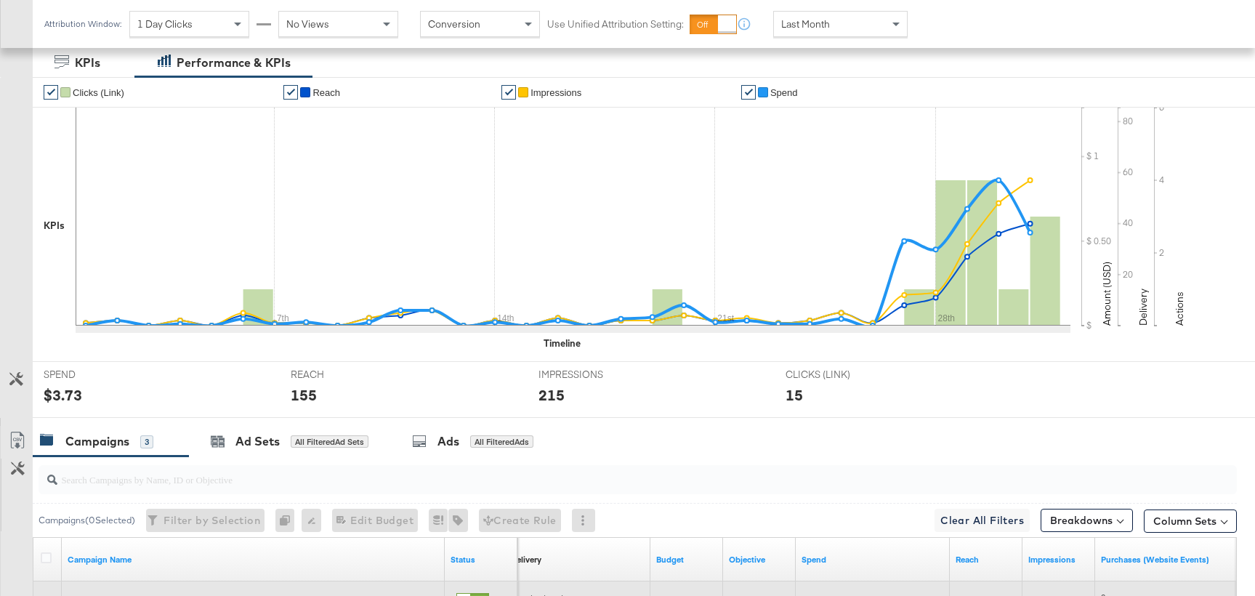
scroll to position [0, 0]
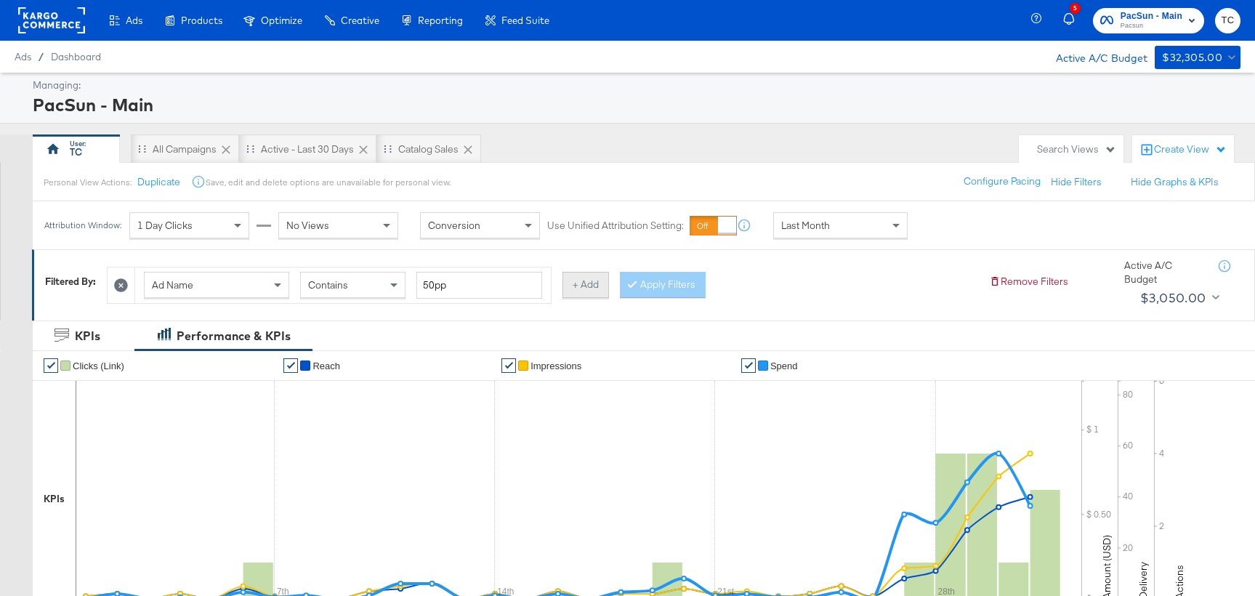
click at [563, 290] on button "+ Add" at bounding box center [586, 285] width 47 height 26
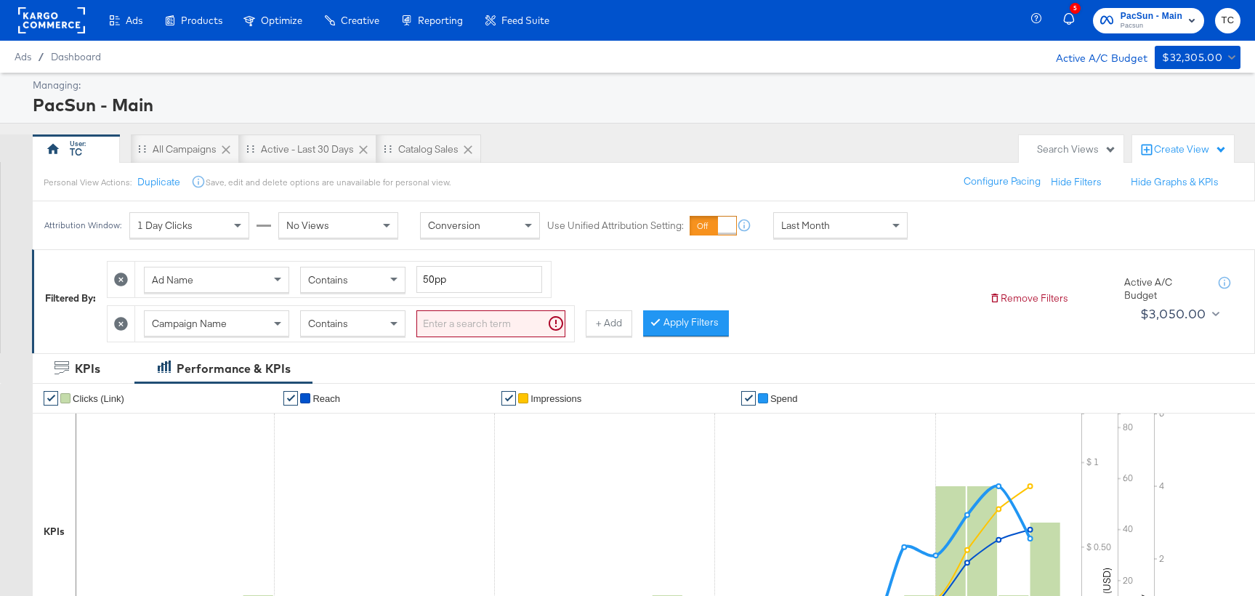
click at [251, 321] on div "Campaign Name" at bounding box center [217, 323] width 144 height 25
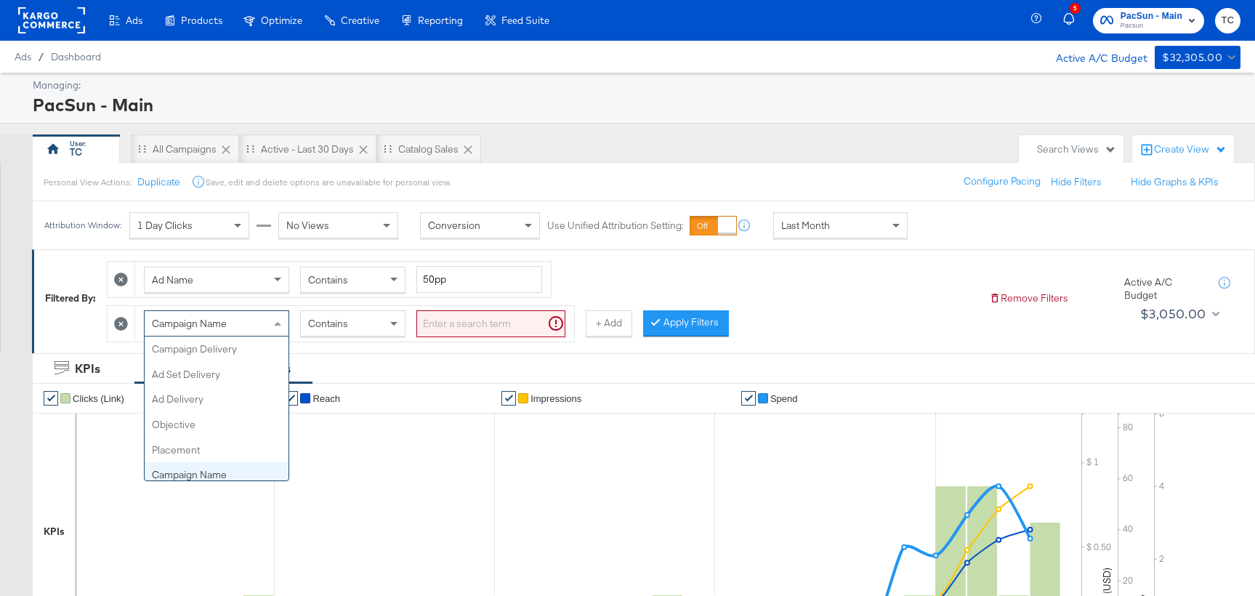
scroll to position [126, 0]
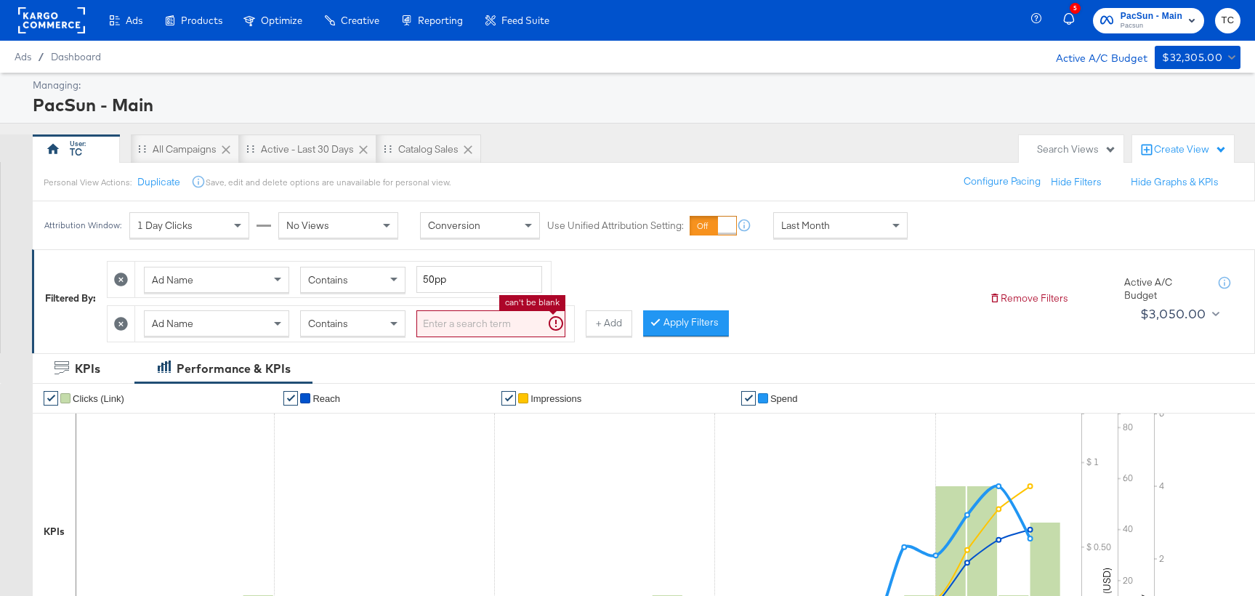
click at [490, 326] on input "search" at bounding box center [490, 323] width 149 height 27
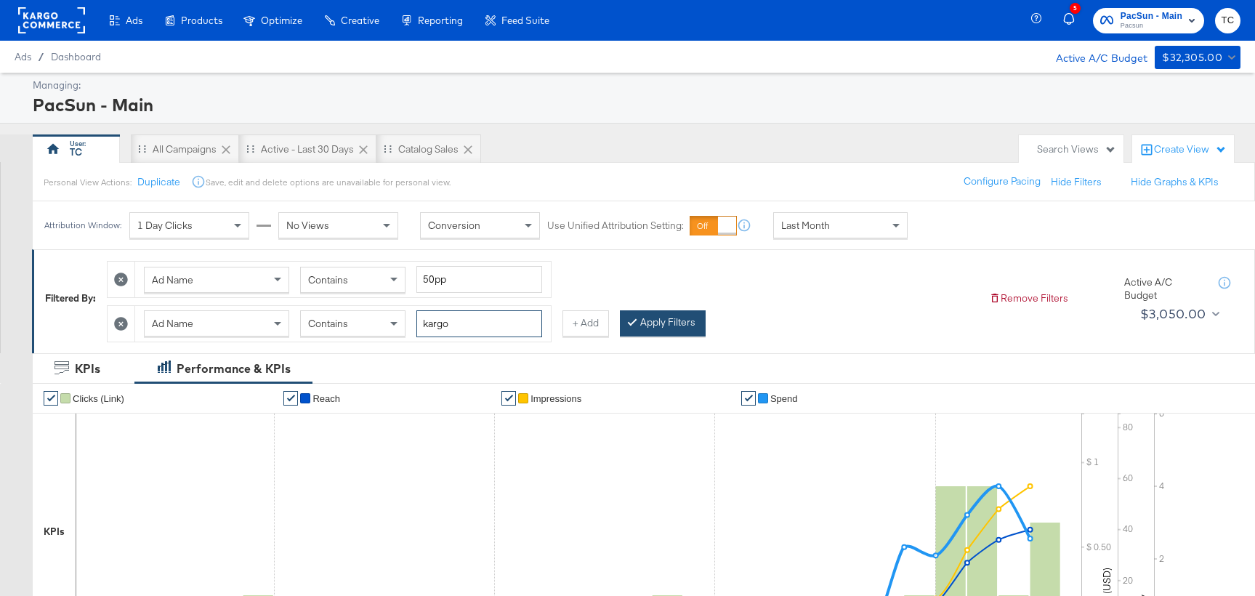
type input "kargo"
click at [639, 328] on button "Apply Filters" at bounding box center [663, 323] width 86 height 26
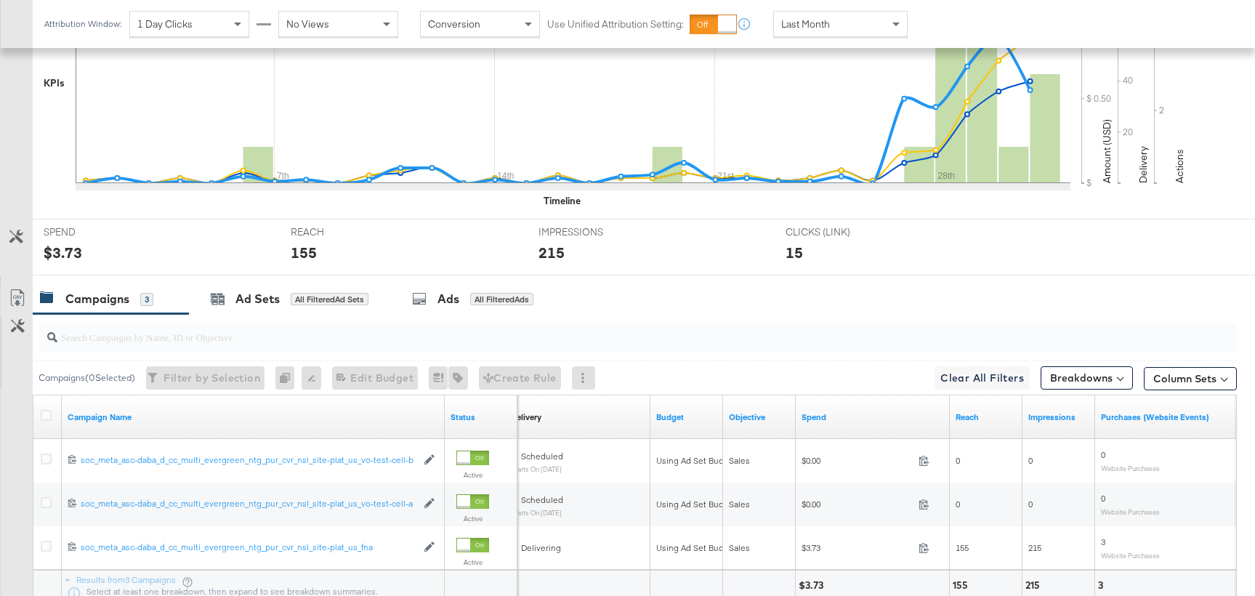
scroll to position [573, 0]
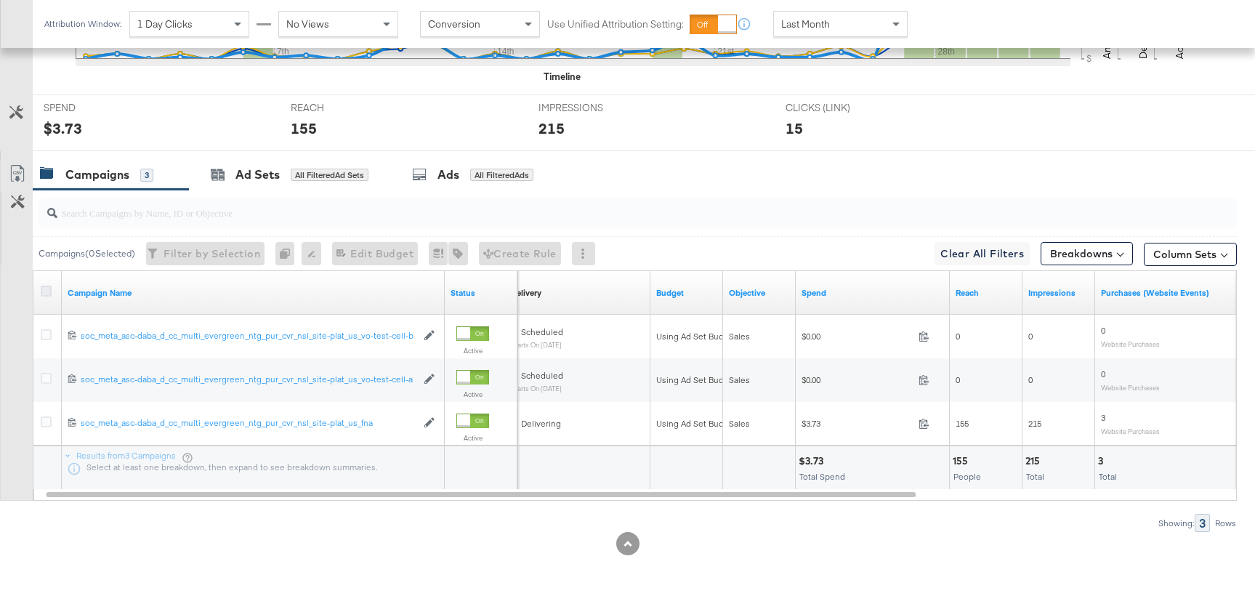
click at [45, 290] on icon at bounding box center [46, 291] width 11 height 11
click at [0, 0] on input "checkbox" at bounding box center [0, 0] width 0 height 0
click at [45, 290] on icon at bounding box center [46, 291] width 11 height 11
click at [0, 0] on input "checkbox" at bounding box center [0, 0] width 0 height 0
click at [45, 290] on icon at bounding box center [46, 291] width 11 height 11
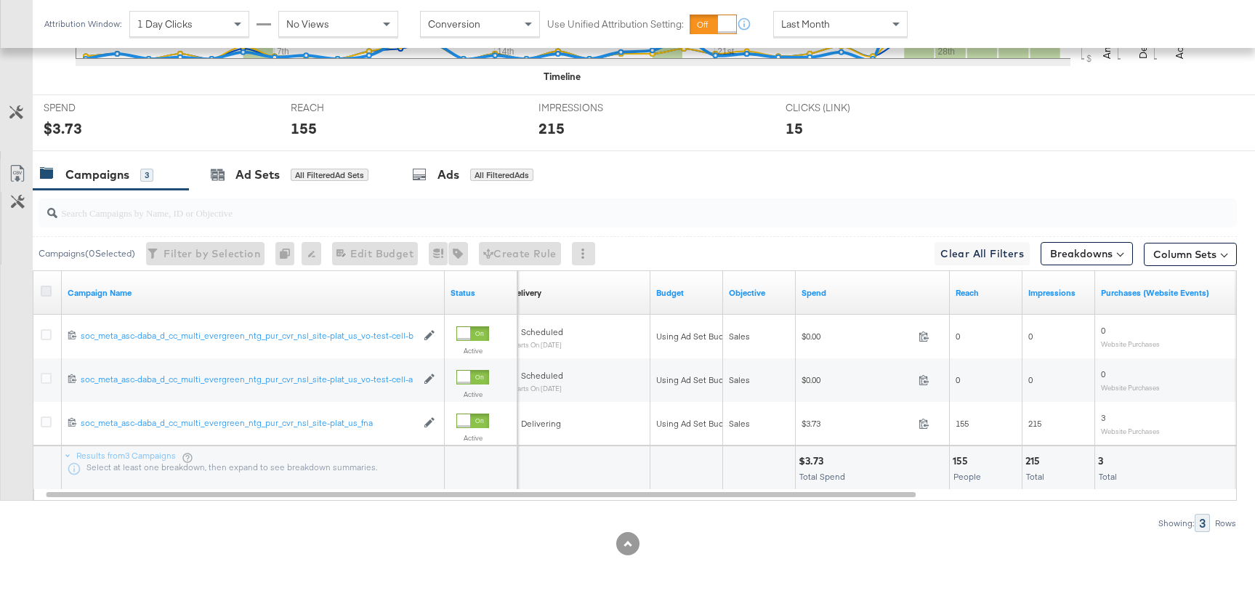
click at [0, 0] on input "checkbox" at bounding box center [0, 0] width 0 height 0
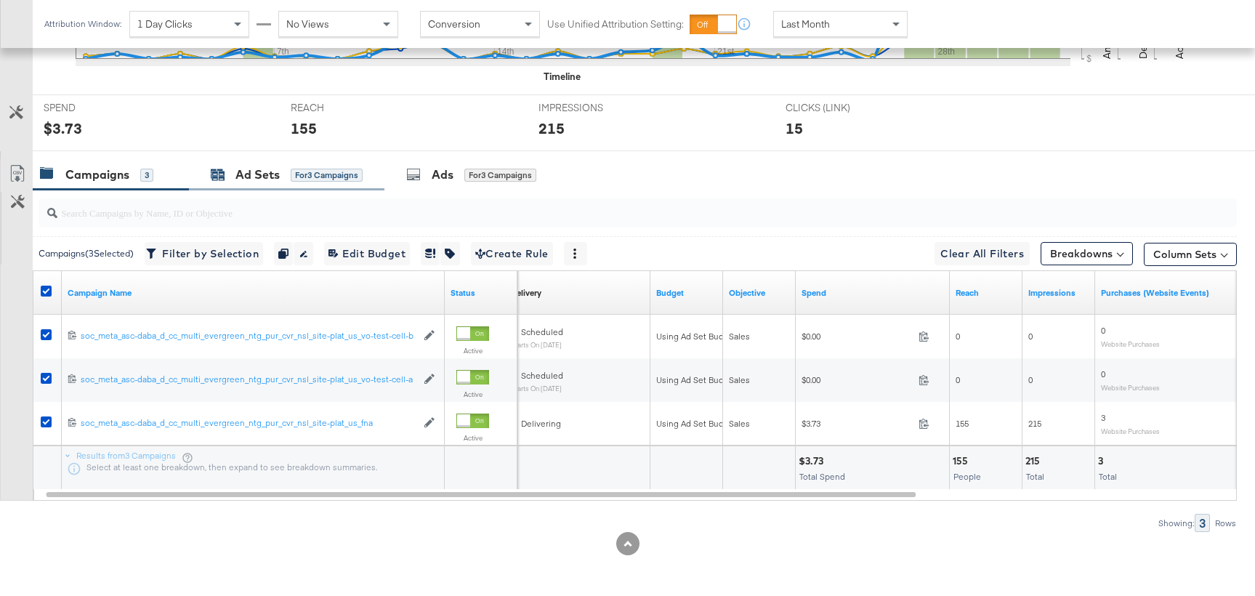
click at [296, 174] on div "for 3 Campaigns" at bounding box center [327, 175] width 72 height 13
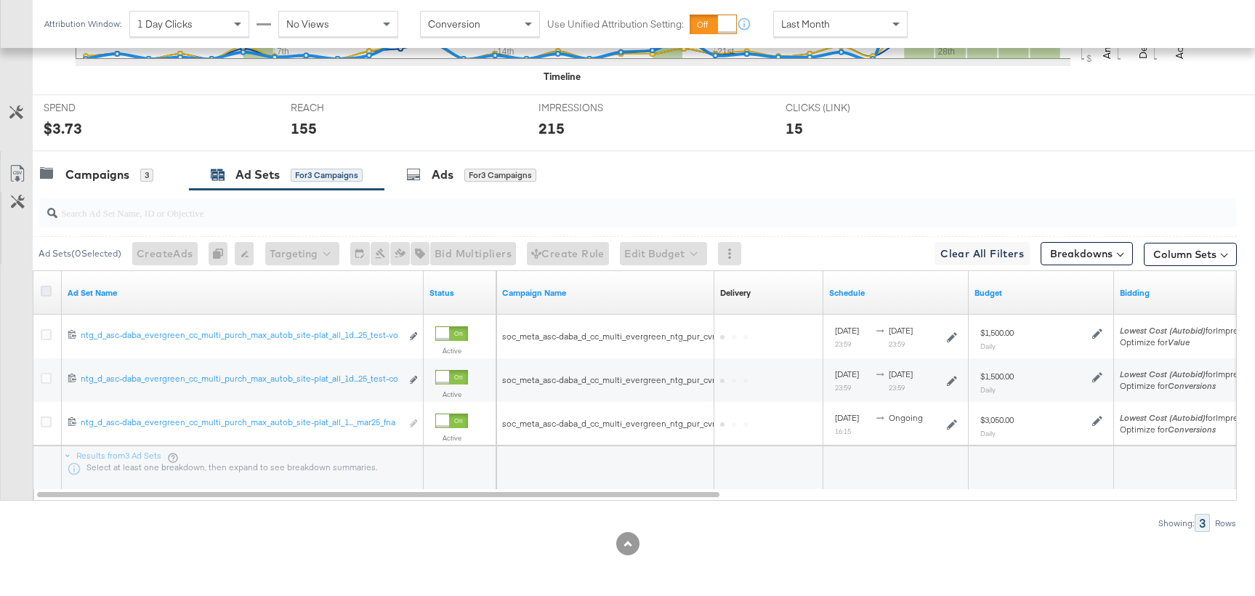
click at [44, 293] on icon at bounding box center [46, 291] width 11 height 11
click at [0, 0] on input "checkbox" at bounding box center [0, 0] width 0 height 0
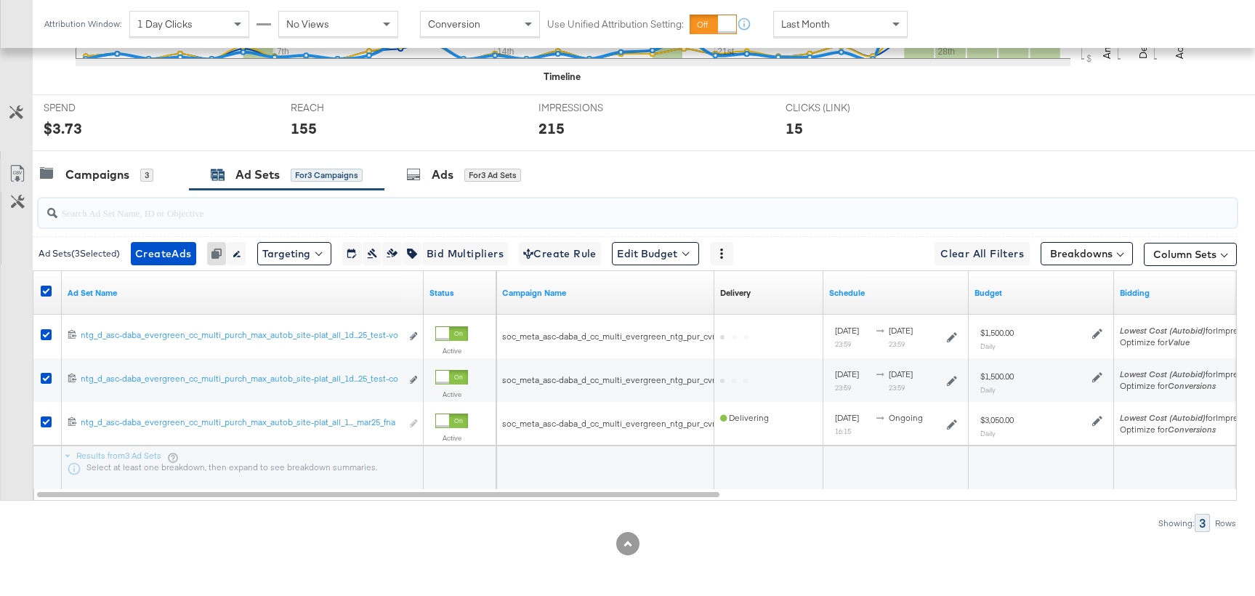
click at [454, 193] on input "search" at bounding box center [592, 207] width 1071 height 28
click at [454, 187] on div "Ads for 3 Ad Sets" at bounding box center [470, 174] width 171 height 31
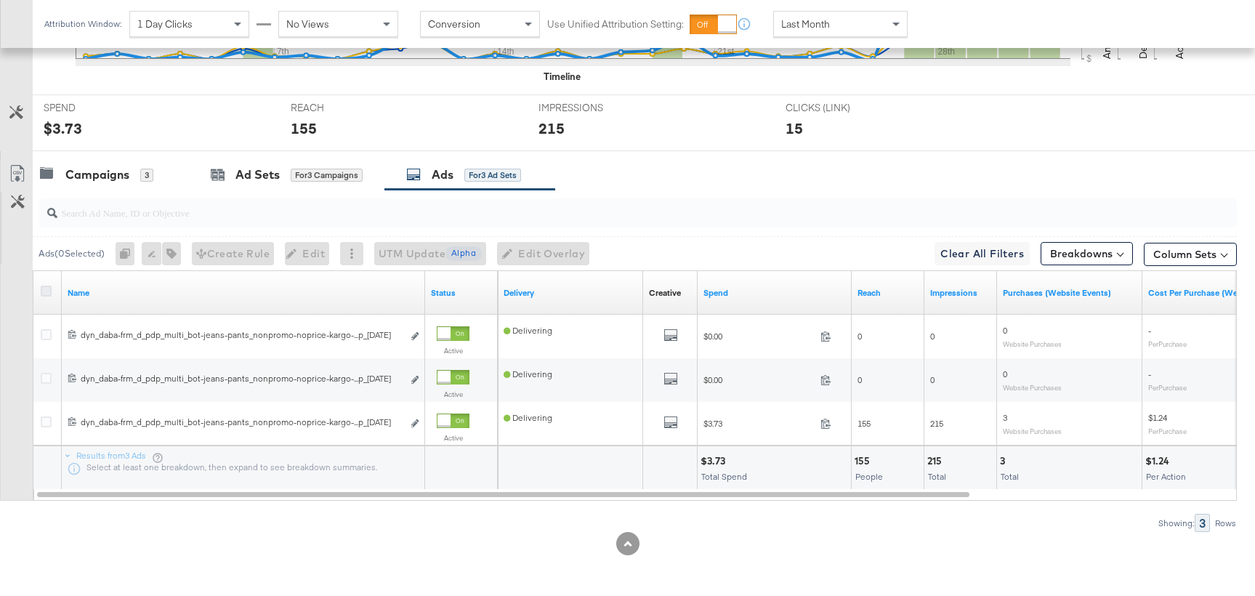
click at [41, 291] on icon at bounding box center [46, 291] width 11 height 11
click at [0, 0] on input "checkbox" at bounding box center [0, 0] width 0 height 0
click at [41, 291] on icon at bounding box center [46, 291] width 11 height 11
click at [0, 0] on input "checkbox" at bounding box center [0, 0] width 0 height 0
click at [41, 291] on icon at bounding box center [46, 291] width 11 height 11
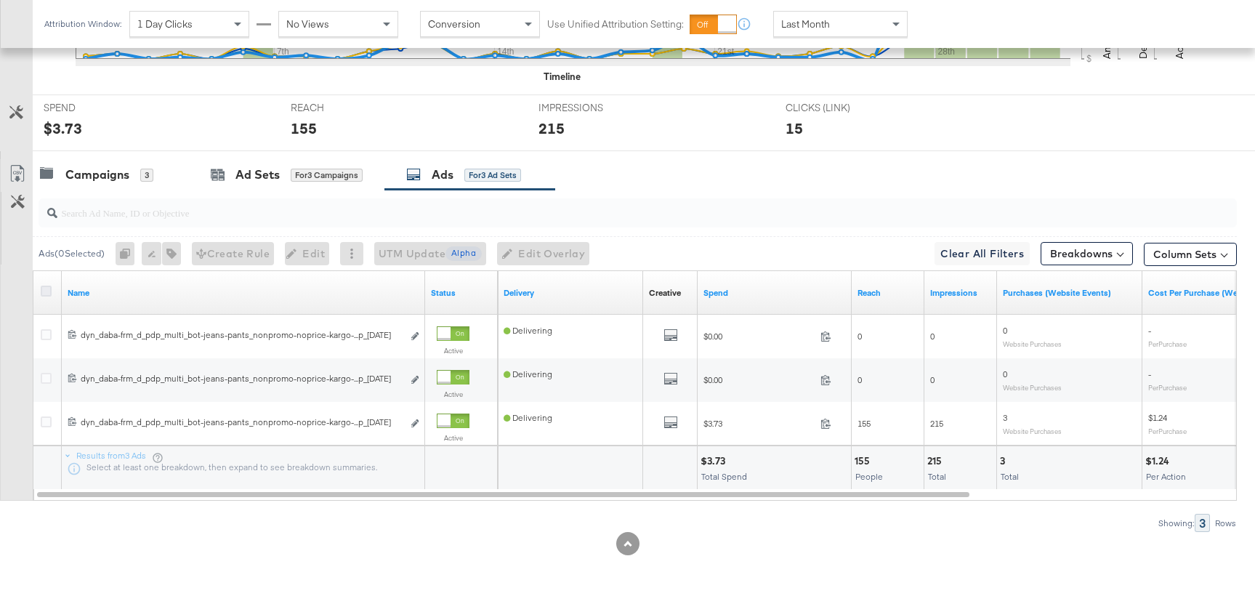
click at [0, 0] on input "checkbox" at bounding box center [0, 0] width 0 height 0
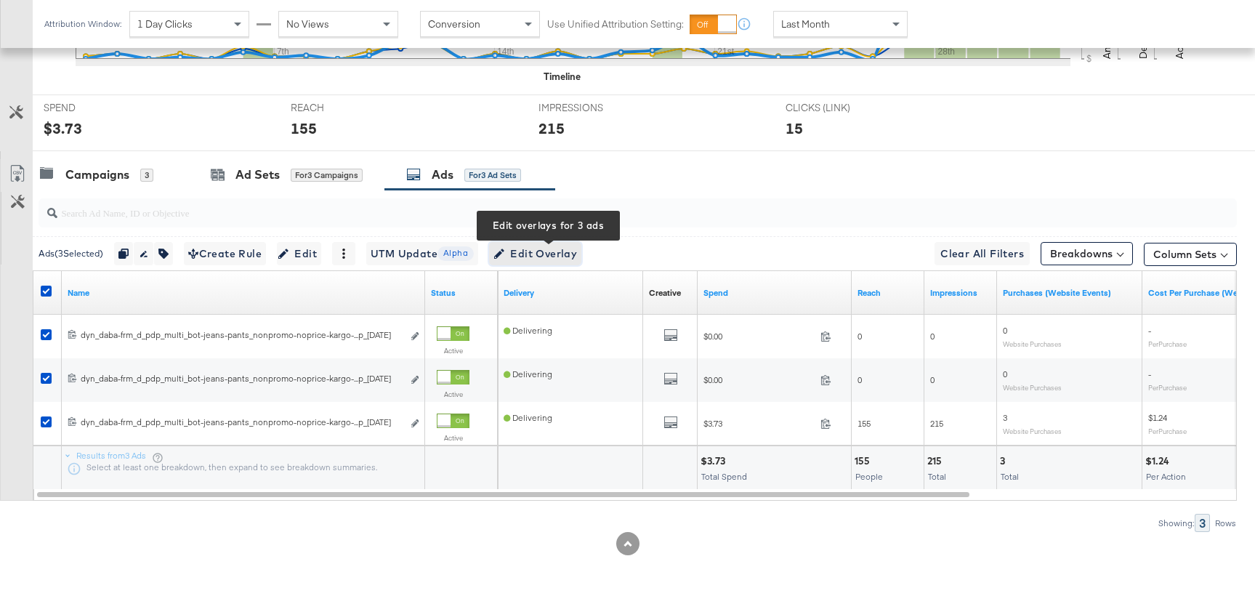
click at [563, 248] on span "Edit Overlay Edit overlays for 3 ads" at bounding box center [536, 254] width 84 height 18
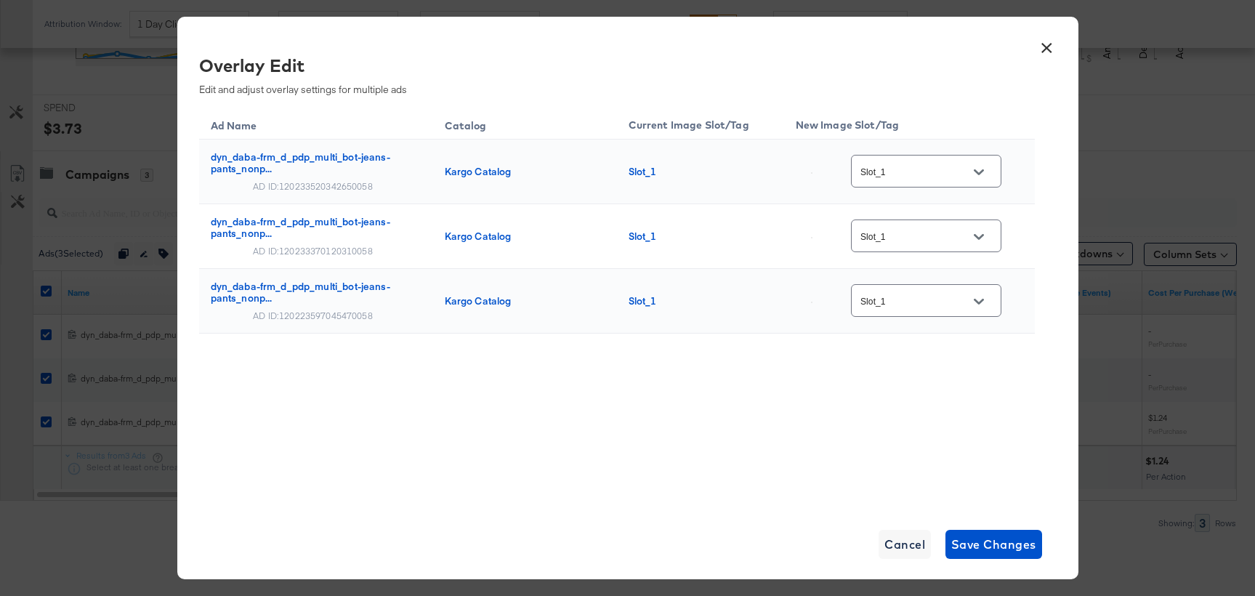
click at [1055, 48] on button "×" at bounding box center [1047, 44] width 26 height 26
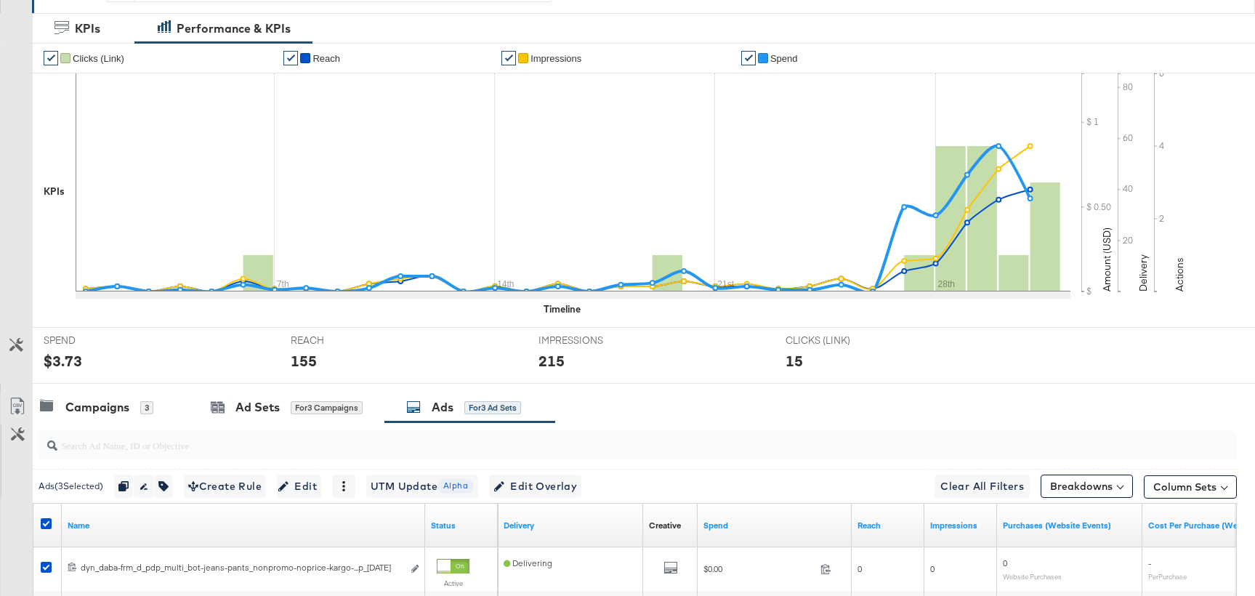
scroll to position [0, 0]
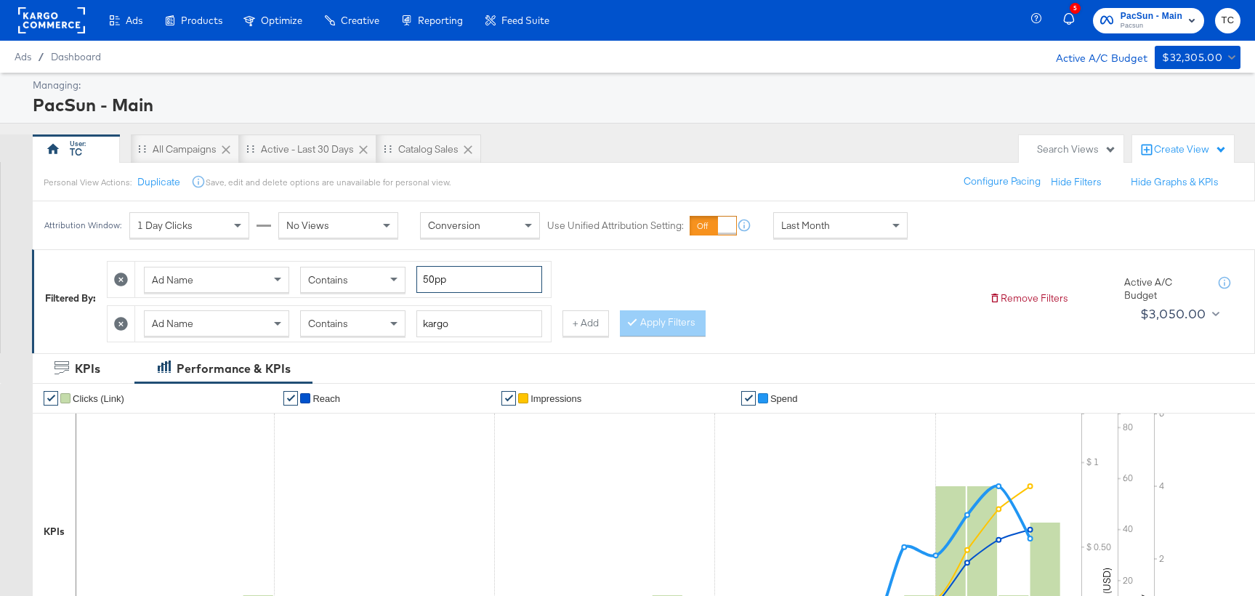
click at [482, 283] on input "50pp" at bounding box center [479, 279] width 126 height 27
paste input "o"
click at [651, 321] on button "Apply Filters" at bounding box center [663, 323] width 86 height 26
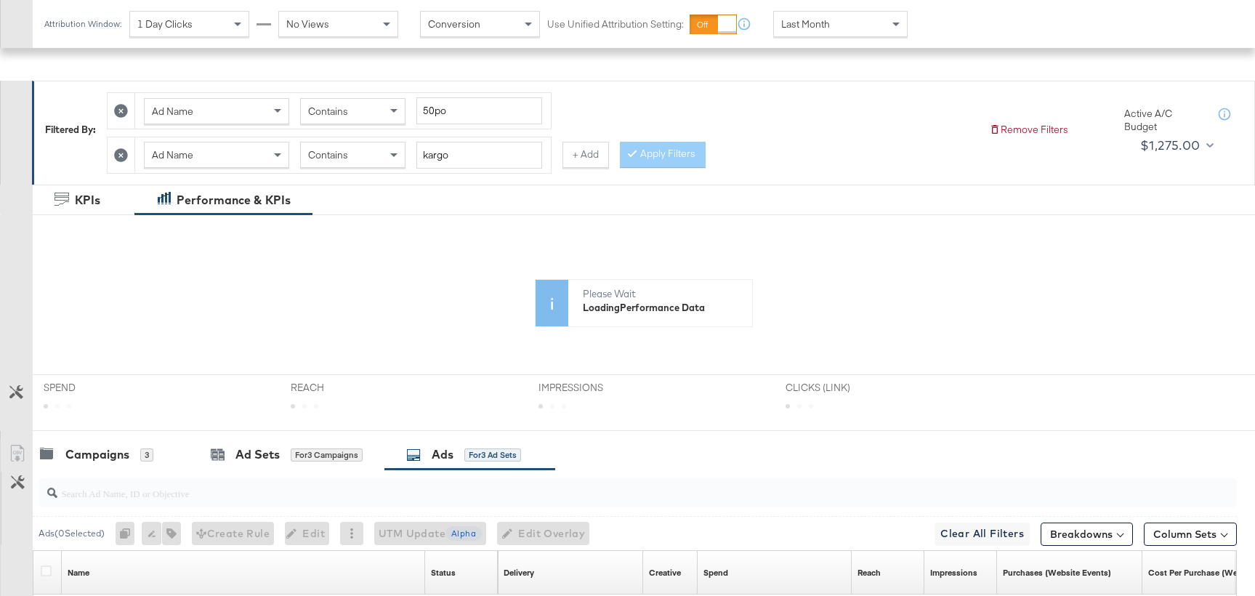
scroll to position [348, 0]
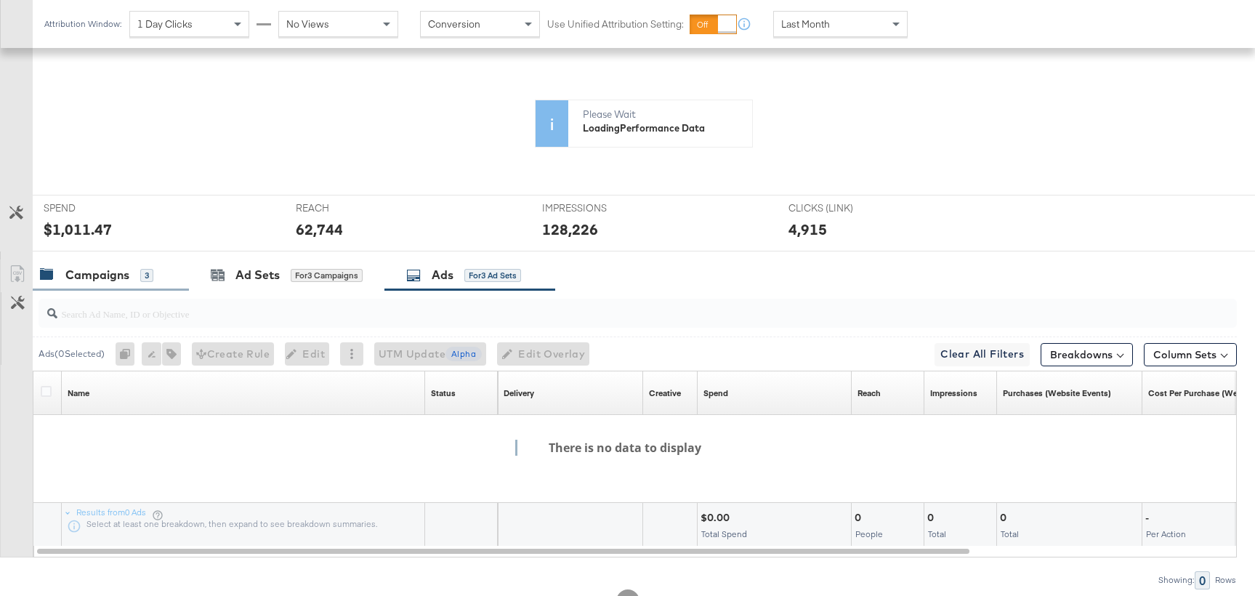
click at [134, 283] on div "Campaigns 3" at bounding box center [96, 275] width 113 height 17
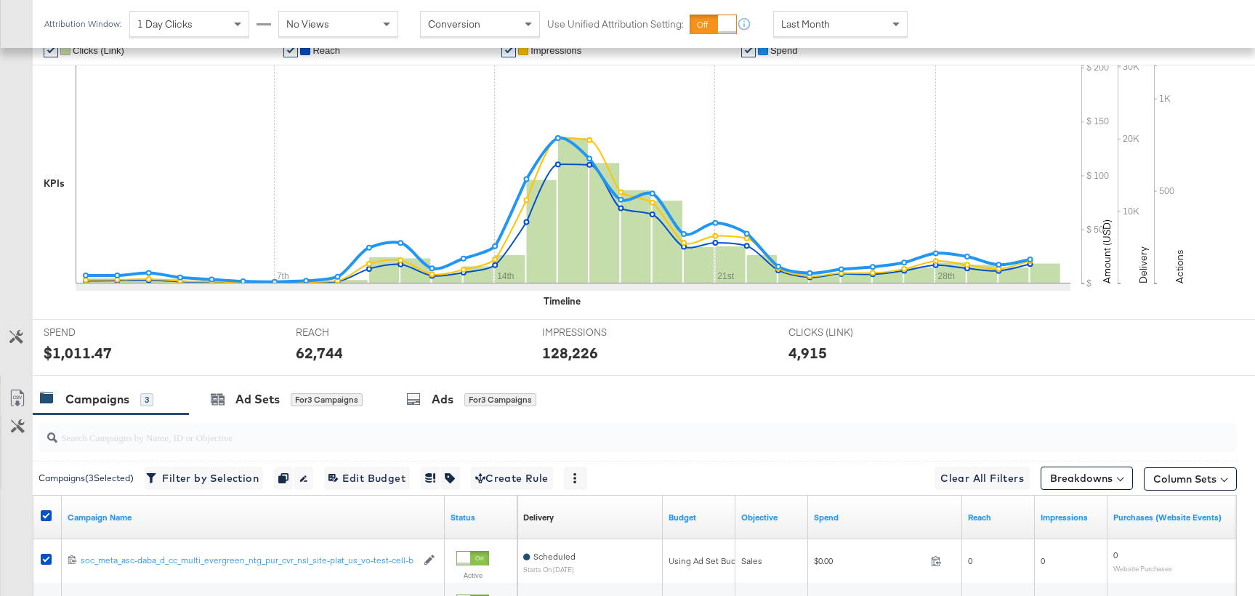
click at [42, 393] on icon at bounding box center [47, 399] width 15 height 15
click at [42, 520] on icon at bounding box center [46, 515] width 11 height 11
click at [0, 0] on input "checkbox" at bounding box center [0, 0] width 0 height 0
click at [44, 518] on icon at bounding box center [46, 515] width 11 height 11
click at [0, 0] on input "checkbox" at bounding box center [0, 0] width 0 height 0
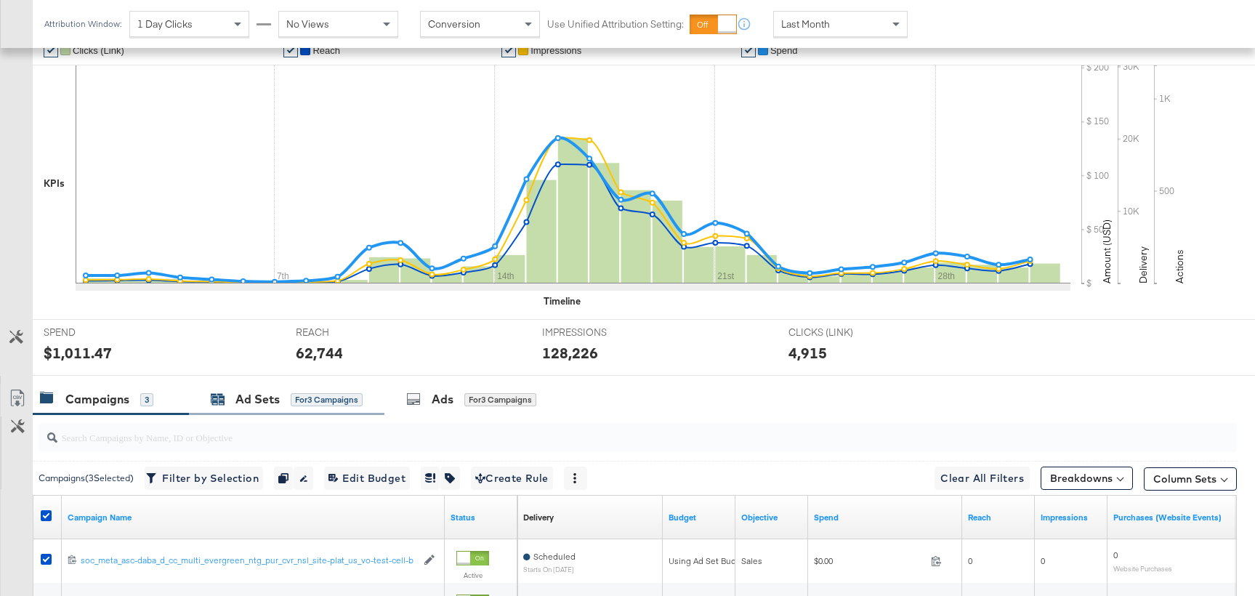
click at [249, 396] on div "Ad Sets" at bounding box center [258, 399] width 44 height 17
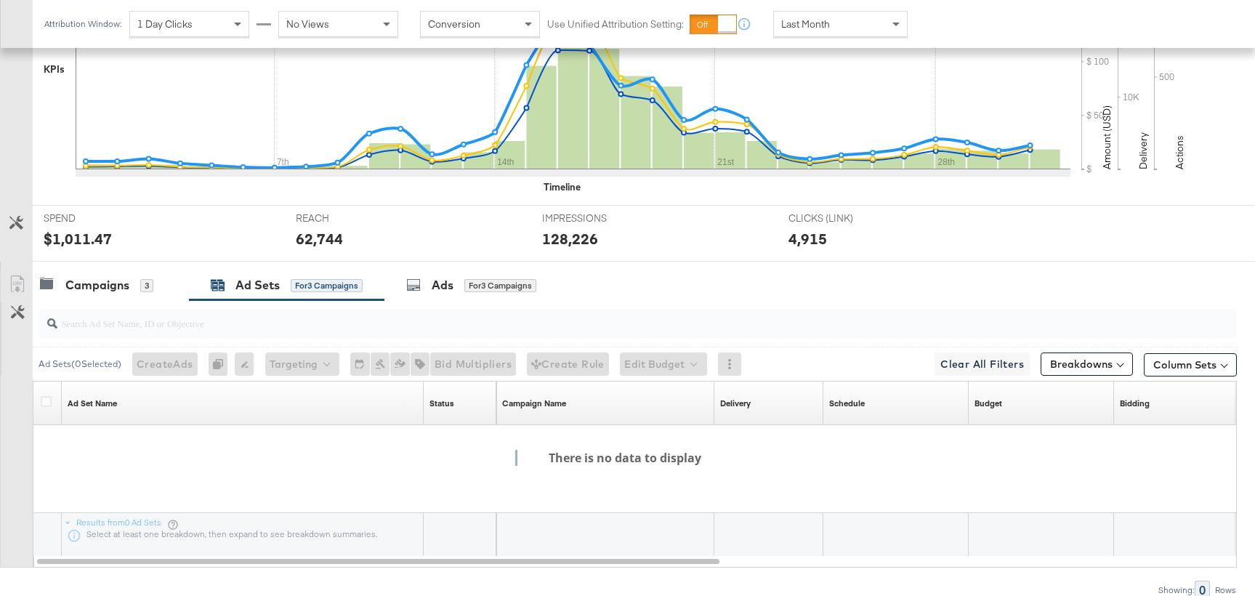
scroll to position [529, 0]
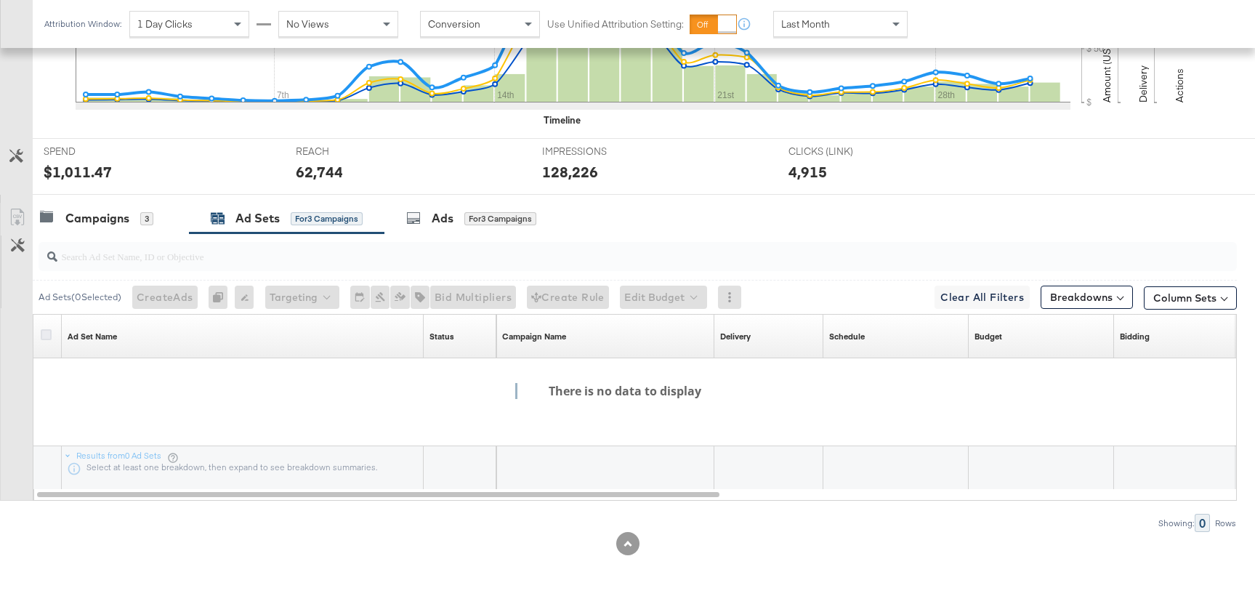
click at [43, 336] on icon at bounding box center [46, 334] width 11 height 11
click at [0, 0] on input "checkbox" at bounding box center [0, 0] width 0 height 0
click at [155, 211] on div "Campaigns 3" at bounding box center [103, 218] width 127 height 17
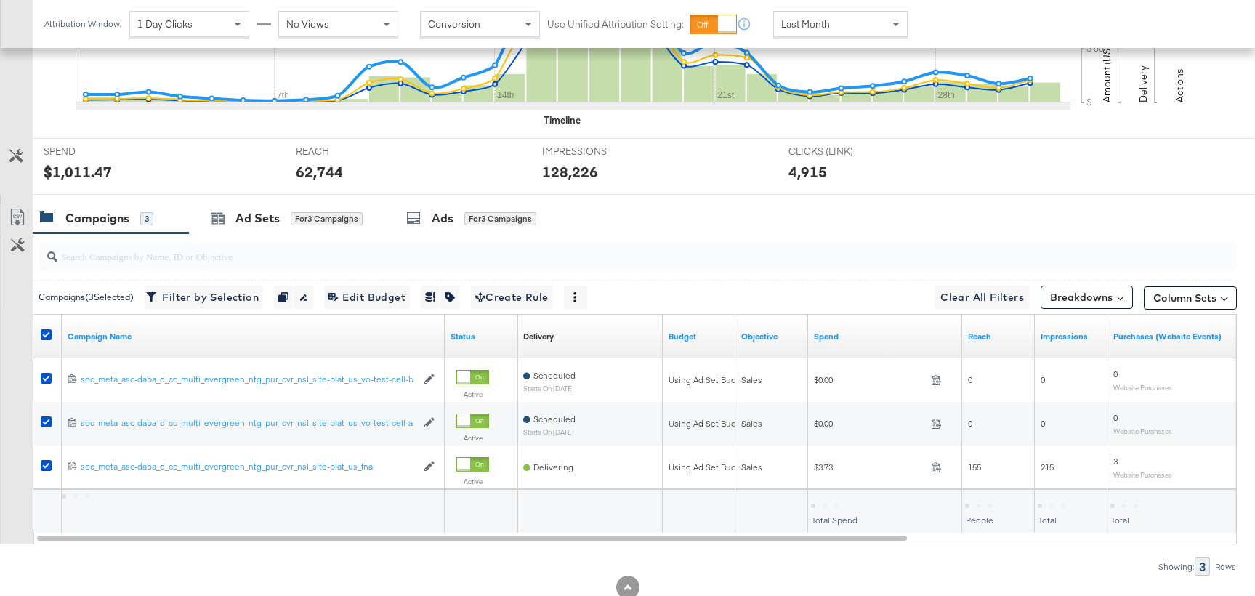
scroll to position [532, 0]
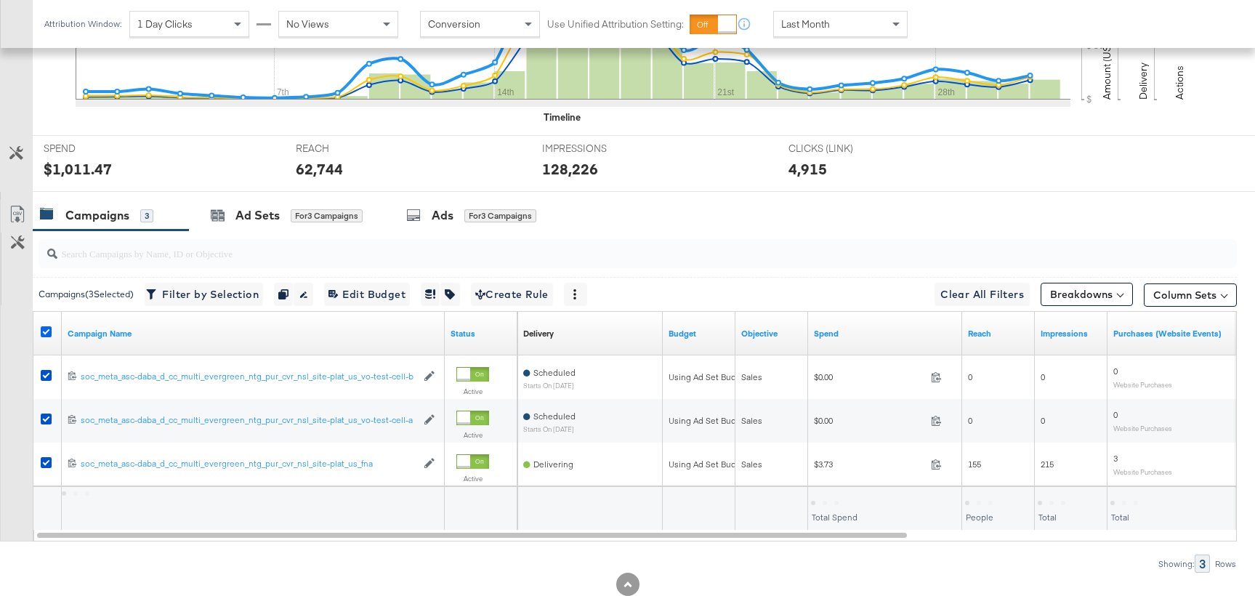
click at [41, 333] on icon at bounding box center [46, 331] width 11 height 11
click at [0, 0] on input "checkbox" at bounding box center [0, 0] width 0 height 0
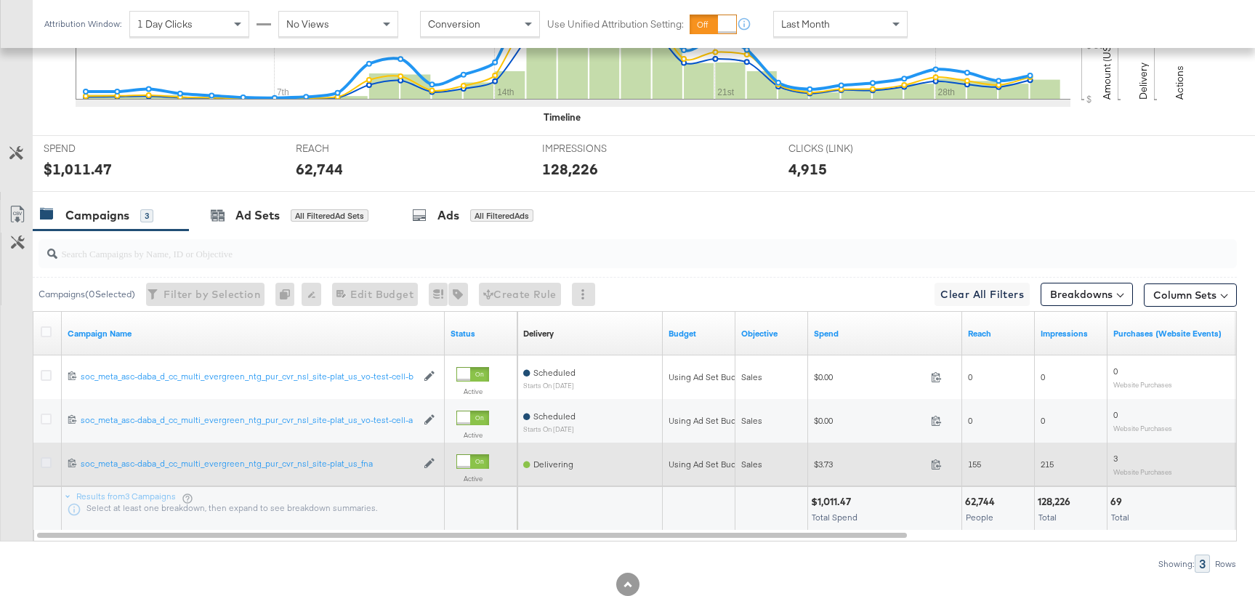
click at [44, 467] on icon at bounding box center [46, 462] width 11 height 11
click at [0, 0] on input "checkbox" at bounding box center [0, 0] width 0 height 0
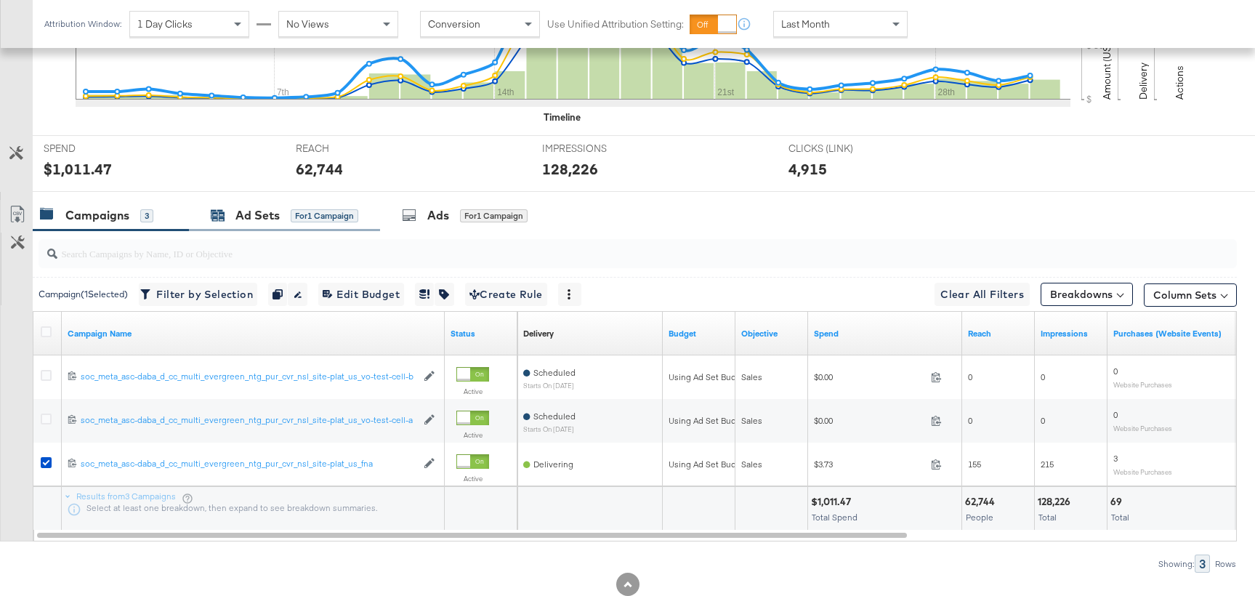
click at [329, 222] on div "Ad Sets for 1 Campaign" at bounding box center [285, 215] width 148 height 17
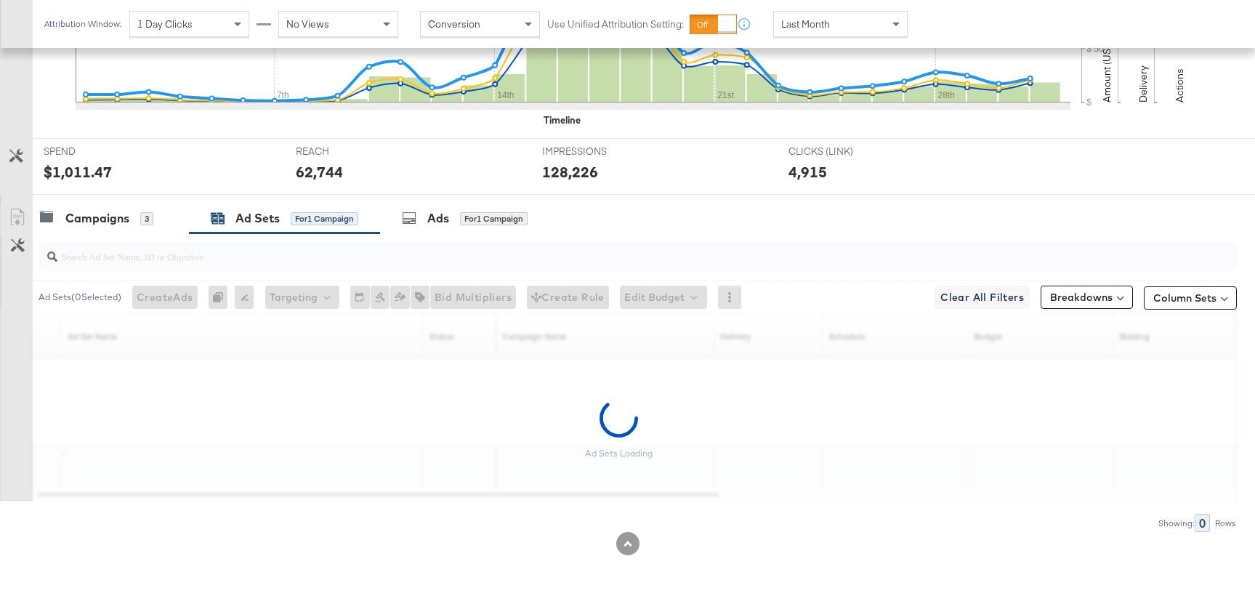
scroll to position [529, 0]
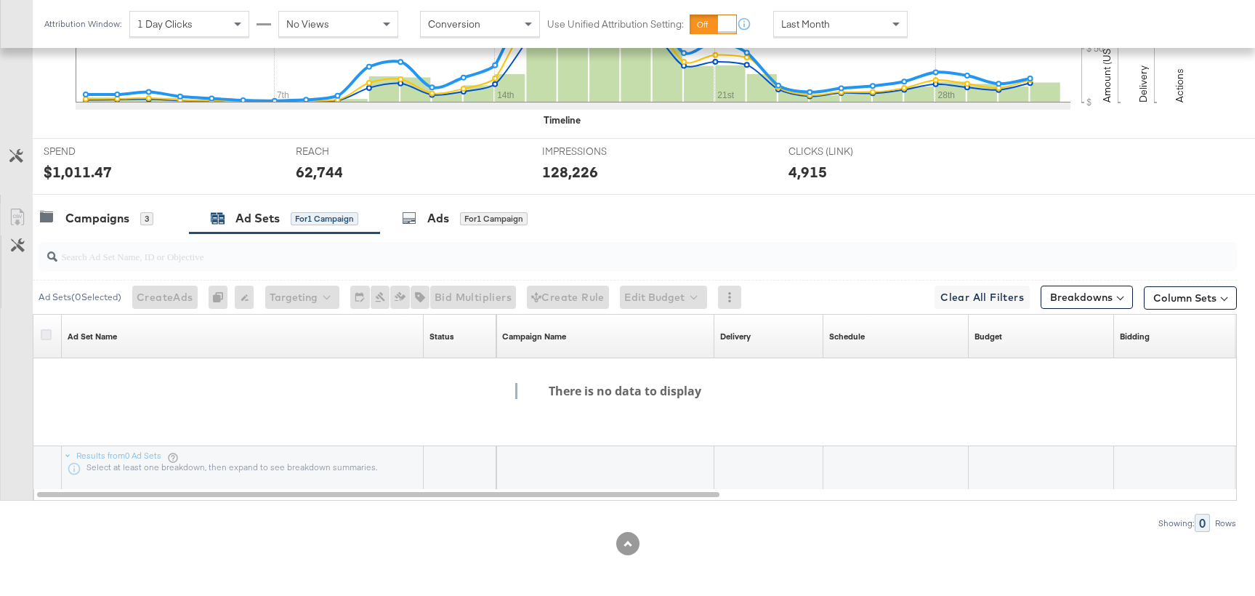
click at [48, 336] on icon at bounding box center [46, 334] width 11 height 11
click at [0, 0] on input "checkbox" at bounding box center [0, 0] width 0 height 0
click at [48, 336] on icon at bounding box center [46, 334] width 11 height 11
click at [0, 0] on input "checkbox" at bounding box center [0, 0] width 0 height 0
click at [108, 235] on div at bounding box center [635, 256] width 1204 height 47
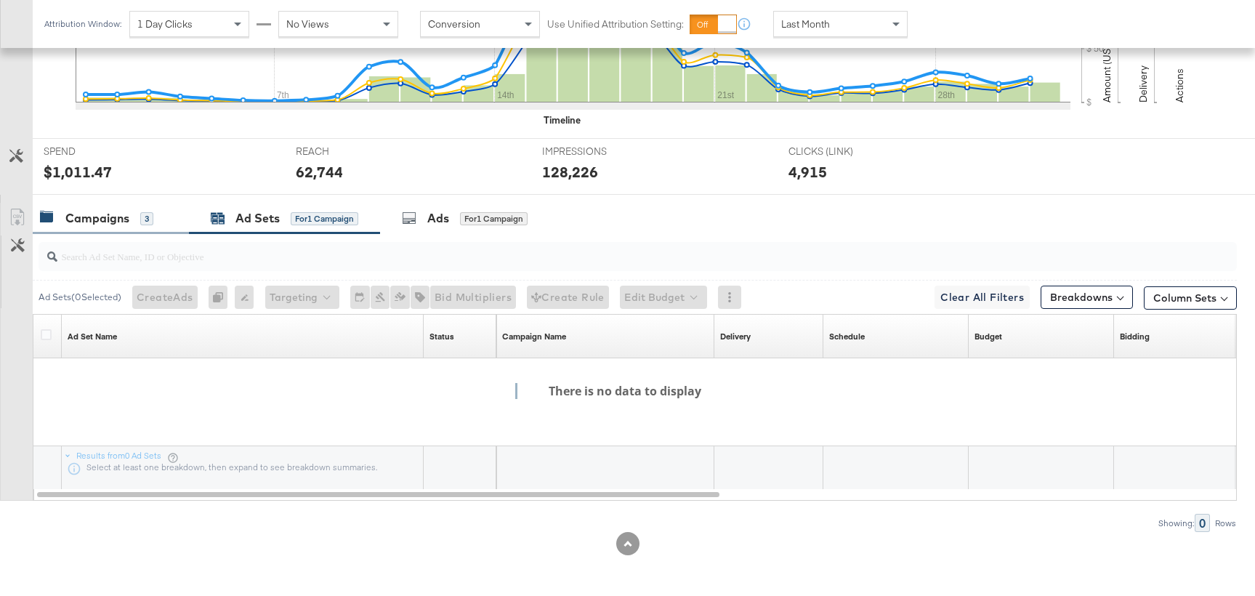
click at [108, 230] on div "Campaigns 3" at bounding box center [111, 218] width 156 height 31
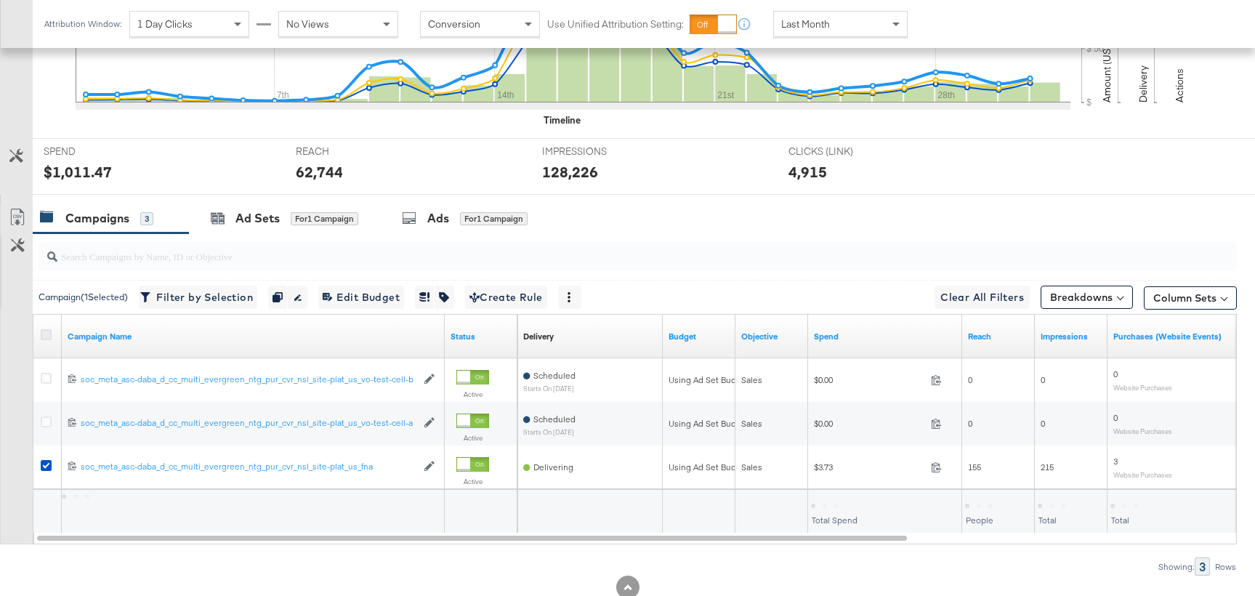
click at [50, 332] on icon at bounding box center [46, 334] width 11 height 11
click at [0, 0] on input "checkbox" at bounding box center [0, 0] width 0 height 0
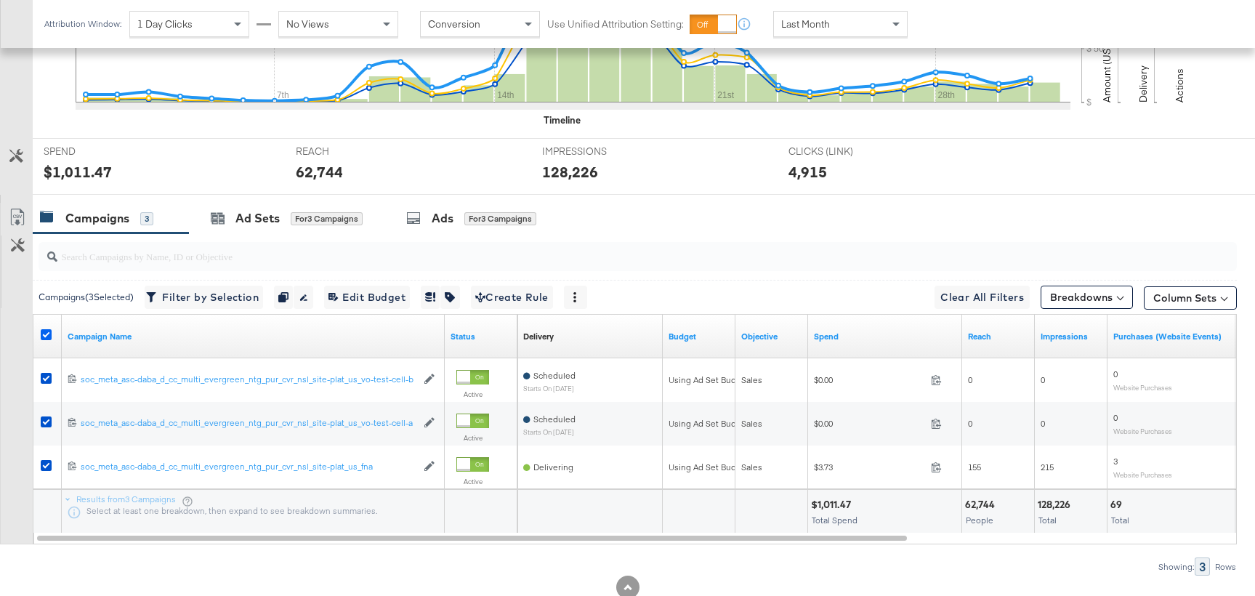
click at [50, 332] on icon at bounding box center [46, 334] width 11 height 11
click at [0, 0] on input "checkbox" at bounding box center [0, 0] width 0 height 0
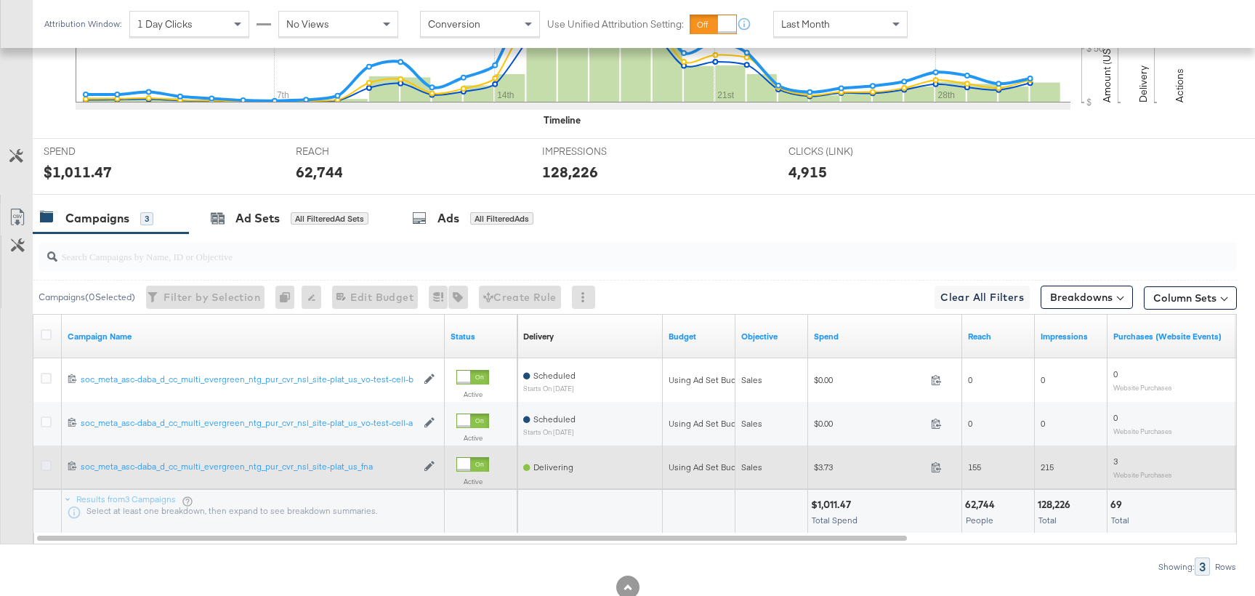
click at [44, 461] on icon at bounding box center [46, 465] width 11 height 11
click at [0, 0] on input "checkbox" at bounding box center [0, 0] width 0 height 0
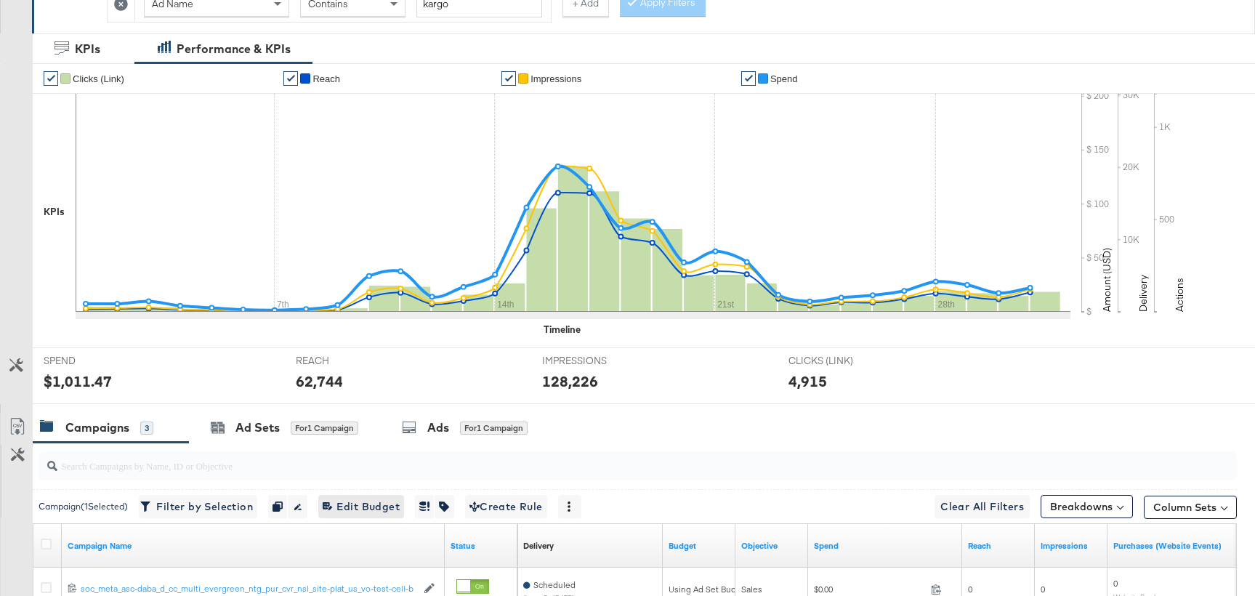
scroll to position [0, 0]
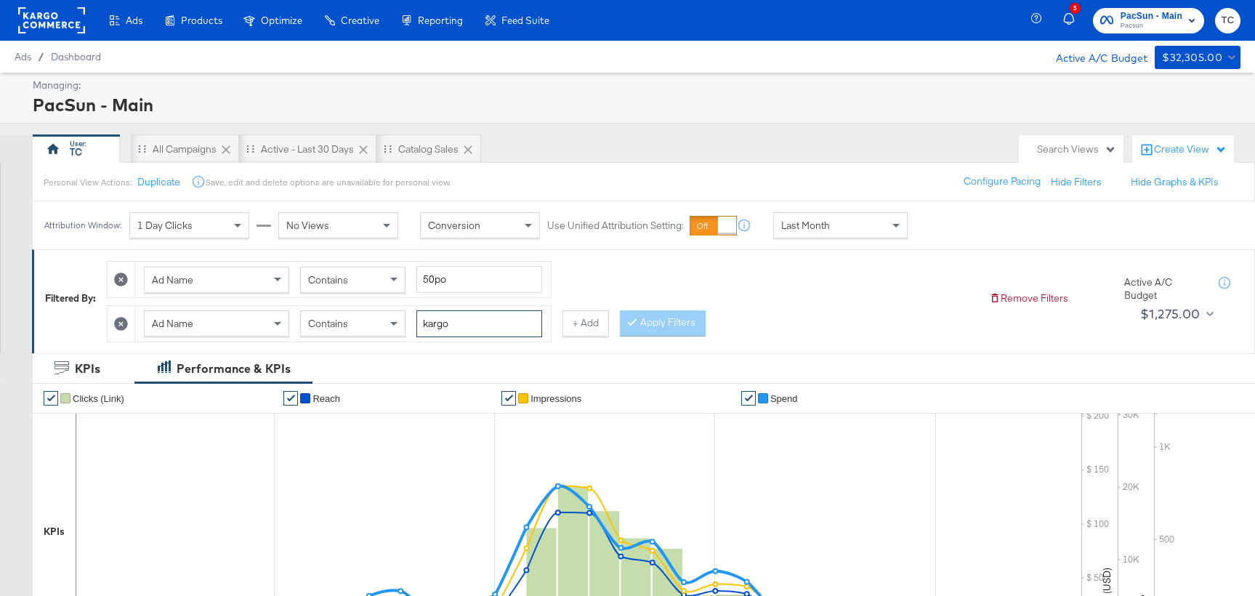
click at [470, 319] on input "kargo" at bounding box center [479, 323] width 126 height 27
click at [116, 325] on icon at bounding box center [121, 324] width 14 height 14
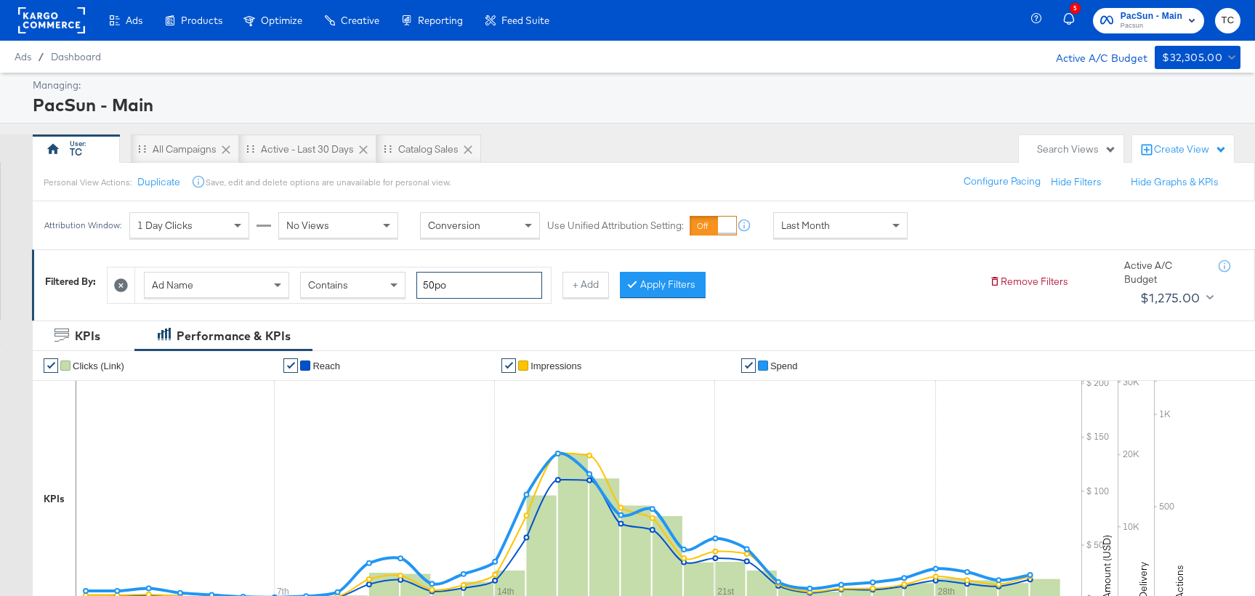
click at [475, 293] on input "50po" at bounding box center [479, 285] width 126 height 27
paste input "bot-jeans-pants_promo-price-kargo-50po_01.31.25"
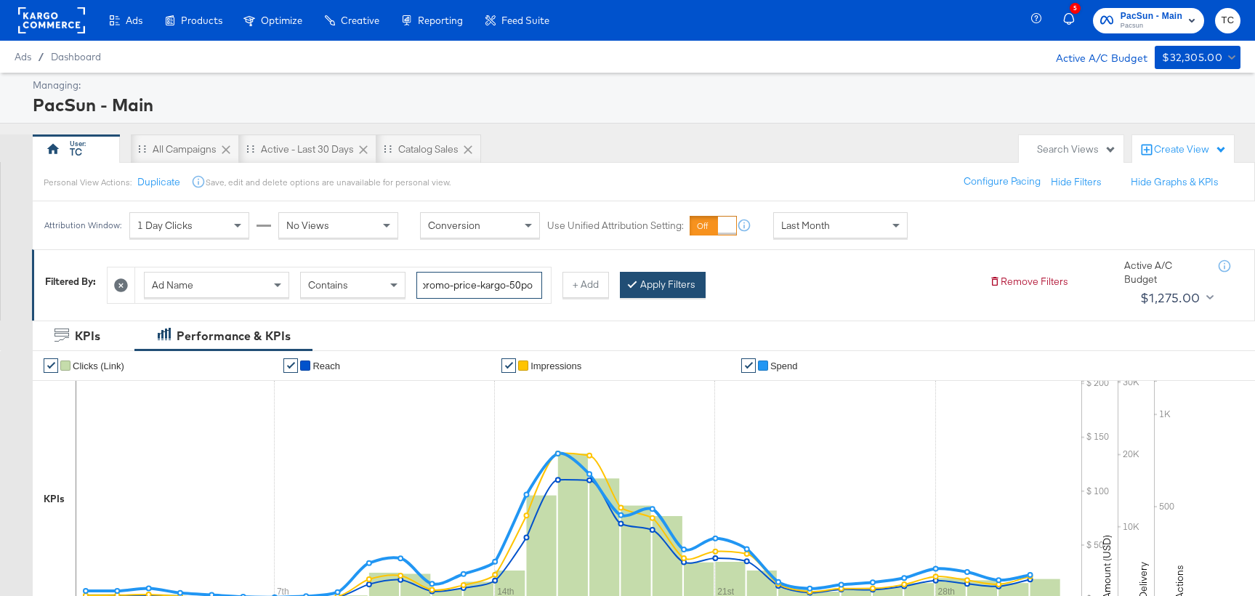
type input "bot-jeans-pants_promo-price-kargo-50po"
click at [635, 291] on button "Apply Filters" at bounding box center [663, 285] width 86 height 26
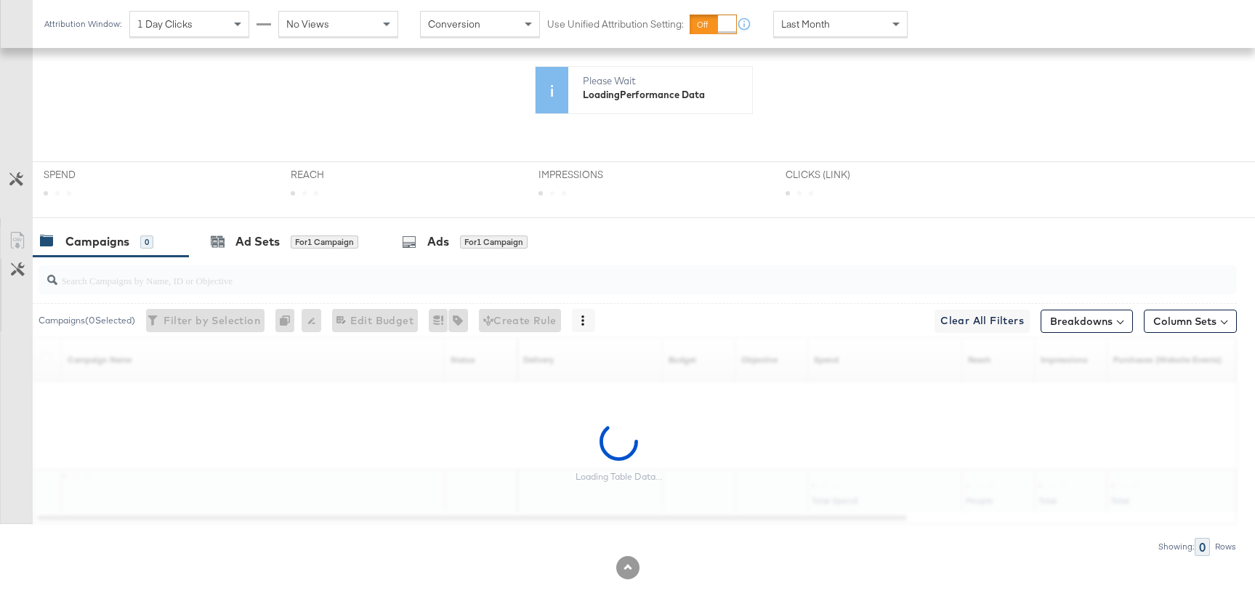
scroll to position [329, 0]
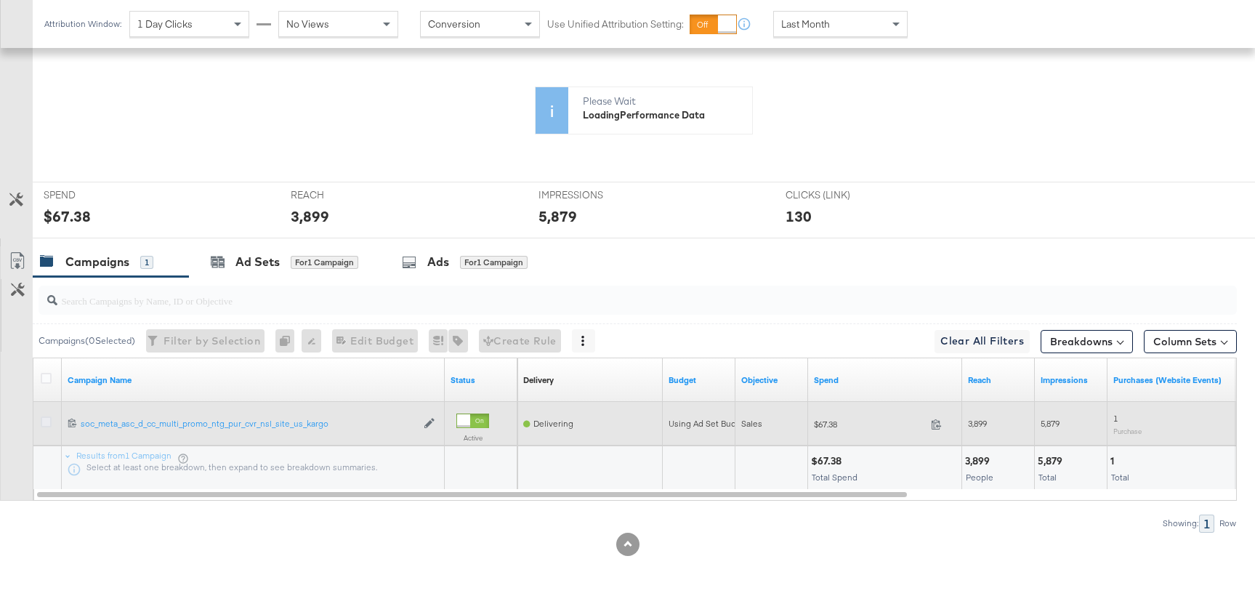
click at [46, 420] on icon at bounding box center [46, 421] width 11 height 11
click at [0, 0] on input "checkbox" at bounding box center [0, 0] width 0 height 0
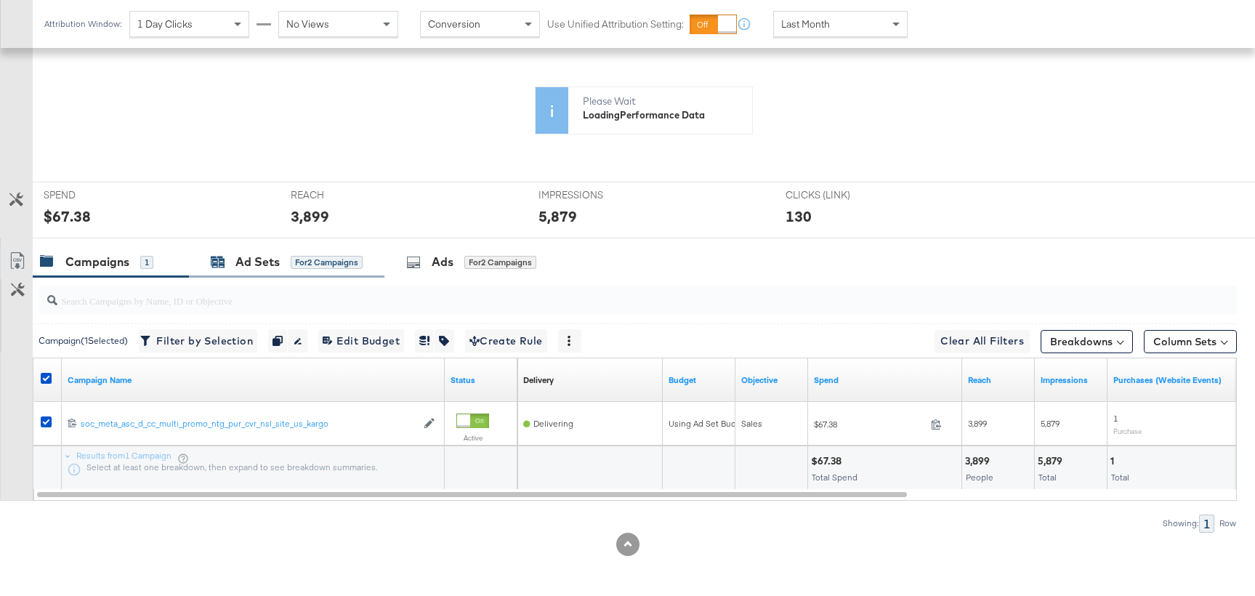
click at [248, 260] on div "Ad Sets" at bounding box center [258, 262] width 44 height 17
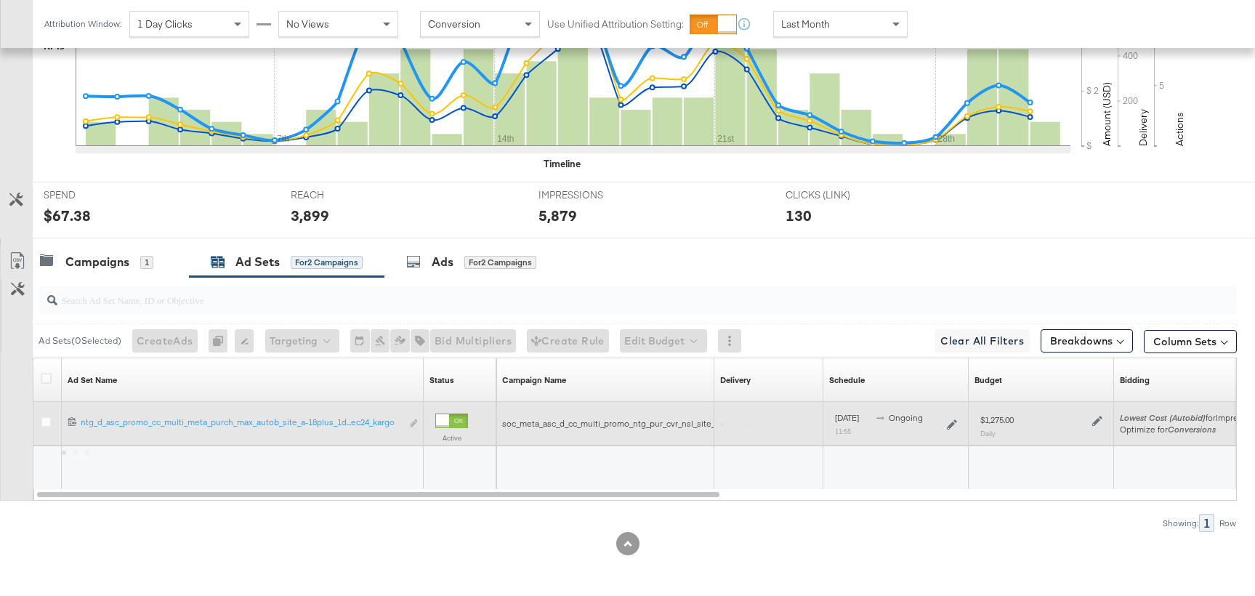
scroll to position [453, 0]
click at [44, 421] on icon at bounding box center [46, 421] width 11 height 11
click at [0, 0] on input "checkbox" at bounding box center [0, 0] width 0 height 0
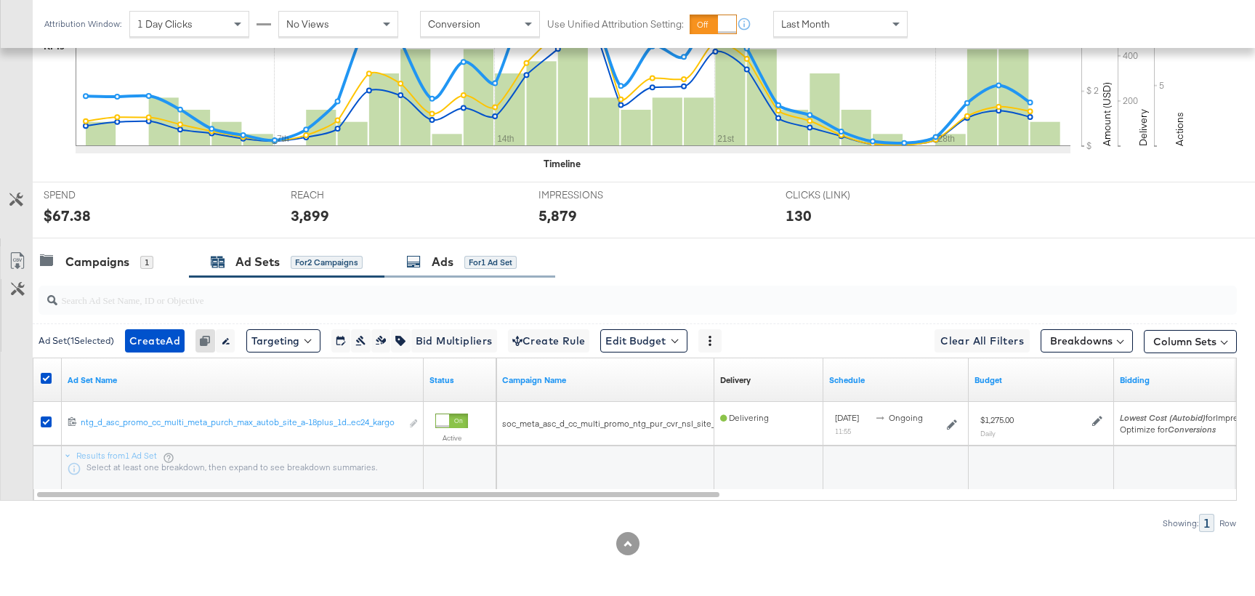
click at [478, 258] on div "for 1 Ad Set" at bounding box center [490, 262] width 52 height 13
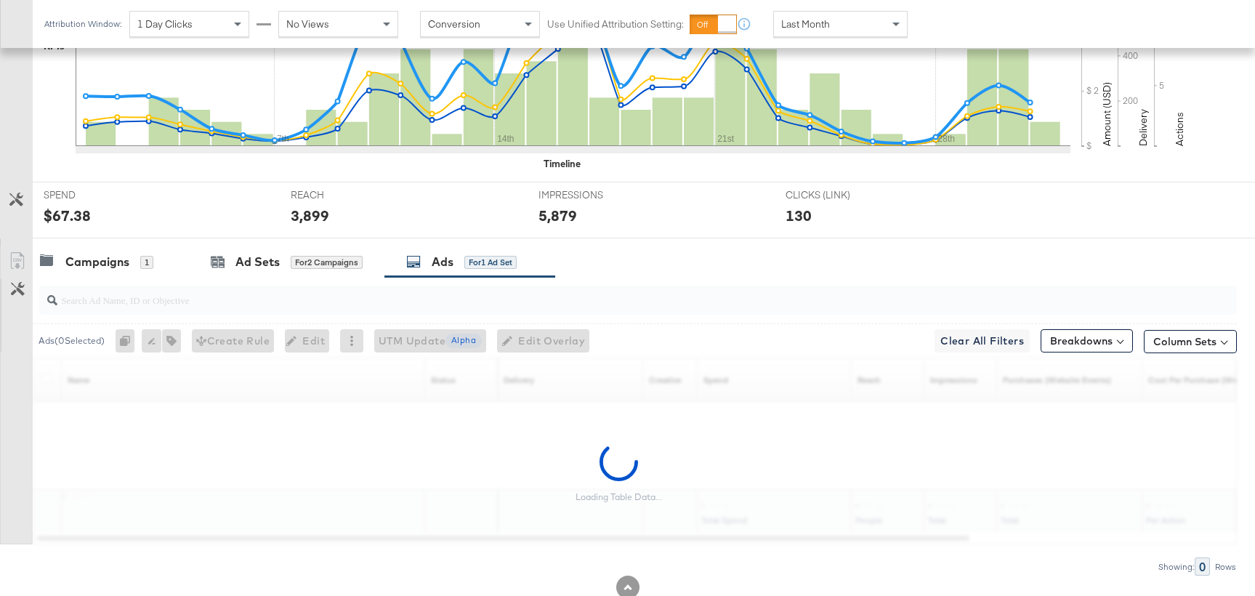
scroll to position [496, 0]
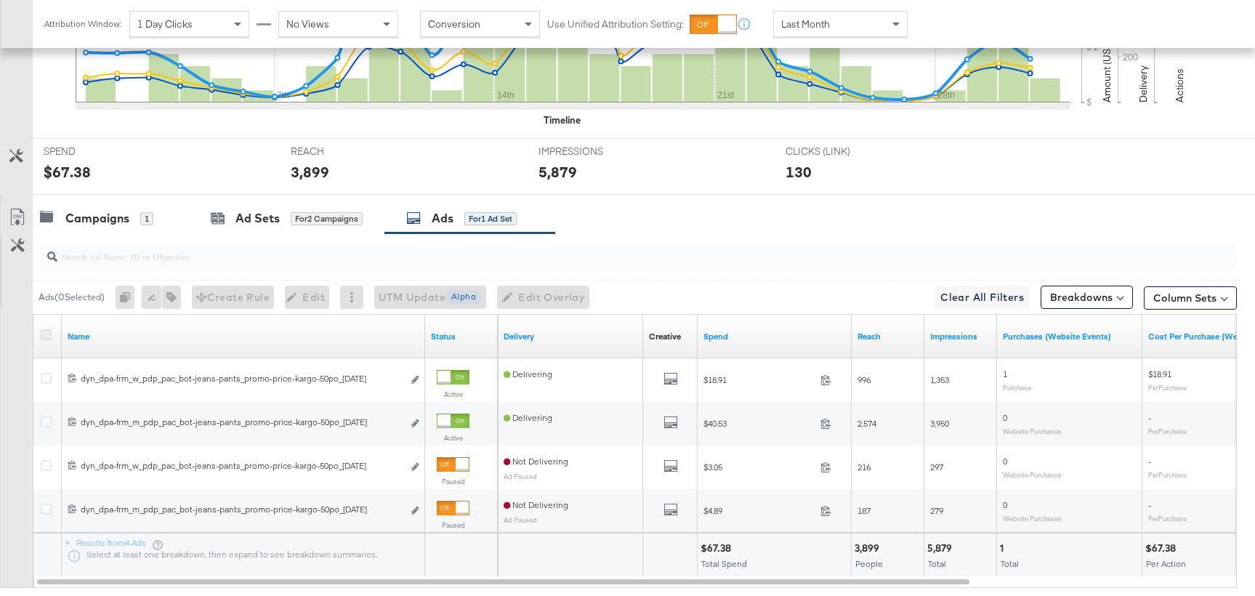
click at [47, 337] on icon at bounding box center [46, 334] width 11 height 11
click at [0, 0] on input "checkbox" at bounding box center [0, 0] width 0 height 0
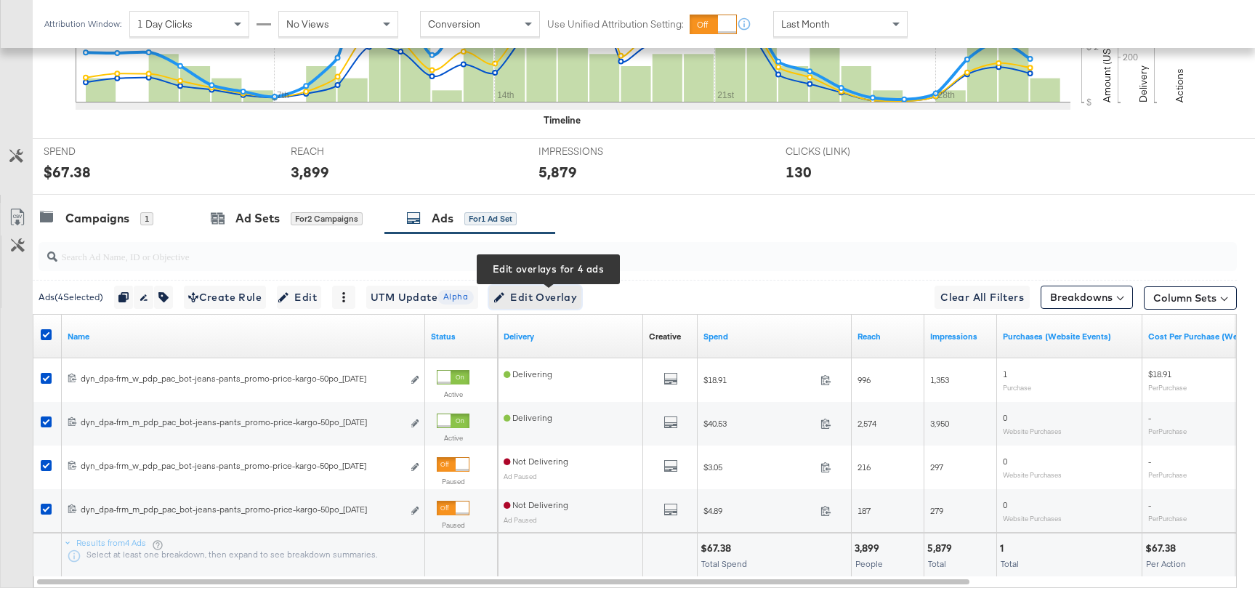
click at [557, 293] on span "Edit Overlay Edit overlays for 4 ads" at bounding box center [536, 298] width 84 height 18
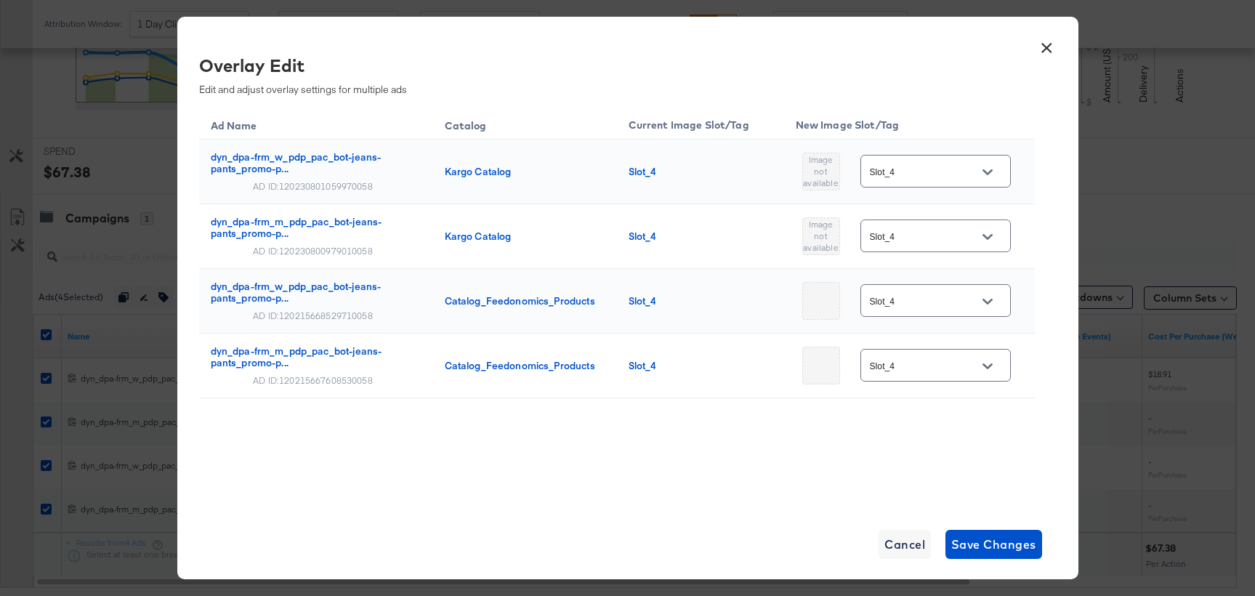
click at [1051, 44] on button "×" at bounding box center [1047, 44] width 26 height 26
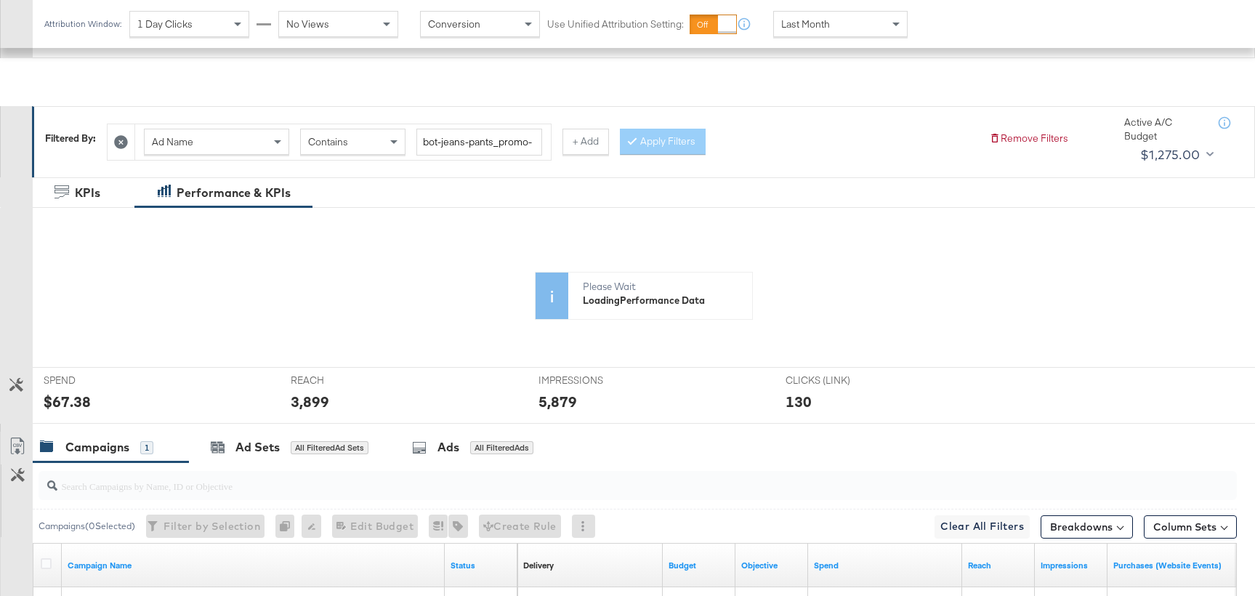
scroll to position [329, 0]
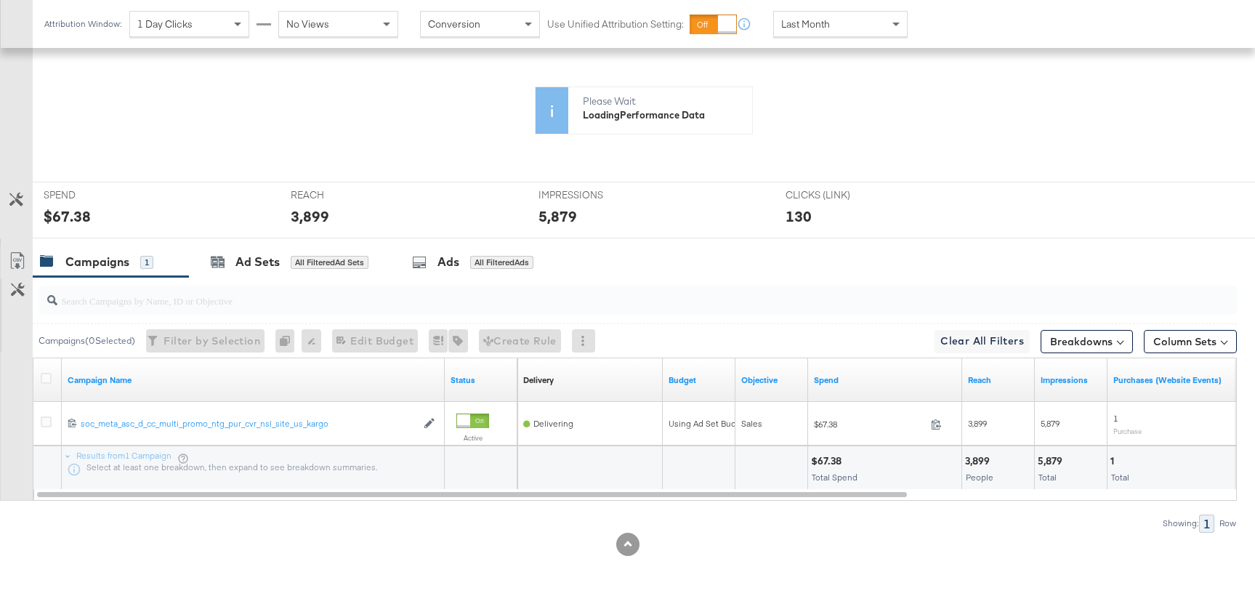
click at [47, 305] on icon at bounding box center [52, 300] width 10 height 10
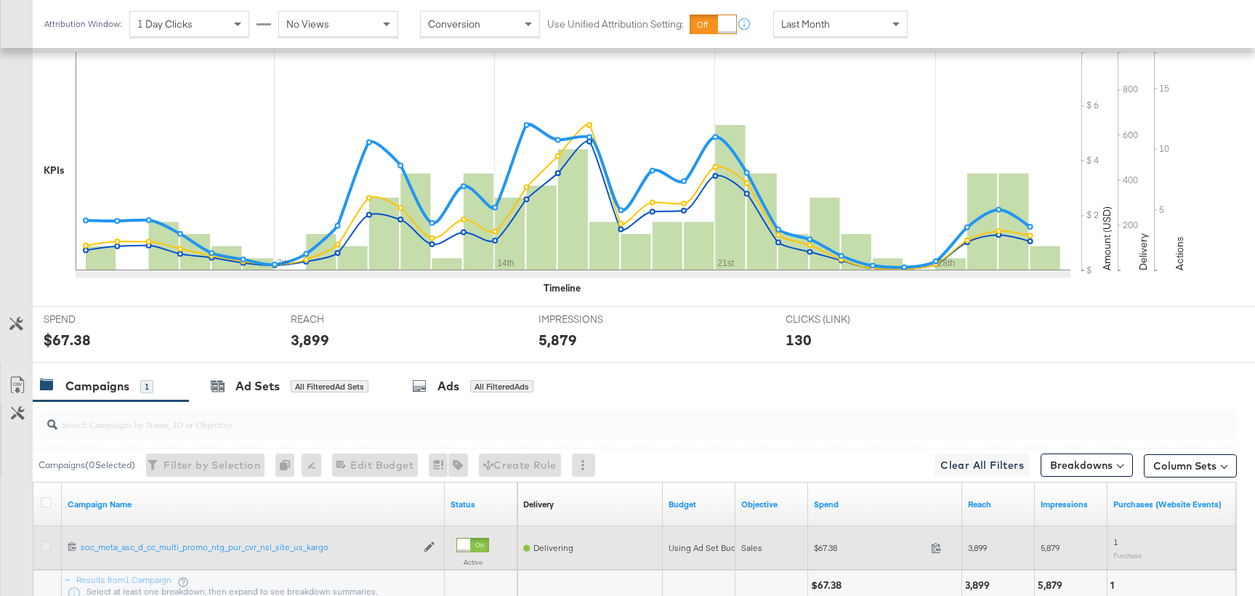
click at [50, 544] on icon at bounding box center [46, 546] width 11 height 11
click at [0, 0] on input "checkbox" at bounding box center [0, 0] width 0 height 0
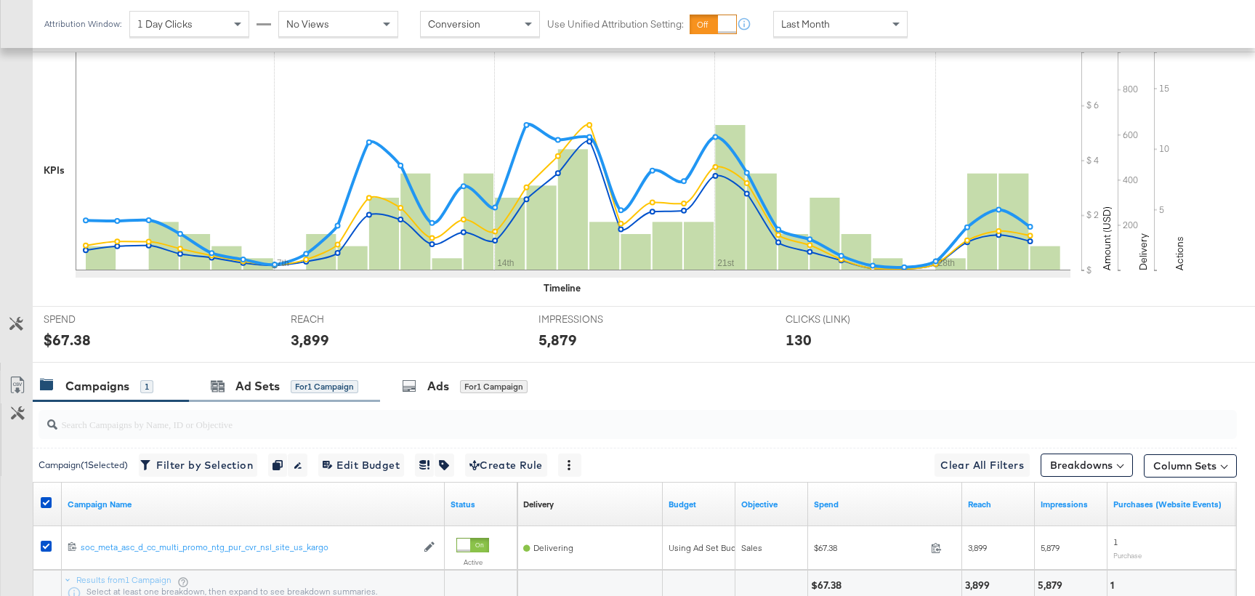
click at [263, 397] on div "Ad Sets for 1 Campaign" at bounding box center [284, 386] width 191 height 31
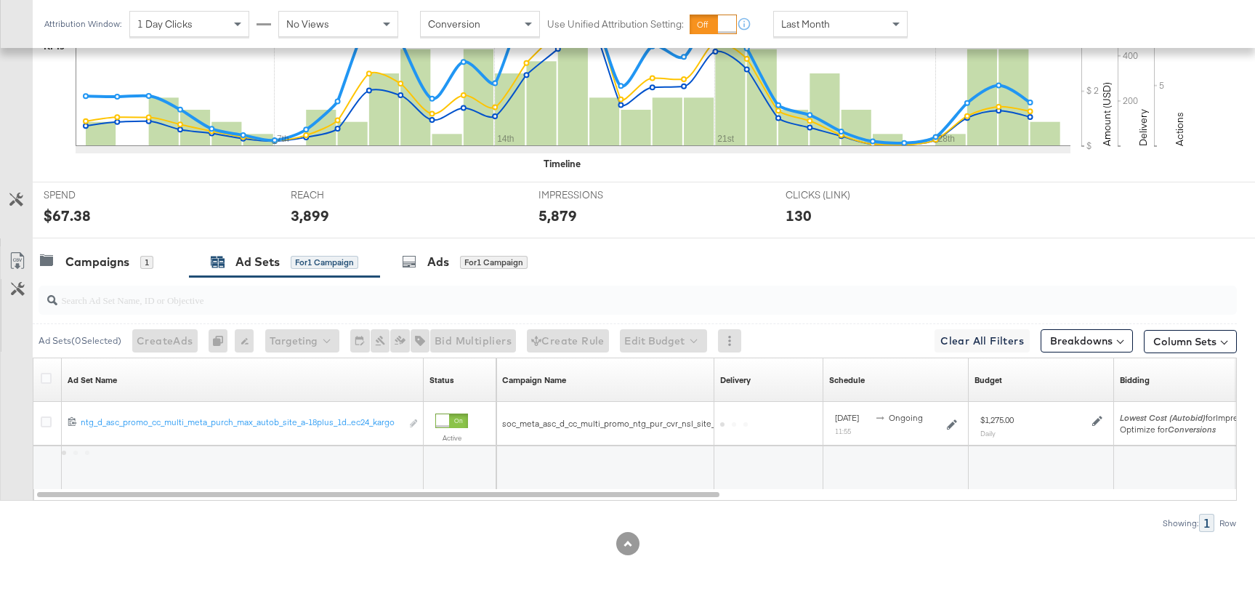
scroll to position [453, 0]
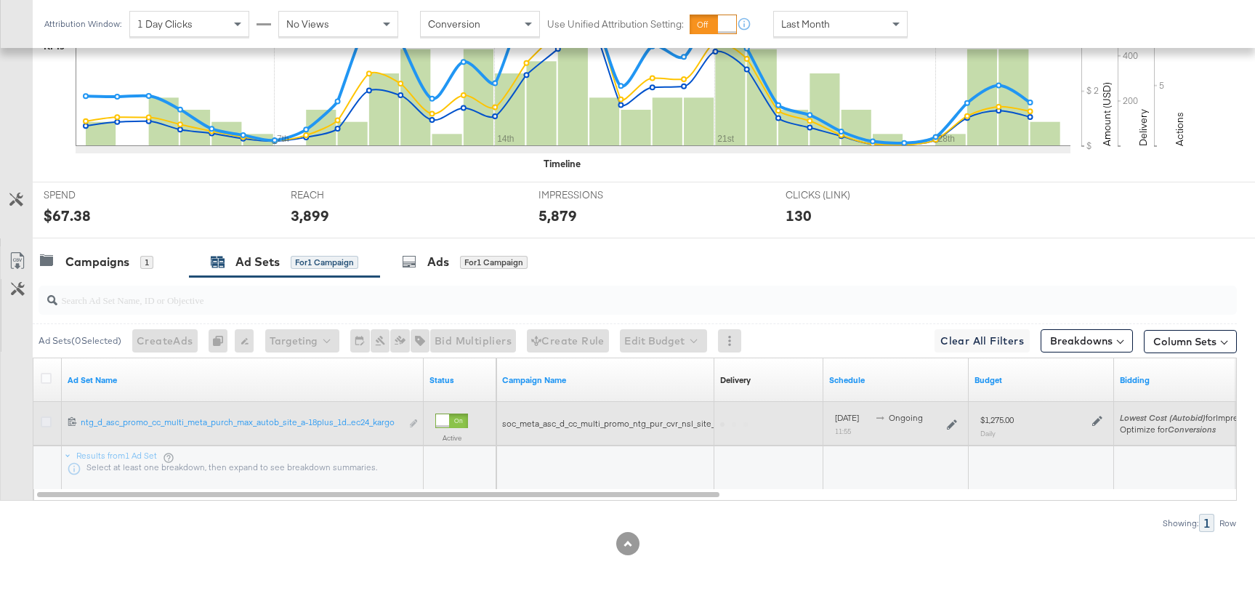
click at [49, 422] on icon at bounding box center [46, 421] width 11 height 11
click at [0, 0] on input "checkbox" at bounding box center [0, 0] width 0 height 0
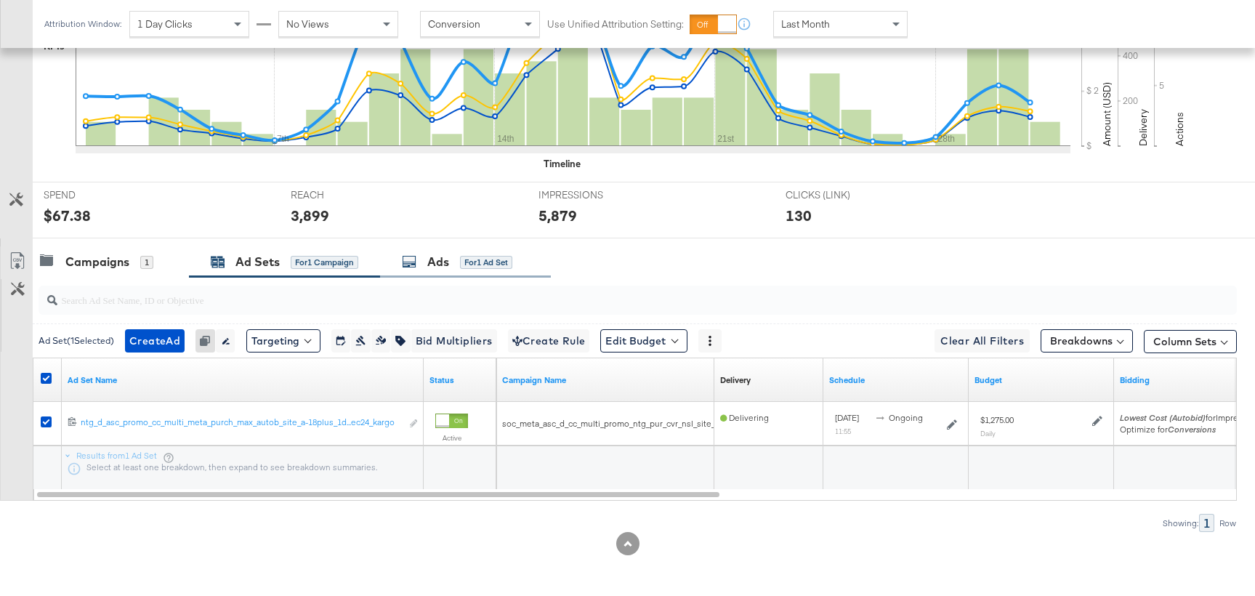
click at [456, 274] on div "Ads for 1 Ad Set" at bounding box center [465, 261] width 171 height 31
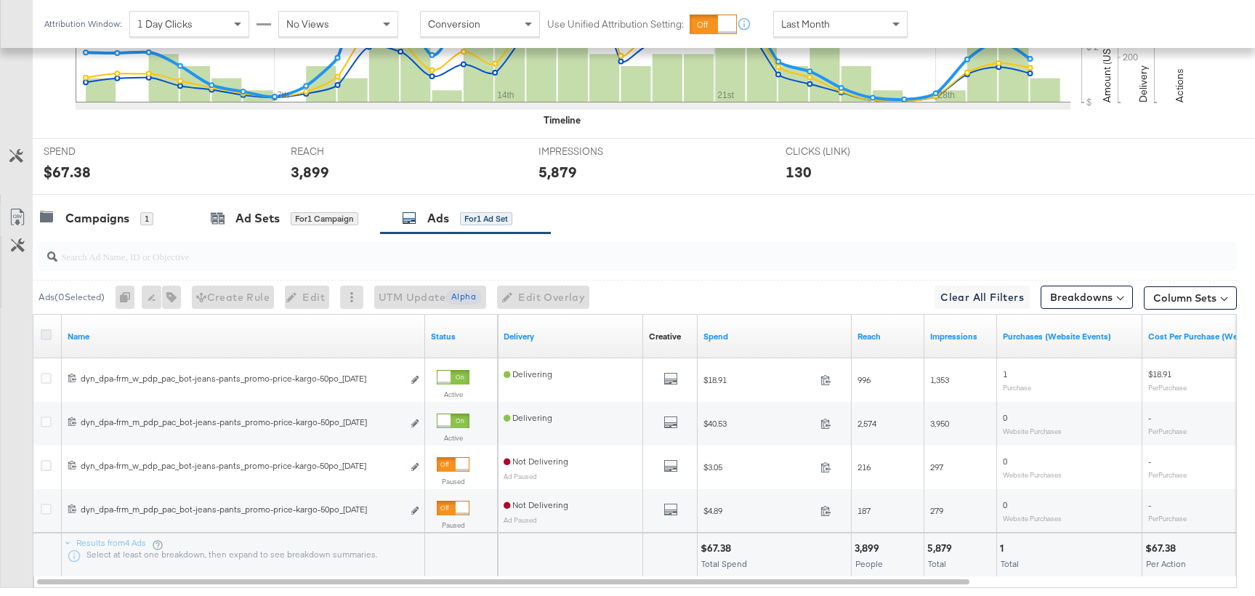
click at [44, 337] on icon at bounding box center [46, 334] width 11 height 11
click at [0, 0] on input "checkbox" at bounding box center [0, 0] width 0 height 0
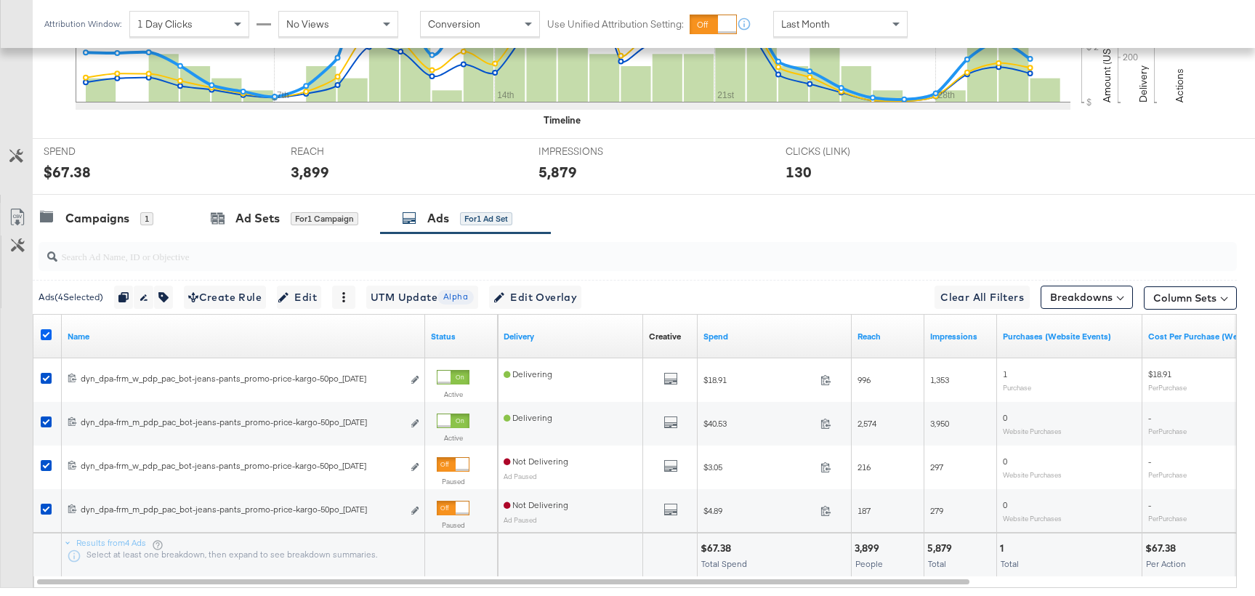
click at [44, 337] on icon at bounding box center [46, 334] width 11 height 11
click at [0, 0] on input "checkbox" at bounding box center [0, 0] width 0 height 0
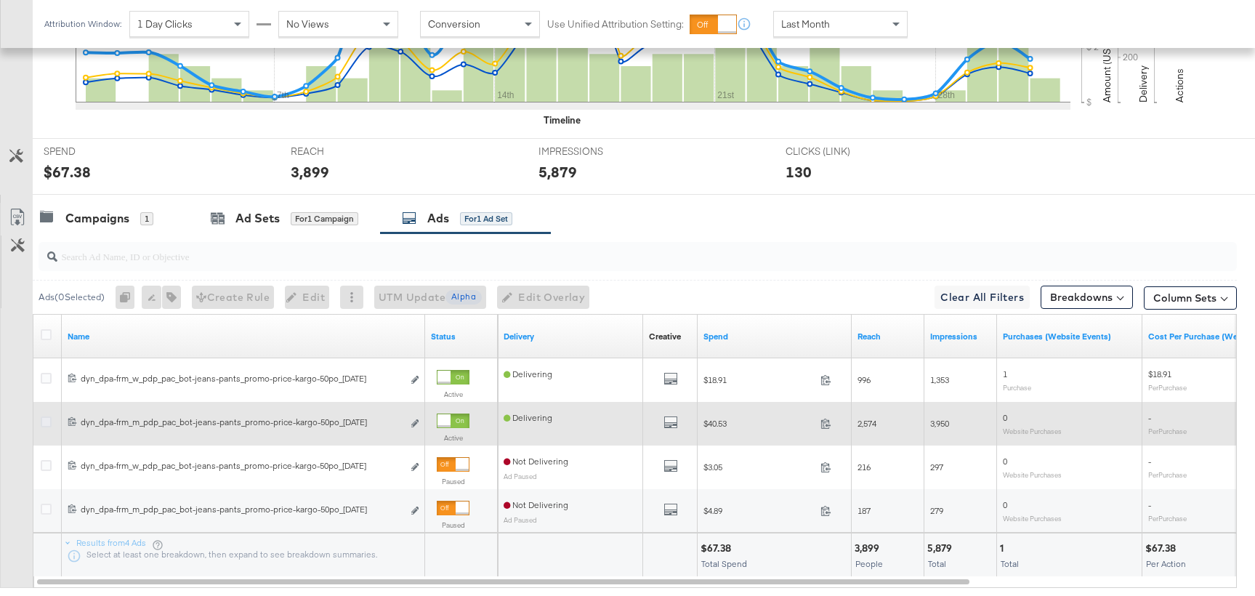
click at [47, 419] on icon at bounding box center [46, 421] width 11 height 11
click at [0, 0] on input "checkbox" at bounding box center [0, 0] width 0 height 0
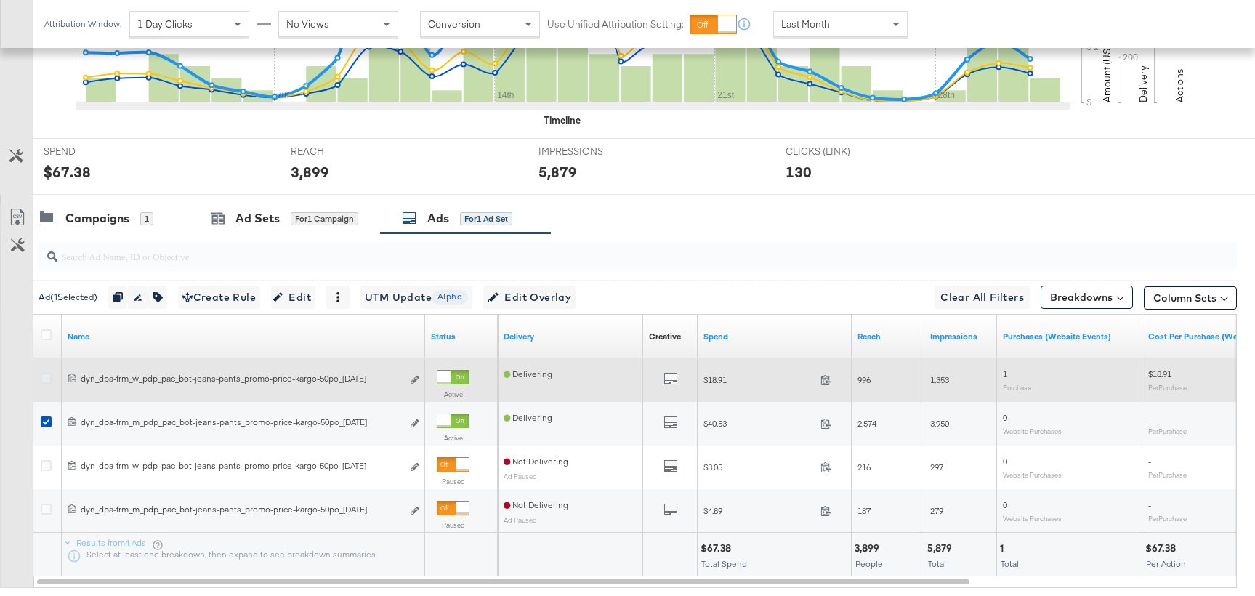
click at [47, 379] on icon at bounding box center [46, 378] width 11 height 11
click at [0, 0] on input "checkbox" at bounding box center [0, 0] width 0 height 0
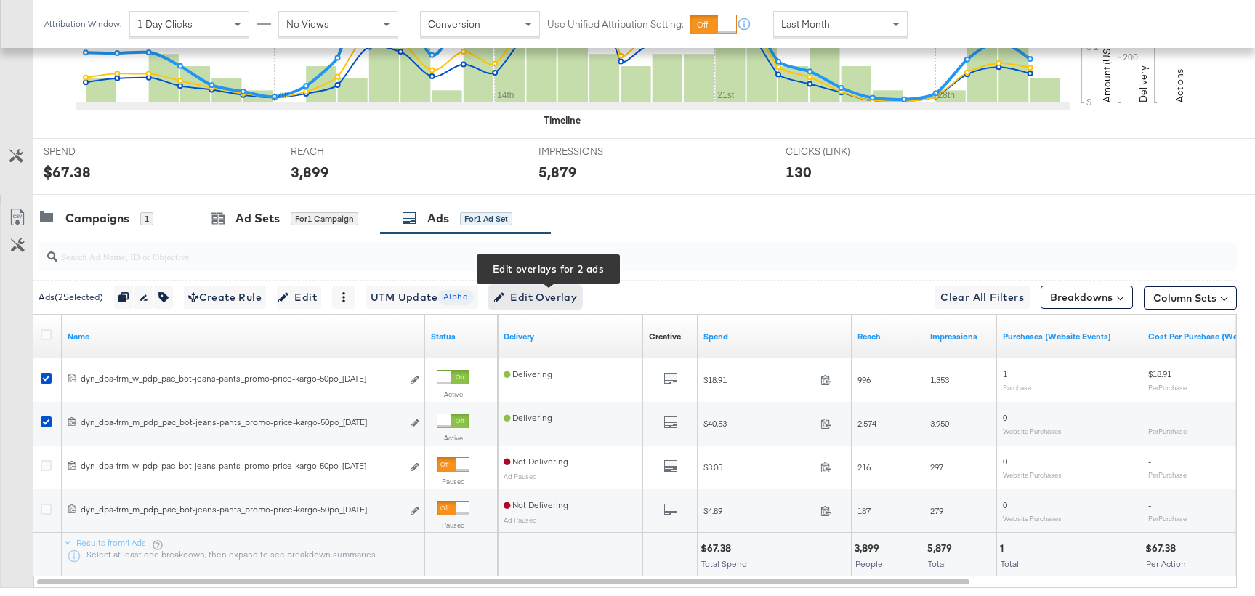
click at [575, 294] on span "Edit Overlay Edit overlays for 2 ads" at bounding box center [536, 298] width 84 height 18
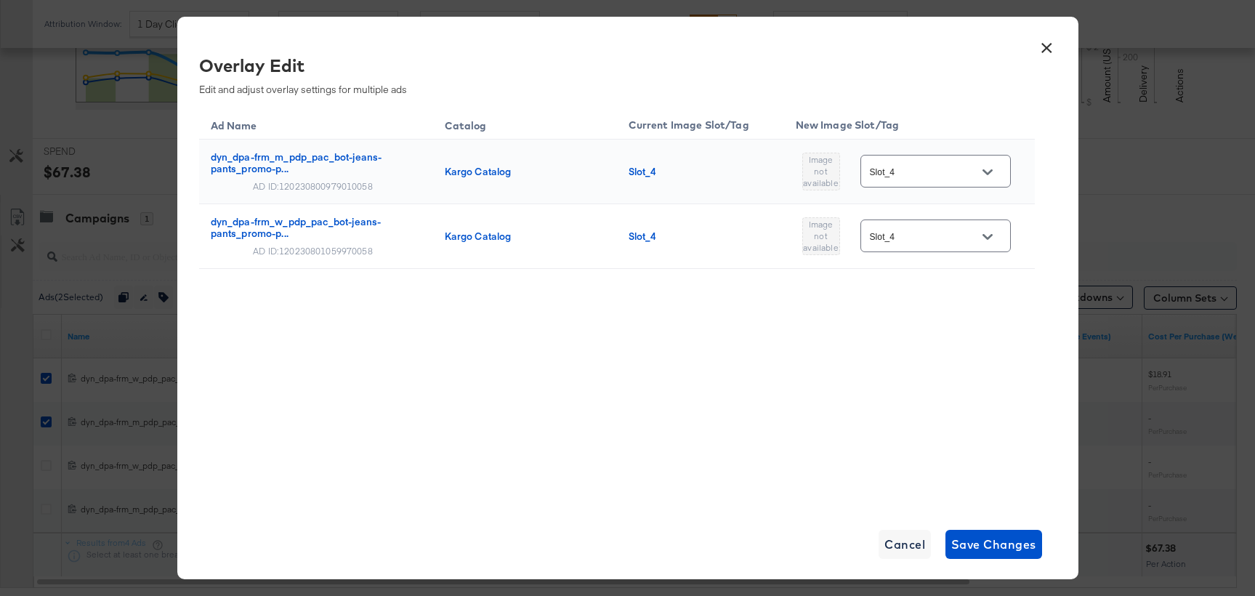
click at [1046, 57] on button "×" at bounding box center [1047, 44] width 26 height 26
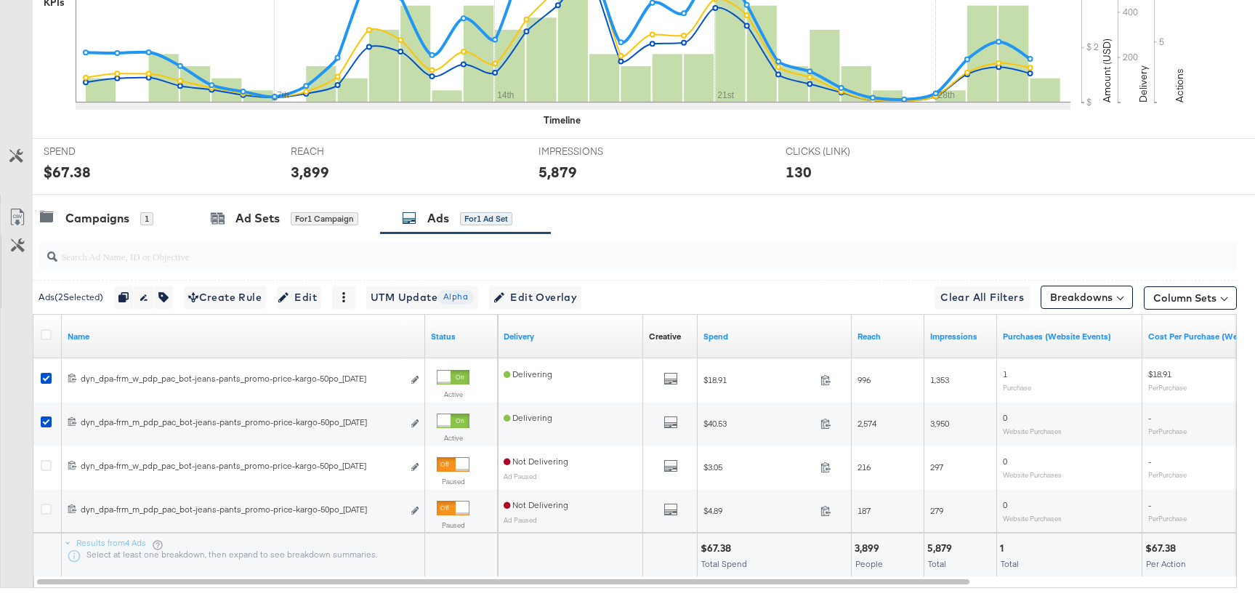
scroll to position [0, 0]
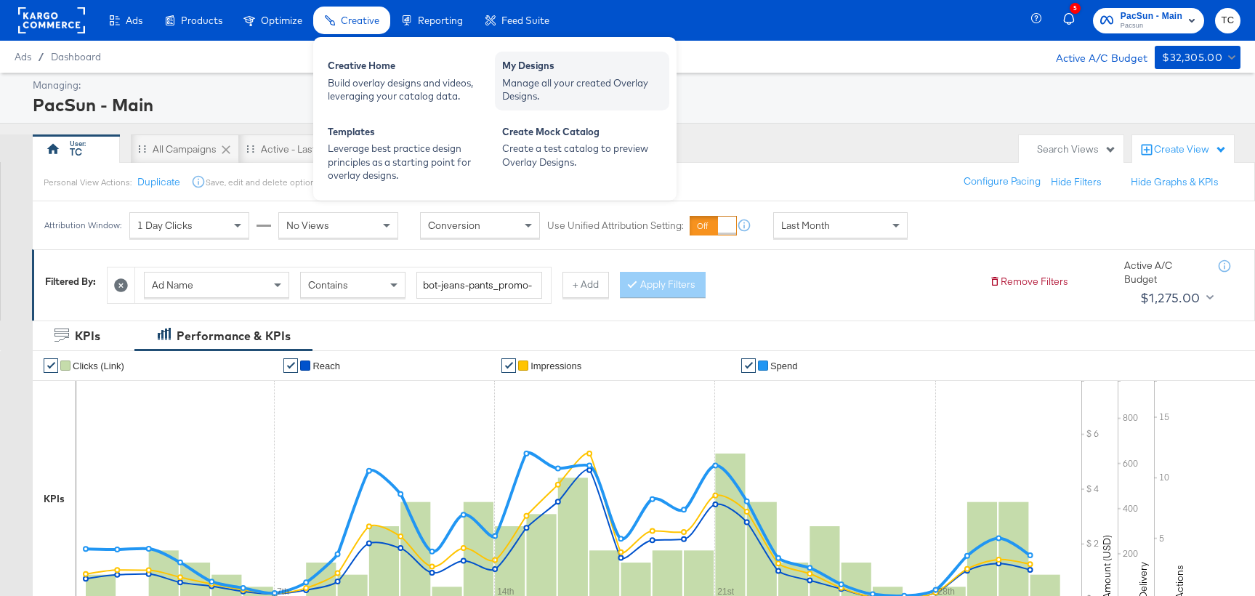
click at [548, 87] on div "Manage all your created Overlay Designs." at bounding box center [582, 89] width 160 height 27
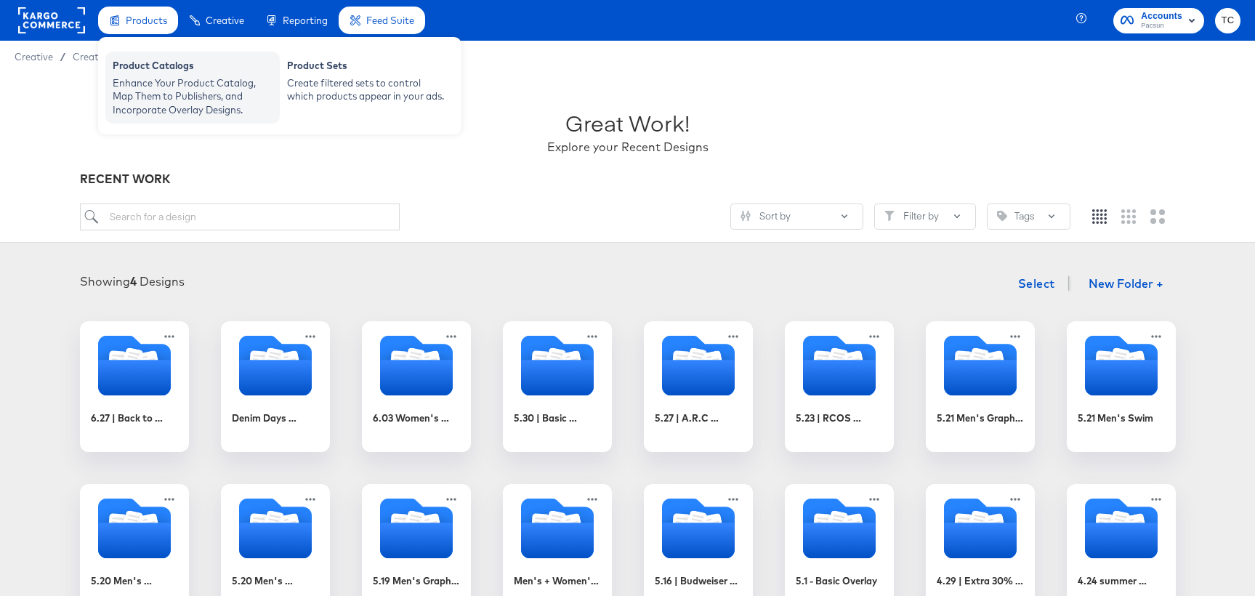
click at [182, 80] on div "Enhance Your Product Catalog, Map Them to Publishers, and Incorporate Overlay D…" at bounding box center [193, 96] width 160 height 41
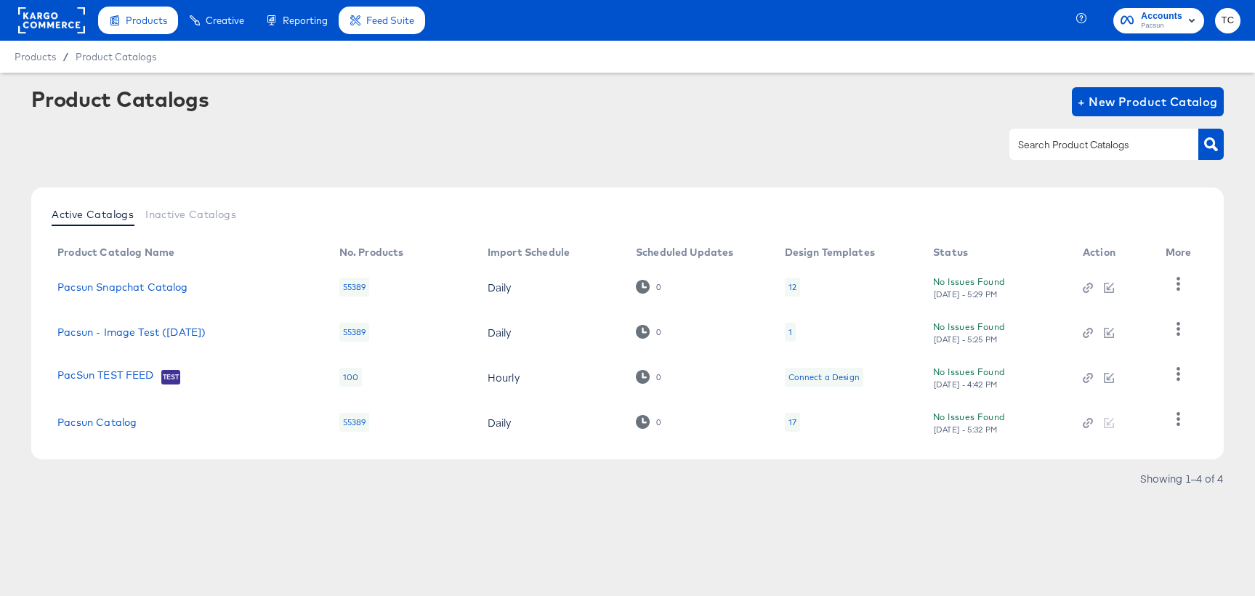
click at [130, 430] on td "Pacsun Catalog" at bounding box center [187, 422] width 282 height 45
click at [130, 427] on link "Pacsun Catalog" at bounding box center [96, 422] width 79 height 12
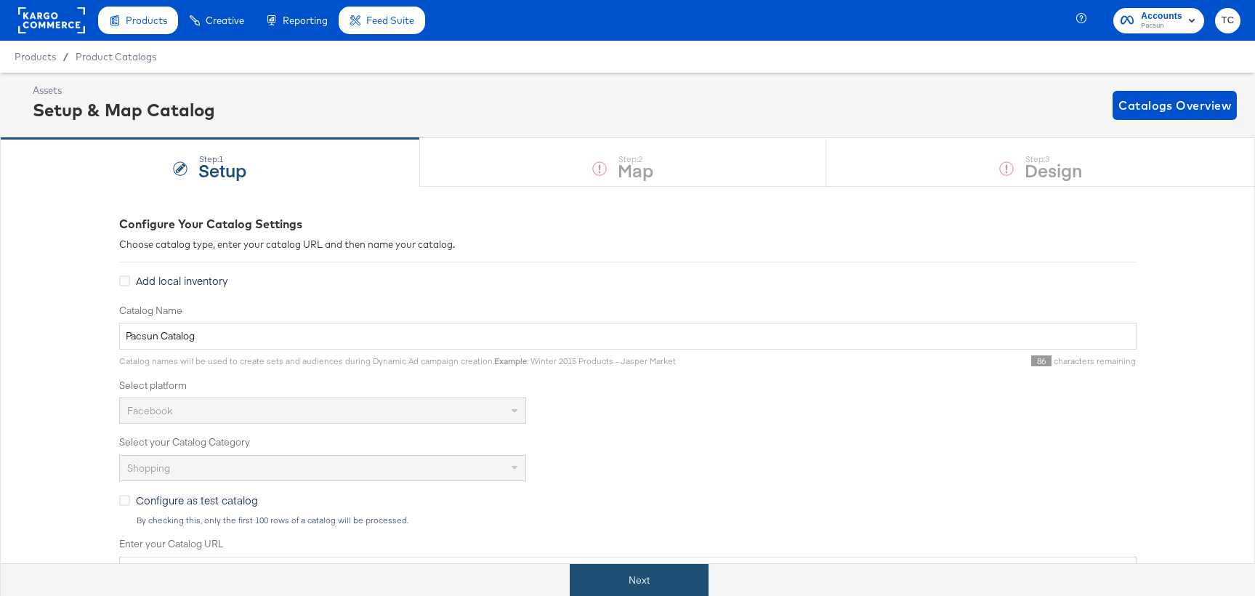
click at [611, 571] on button "Next" at bounding box center [639, 580] width 139 height 33
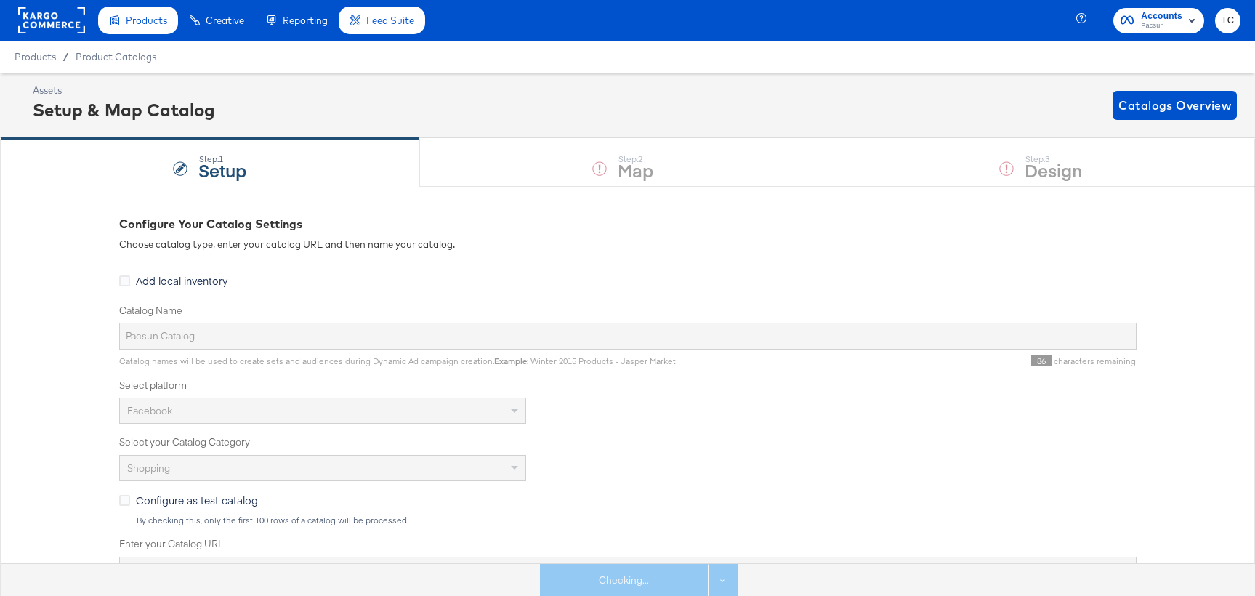
click at [899, 137] on div "Assets Setup & Map Catalog Catalogs Overview" at bounding box center [627, 105] width 1255 height 65
click at [899, 162] on div "Step: 3 Design" at bounding box center [1040, 163] width 429 height 48
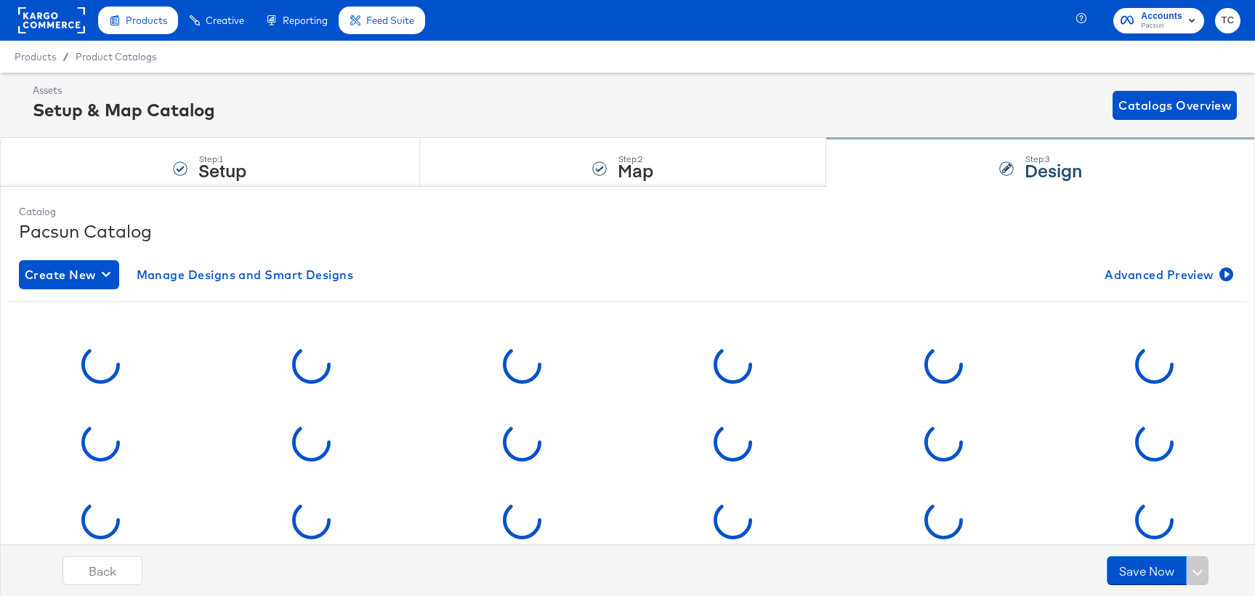
click at [899, 162] on div "Step: 3 Design" at bounding box center [1040, 163] width 429 height 48
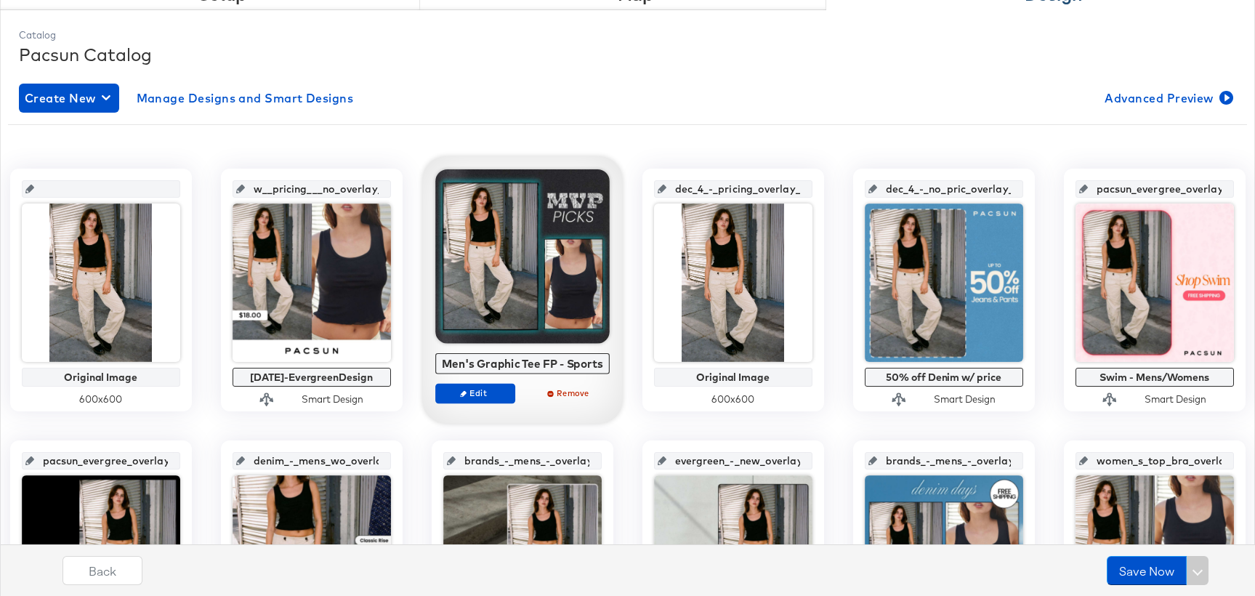
scroll to position [205, 0]
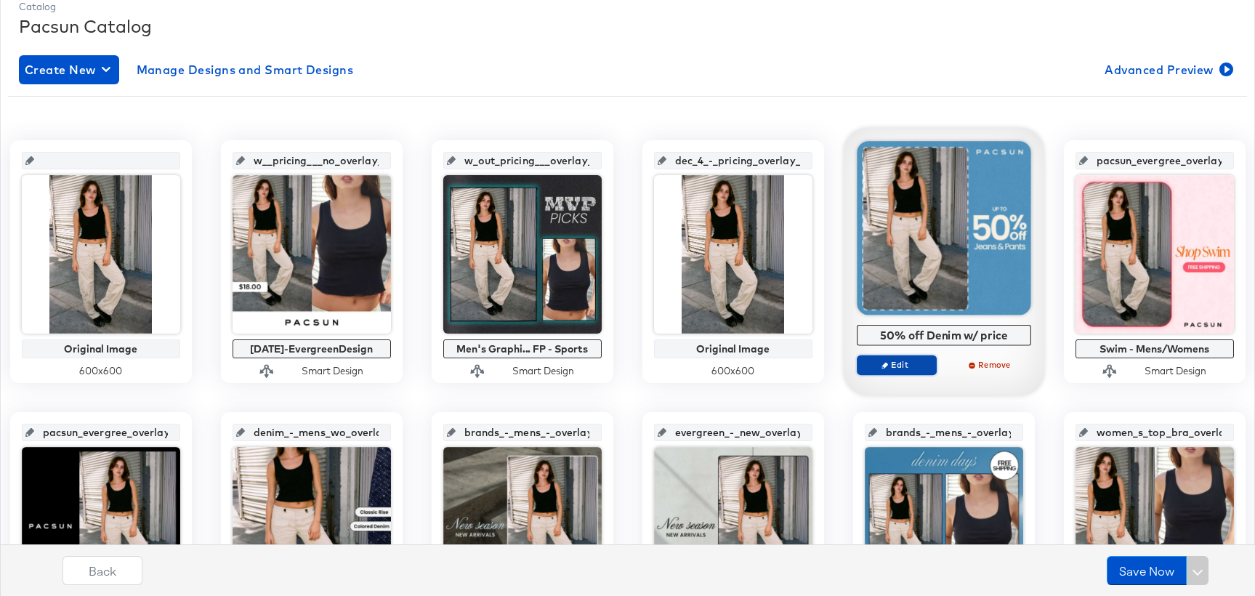
click at [914, 368] on span "Edit" at bounding box center [896, 364] width 67 height 11
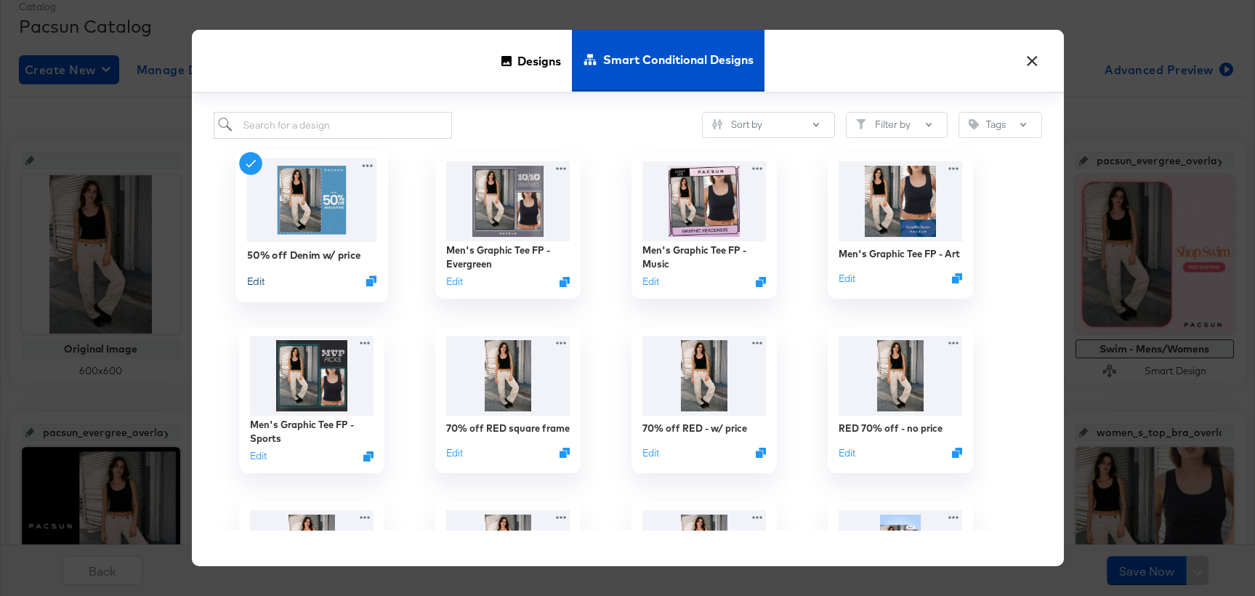
click at [258, 283] on button "Edit" at bounding box center [254, 280] width 17 height 14
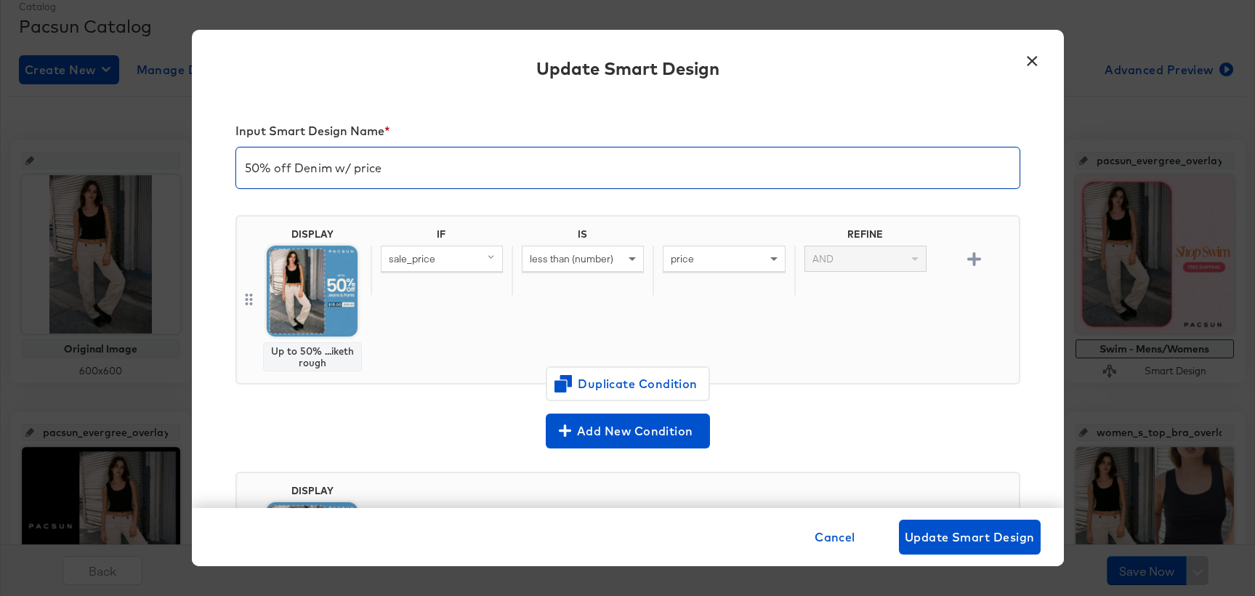
drag, startPoint x: 339, startPoint y: 169, endPoint x: 504, endPoint y: 169, distance: 165.0
click at [504, 169] on input "50% off Denim w/ price" at bounding box center [628, 162] width 784 height 41
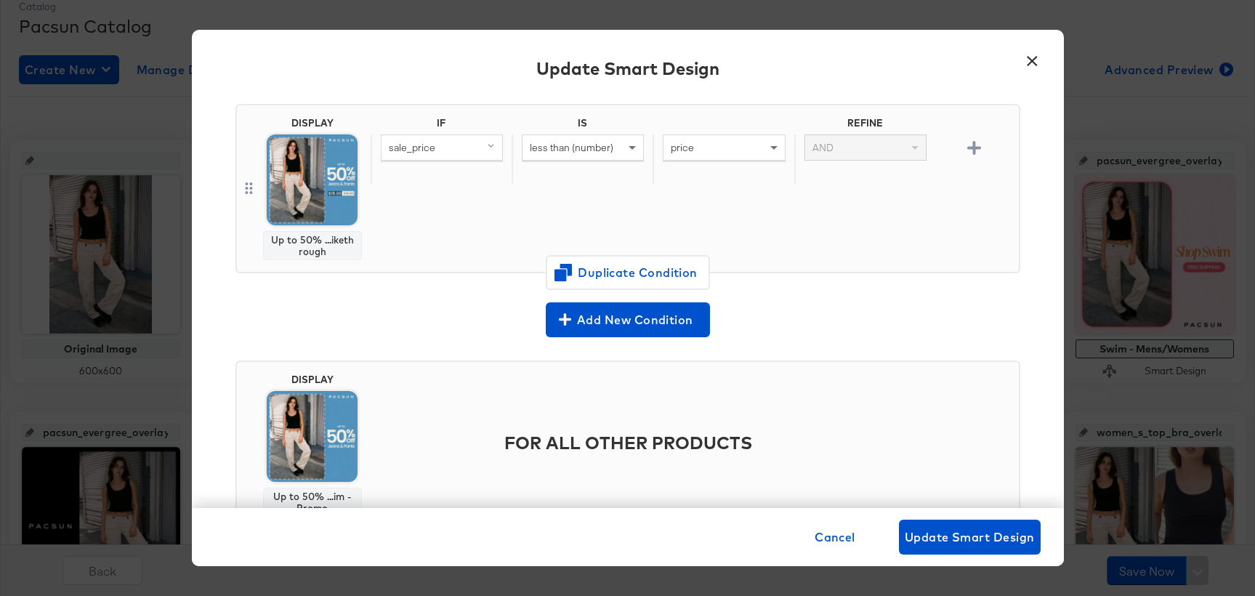
type input "50% off Denim"
click at [519, 218] on div "IF IS REFINE sale_price less than (number) price AND" at bounding box center [692, 188] width 643 height 143
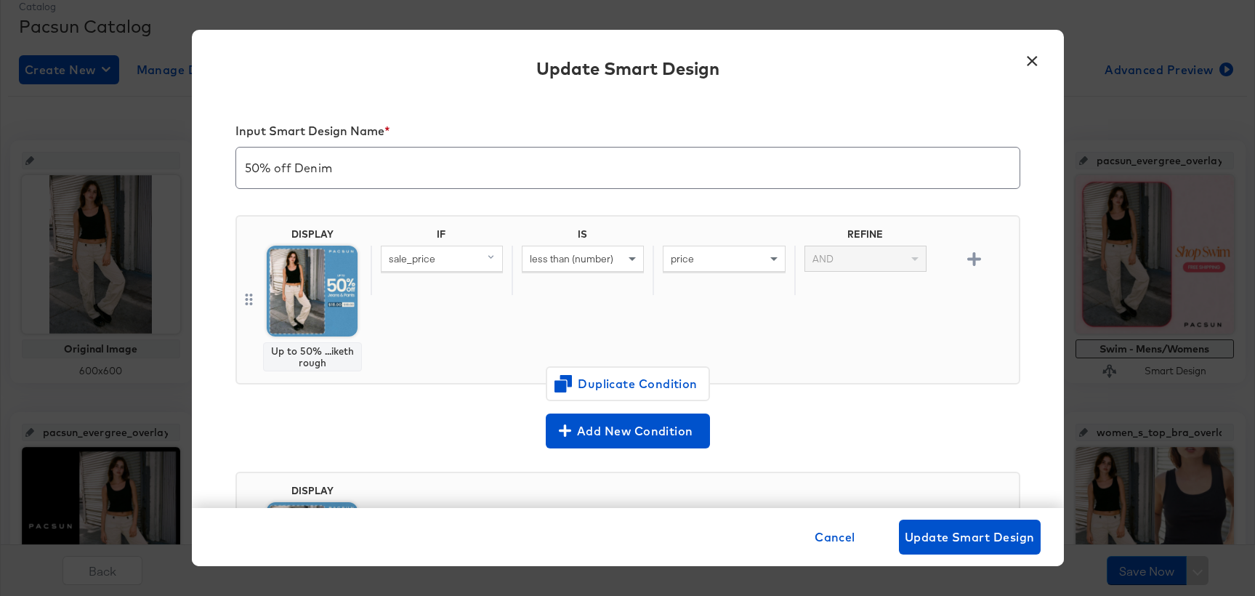
scroll to position [171, 0]
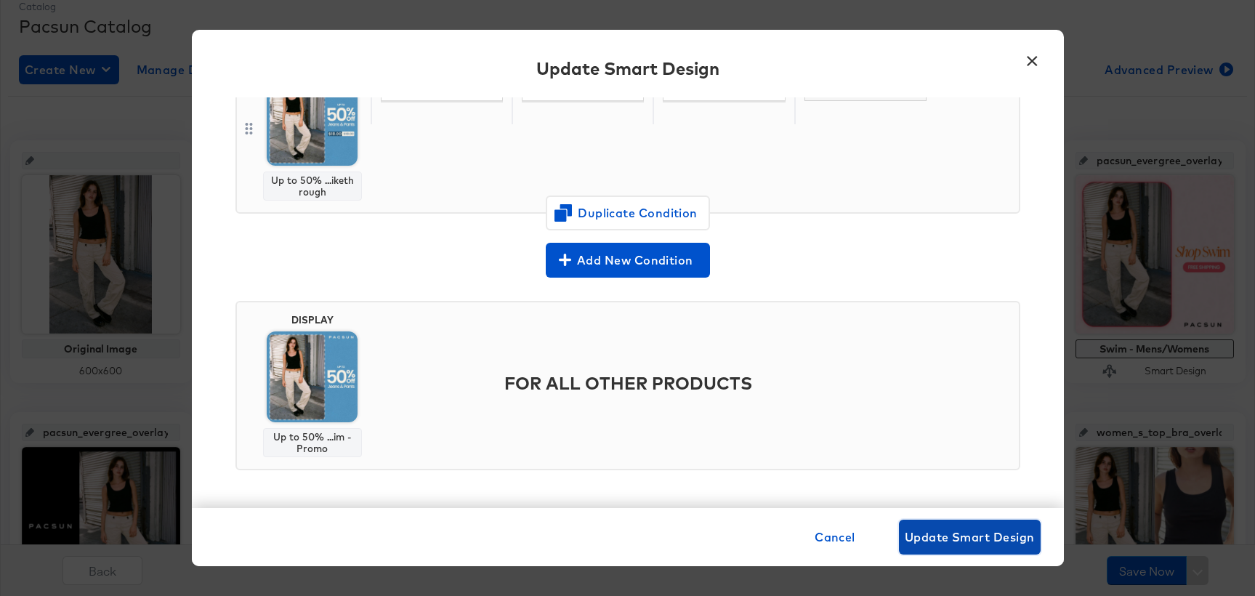
click at [959, 534] on span "Update Smart Design" at bounding box center [970, 537] width 130 height 20
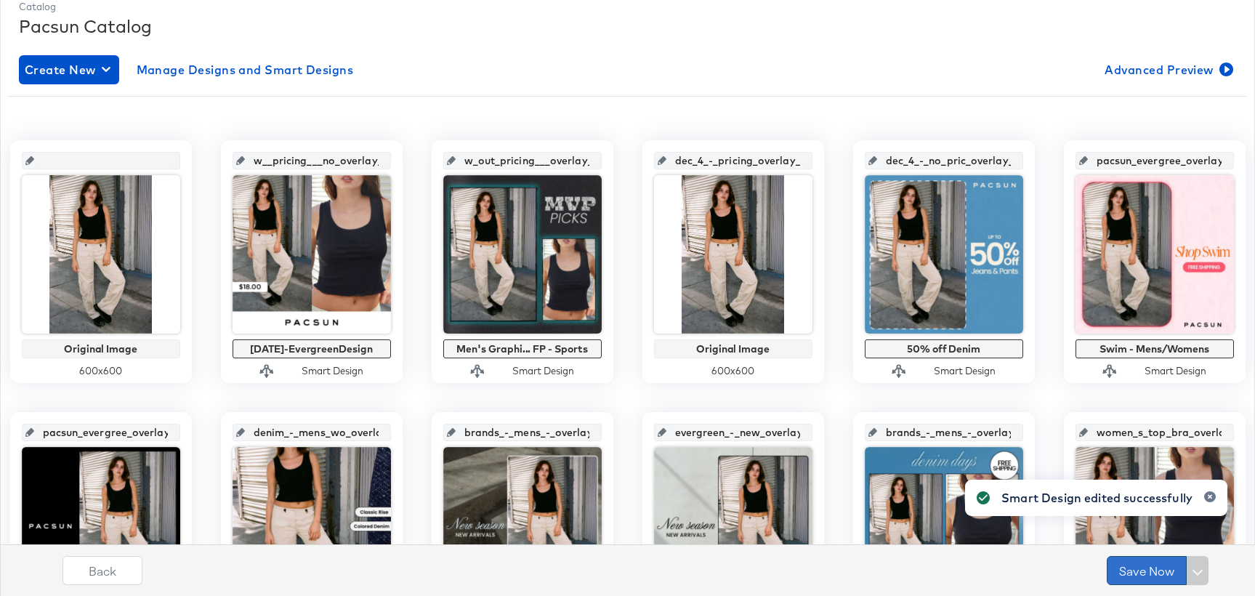
click at [1145, 571] on button "Save Now" at bounding box center [1147, 570] width 80 height 29
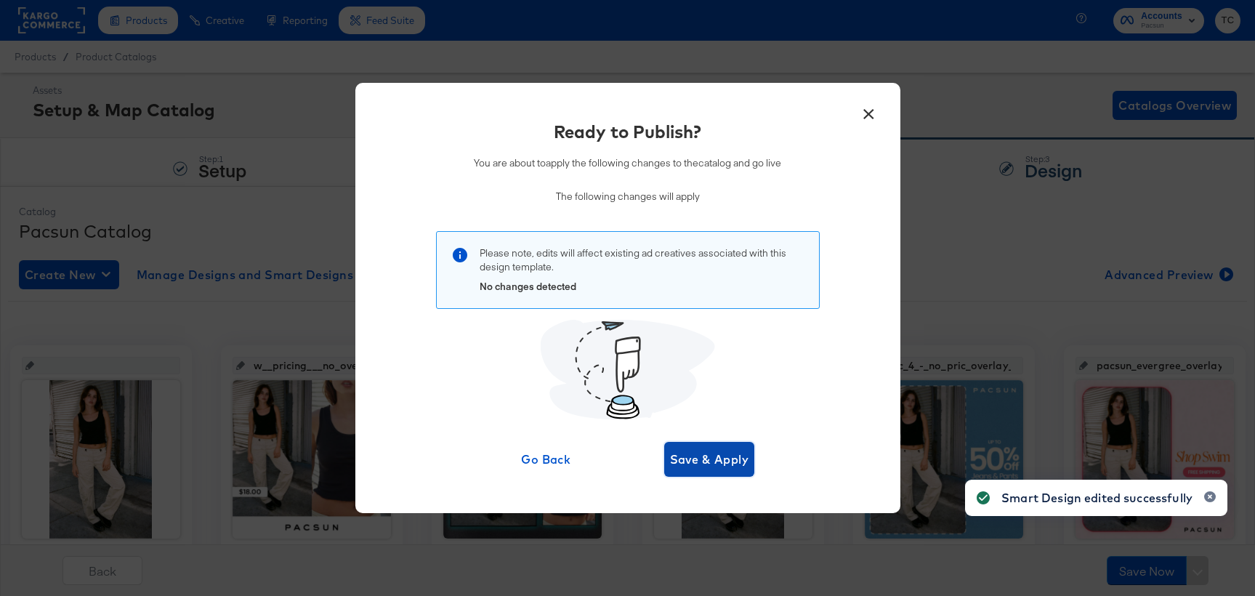
click at [688, 462] on span "Save & Apply" at bounding box center [709, 459] width 79 height 20
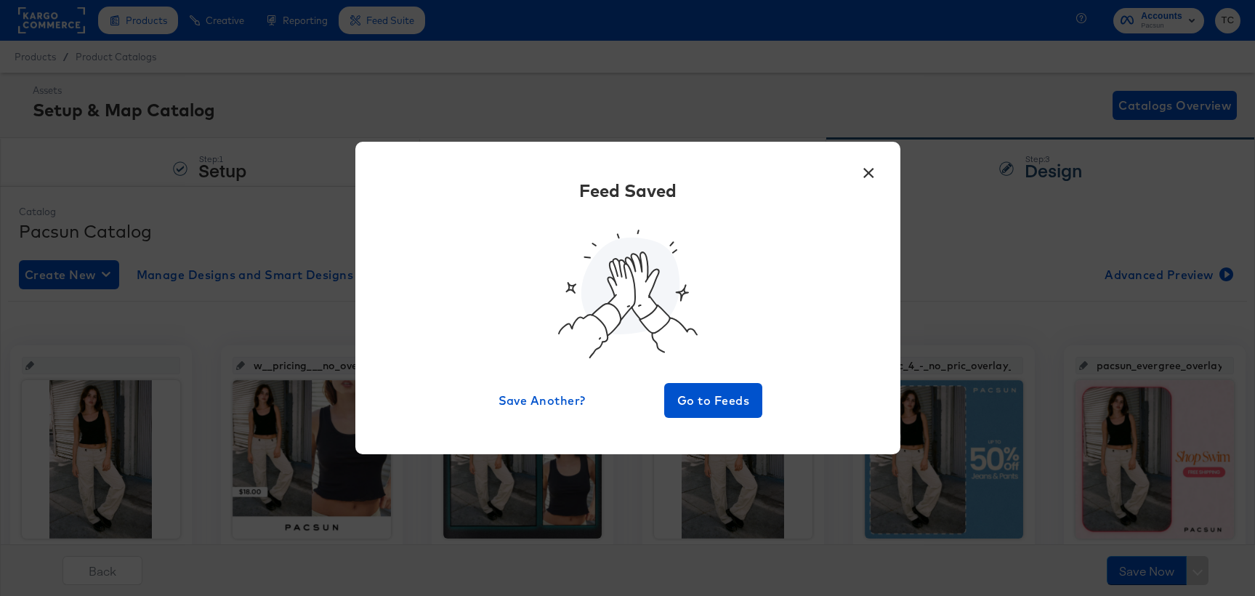
click at [868, 178] on button "×" at bounding box center [869, 169] width 26 height 26
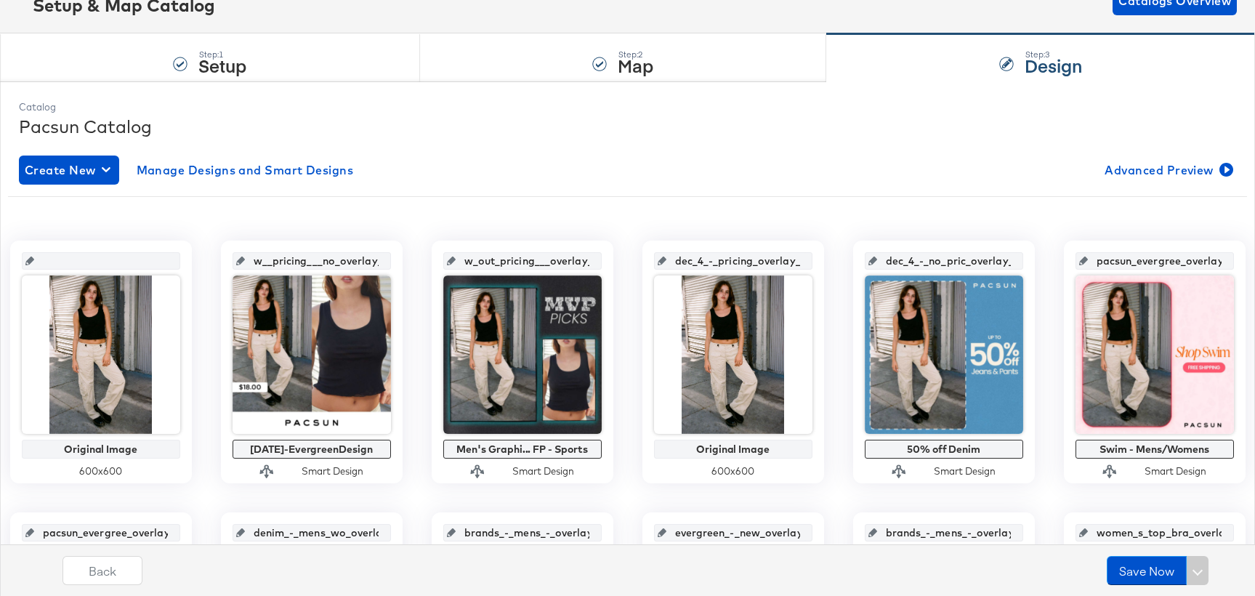
scroll to position [301, 0]
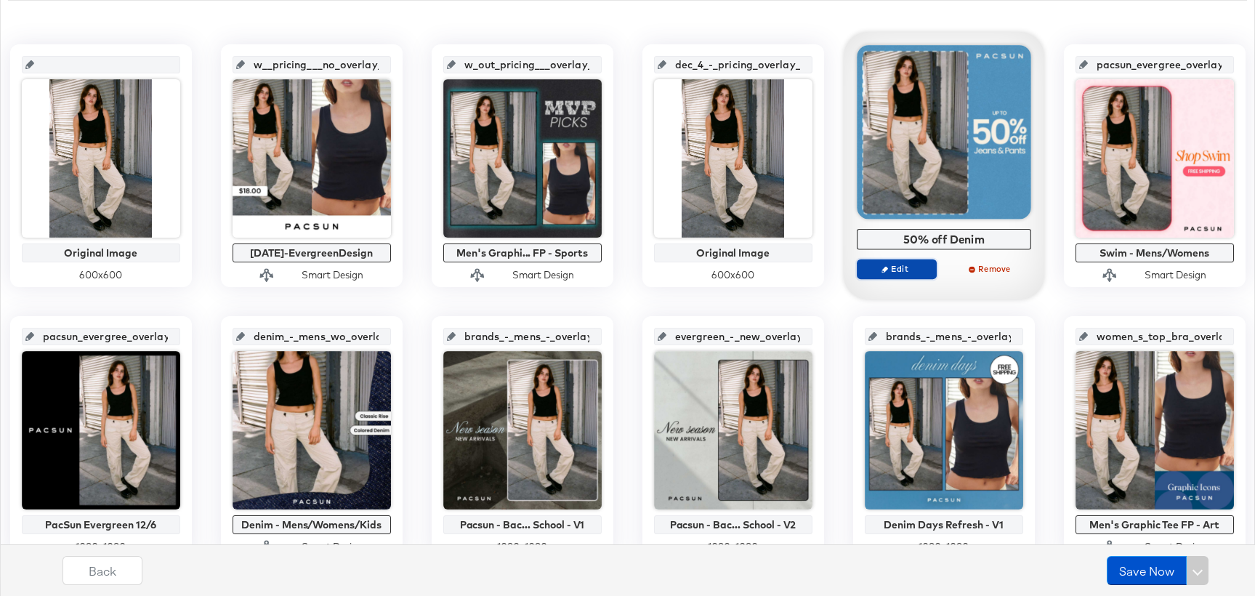
click at [906, 269] on span "Edit" at bounding box center [896, 268] width 67 height 11
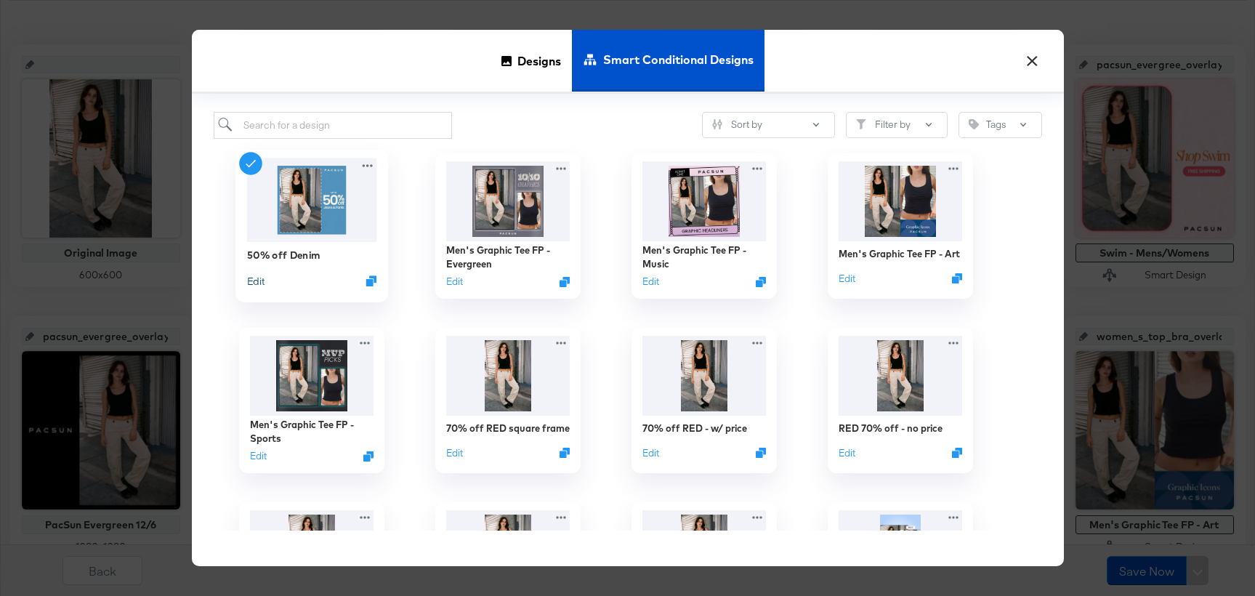
click at [255, 281] on button "Edit" at bounding box center [254, 280] width 17 height 14
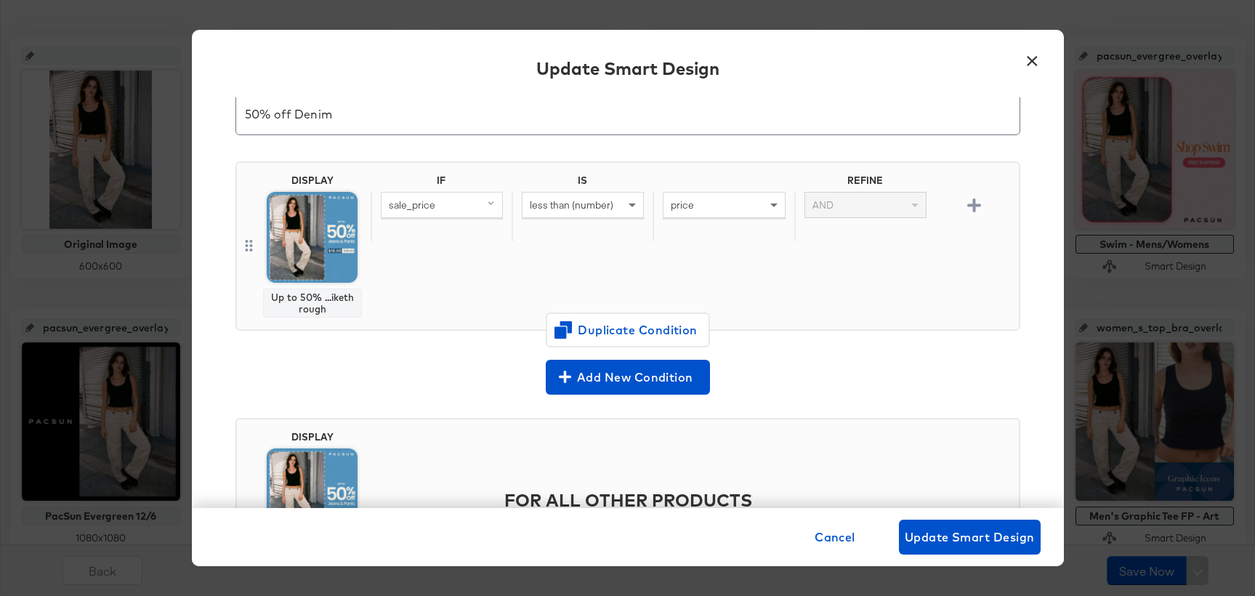
scroll to position [132, 0]
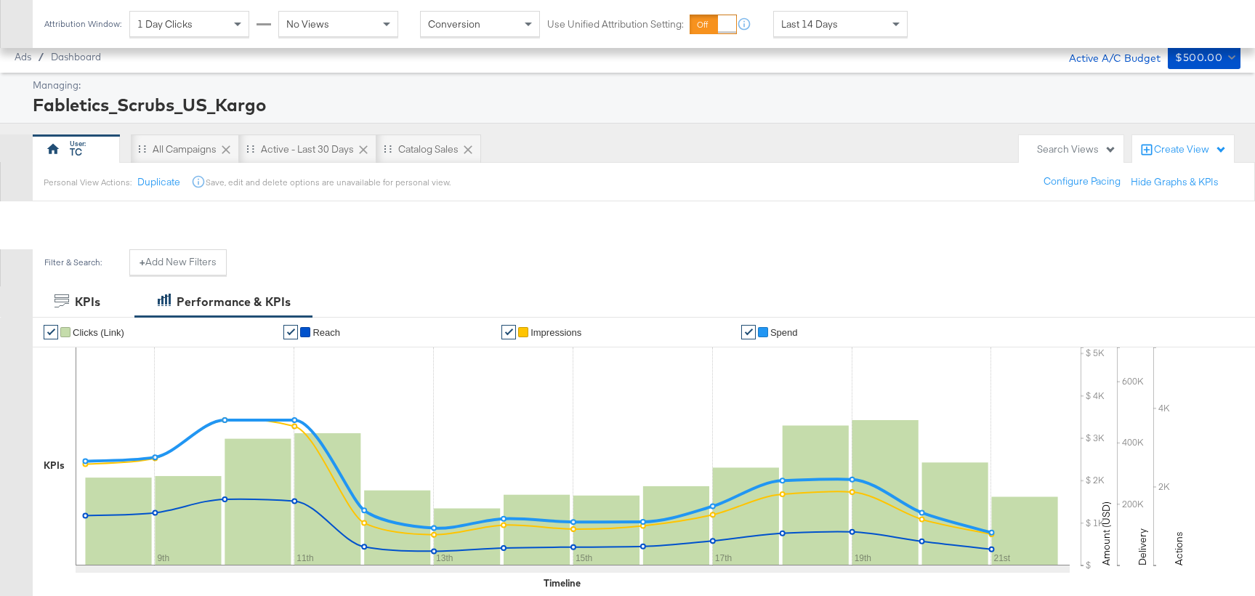
scroll to position [463, 0]
